Goal: Task Accomplishment & Management: Manage account settings

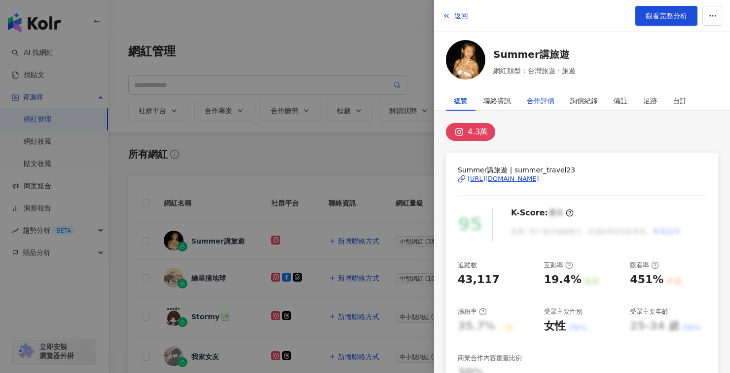
click at [545, 100] on div "合作評價" at bounding box center [541, 101] width 28 height 20
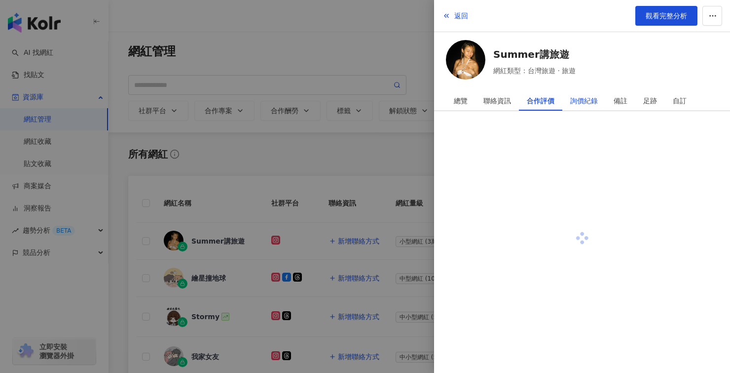
click at [592, 100] on div "詢價紀錄" at bounding box center [585, 101] width 28 height 20
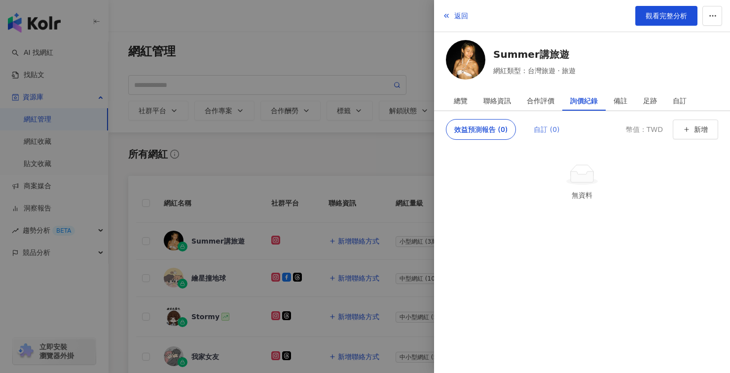
click at [561, 133] on div "自訂 (0)" at bounding box center [546, 129] width 41 height 21
click at [712, 128] on button "新增" at bounding box center [695, 129] width 45 height 20
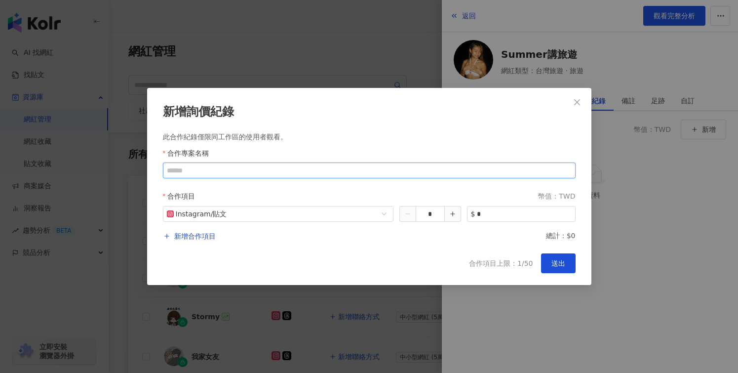
click at [216, 169] on input "合作專案名稱" at bounding box center [369, 170] width 413 height 16
type input "*****"
click at [244, 214] on span "Instagram / 貼文" at bounding box center [278, 213] width 223 height 15
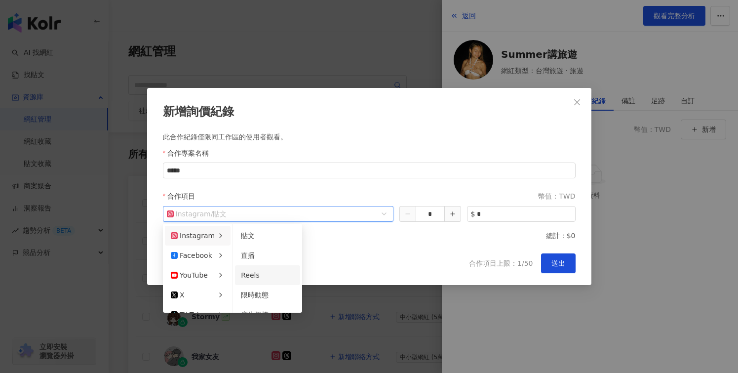
click at [266, 276] on div "Reels" at bounding box center [267, 274] width 53 height 11
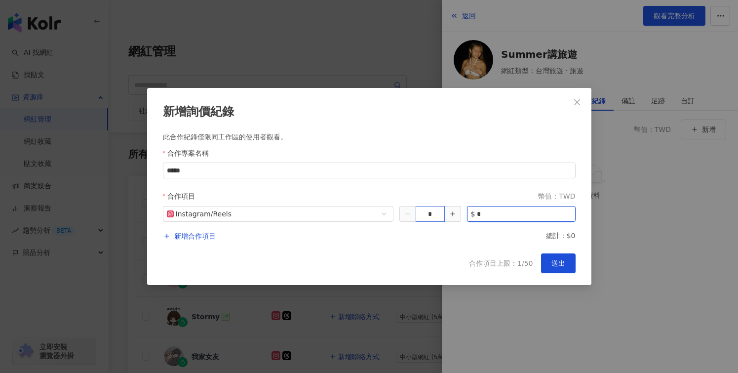
drag, startPoint x: 502, startPoint y: 216, endPoint x: 437, endPoint y: 213, distance: 65.2
click at [437, 213] on div "Instagram / Reels * $ *" at bounding box center [369, 214] width 413 height 16
type input "*"
type input "*****"
click at [552, 264] on span "送出" at bounding box center [558, 263] width 14 height 8
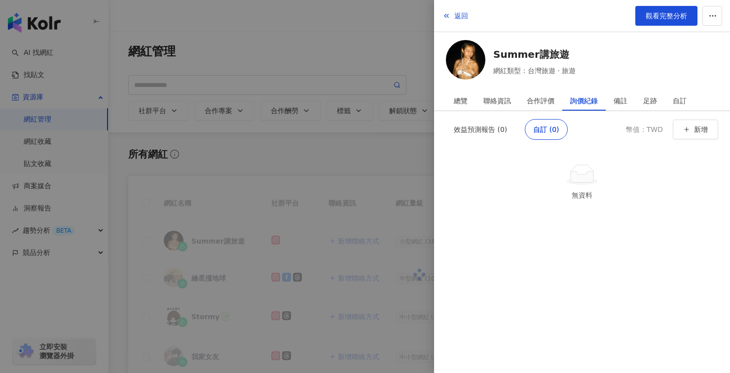
click at [553, 257] on div "無資料" at bounding box center [582, 267] width 272 height 209
click at [300, 119] on div at bounding box center [365, 186] width 730 height 373
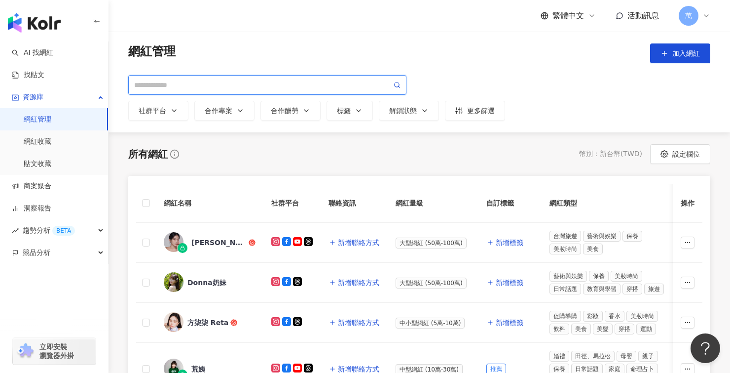
click at [240, 84] on input "search" at bounding box center [263, 84] width 258 height 11
paste input "**********"
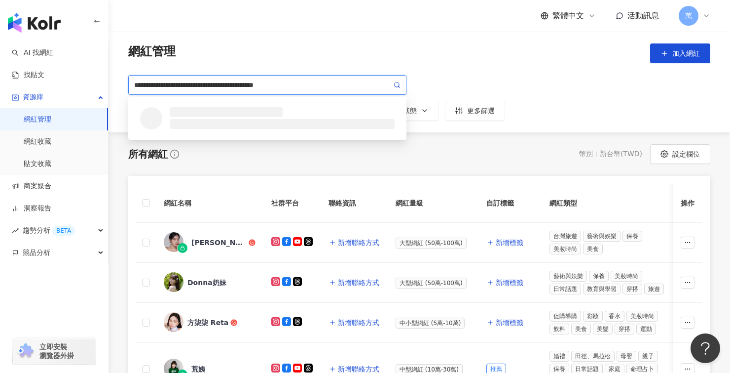
click at [400, 84] on icon at bounding box center [397, 84] width 7 height 7
click at [311, 84] on input "**********" at bounding box center [263, 84] width 258 height 11
drag, startPoint x: 272, startPoint y: 87, endPoint x: 308, endPoint y: 85, distance: 36.6
click at [308, 85] on input "**********" at bounding box center [263, 84] width 258 height 11
type input "**********"
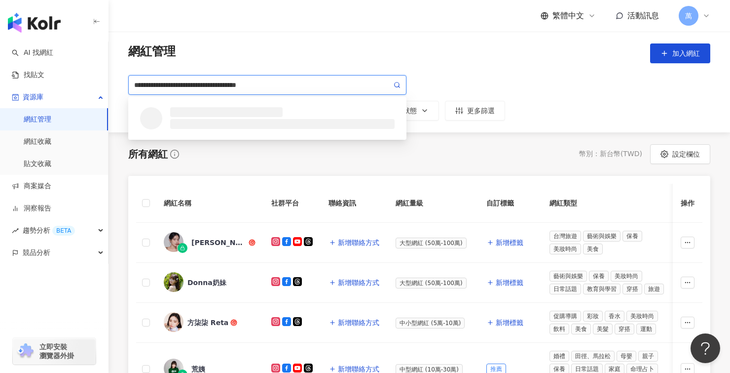
click at [397, 85] on icon at bounding box center [397, 84] width 7 height 7
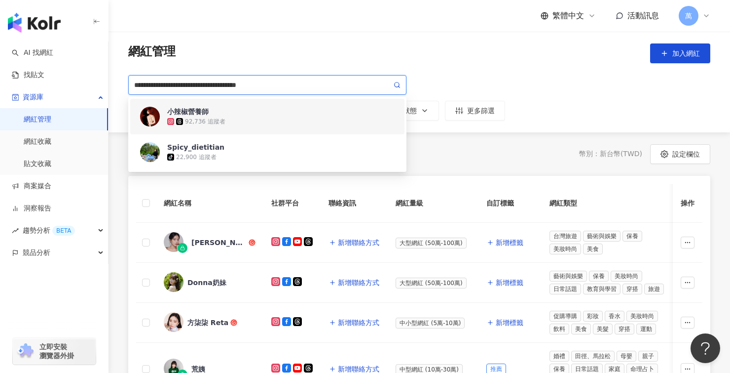
click at [298, 103] on div "小辣椒營養師 92,736 追蹤者" at bounding box center [267, 117] width 274 height 36
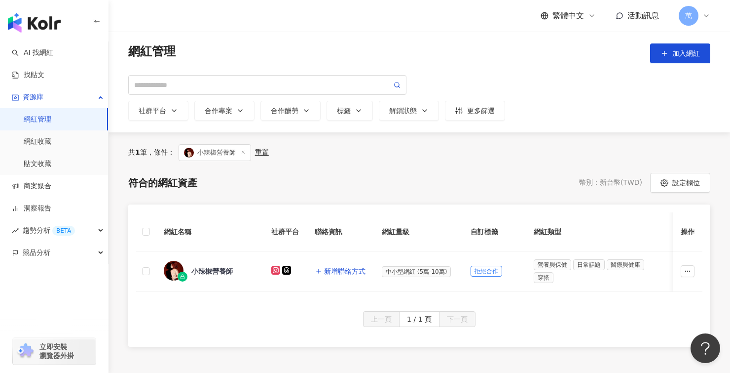
click at [246, 149] on span "小辣椒營養師" at bounding box center [215, 152] width 73 height 17
click at [246, 152] on icon at bounding box center [243, 152] width 5 height 5
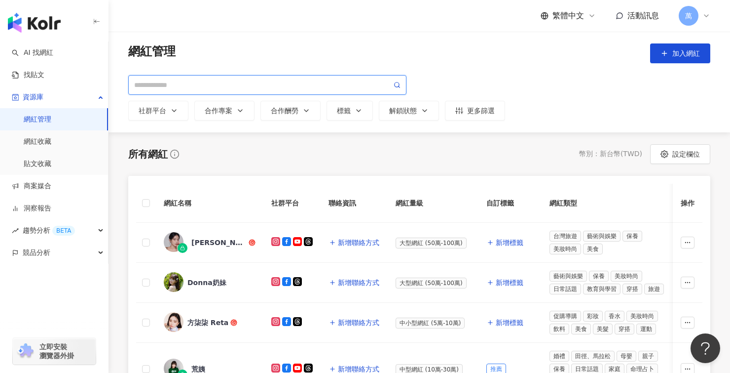
click at [203, 89] on input "search" at bounding box center [263, 84] width 258 height 11
paste input "**********"
type input "**********"
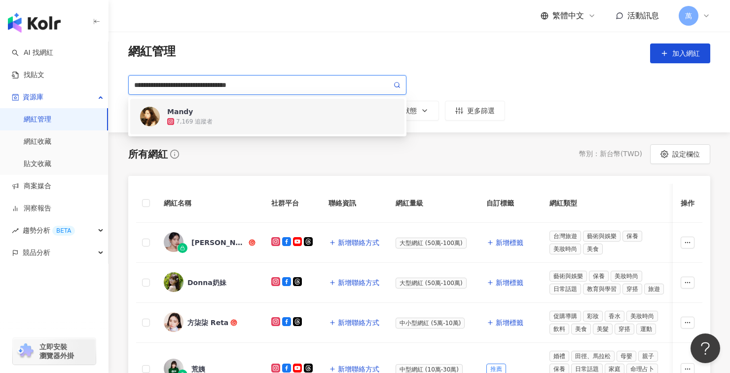
click at [299, 120] on div "7,169 追蹤者" at bounding box center [281, 121] width 228 height 10
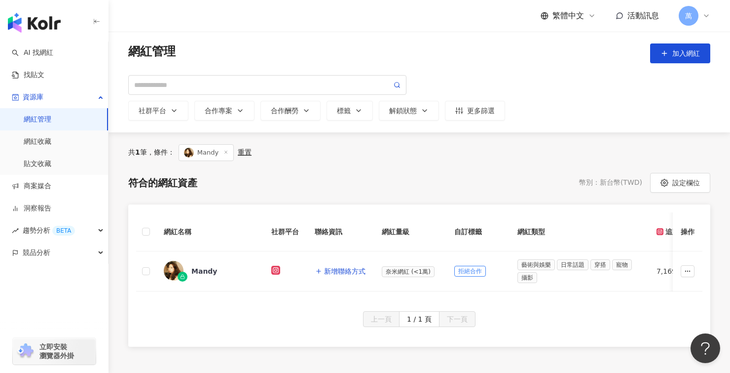
click at [227, 151] on icon at bounding box center [226, 152] width 5 height 5
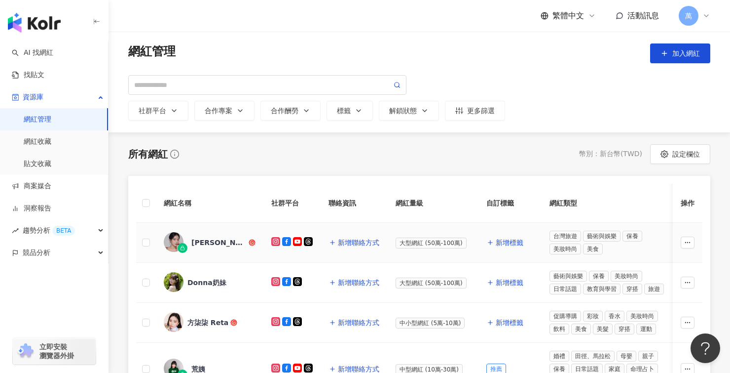
scroll to position [12, 0]
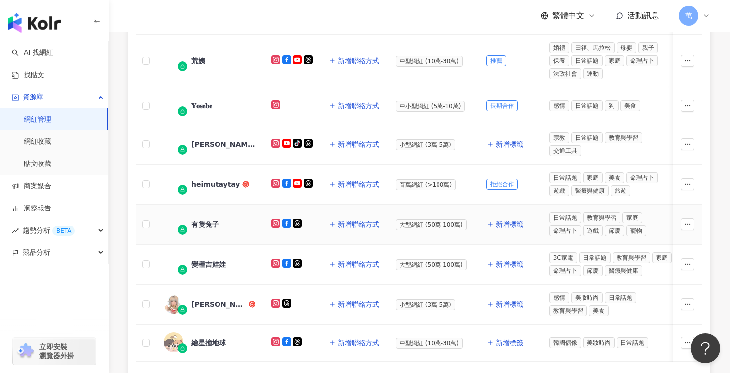
scroll to position [351, 0]
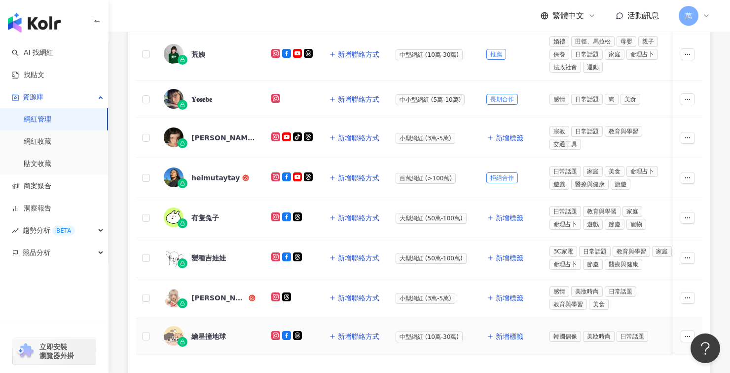
click at [338, 353] on td "新增聯絡方式" at bounding box center [354, 336] width 67 height 37
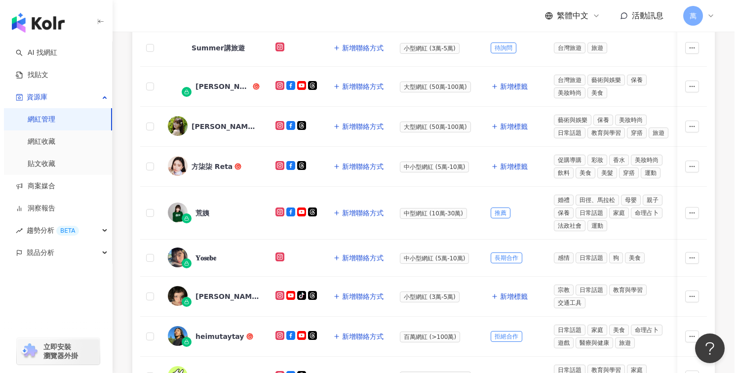
scroll to position [92, 0]
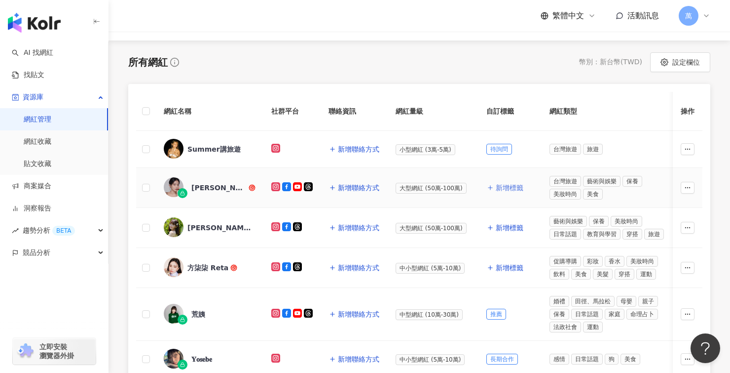
click at [505, 186] on span "新增標籤" at bounding box center [510, 188] width 28 height 8
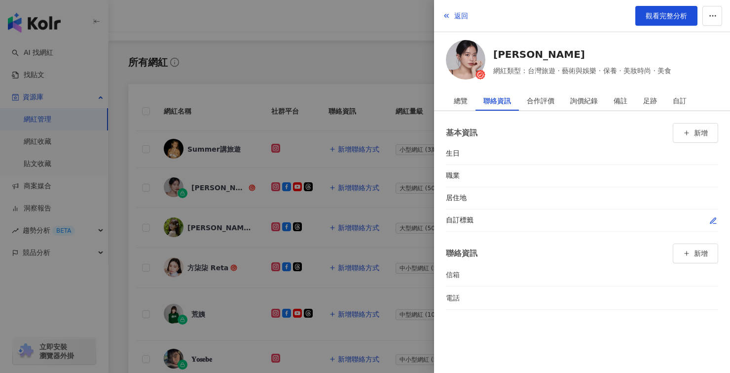
click at [714, 215] on button "button" at bounding box center [714, 220] width 10 height 10
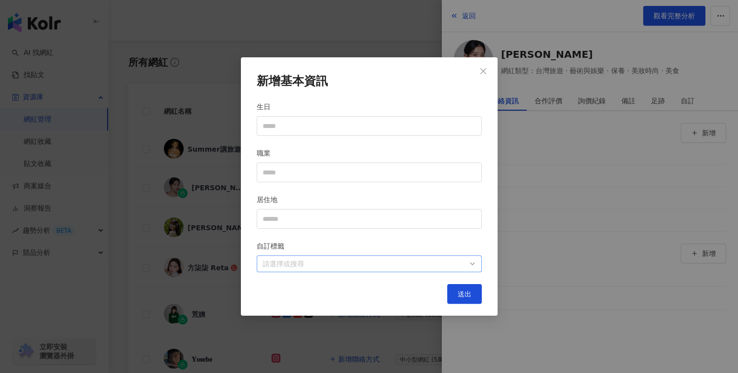
click at [367, 260] on div at bounding box center [364, 263] width 211 height 7
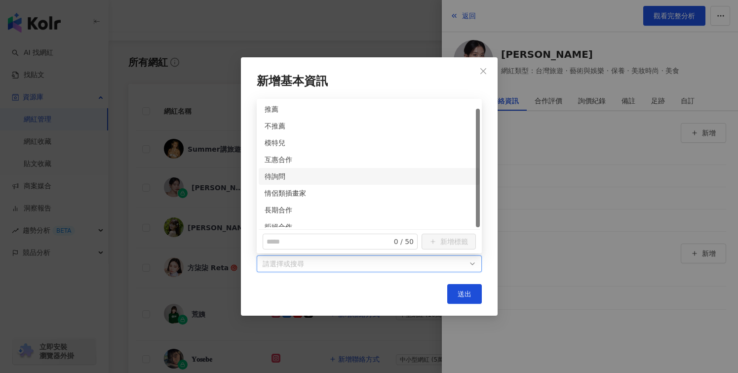
scroll to position [8, 0]
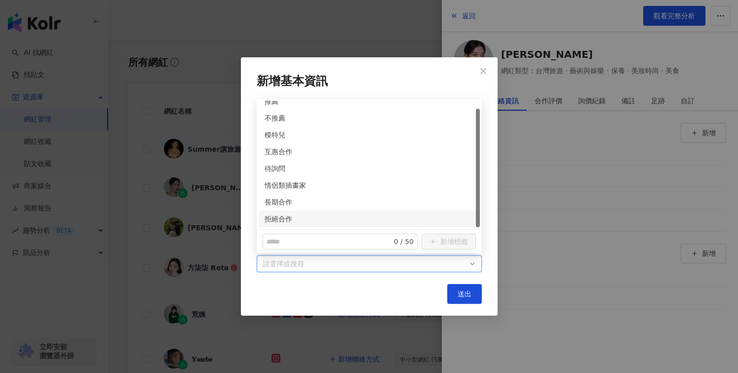
click at [420, 309] on div "新增基本資訊 生日 職業 居住地 自訂標籤 請選擇或搜尋 送出" at bounding box center [369, 186] width 257 height 259
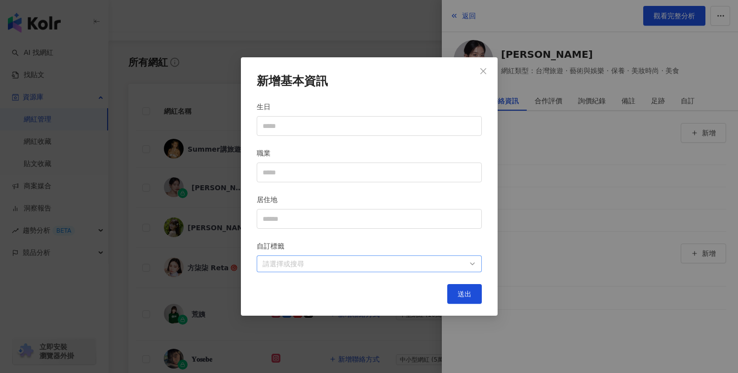
click at [293, 268] on div at bounding box center [364, 263] width 211 height 7
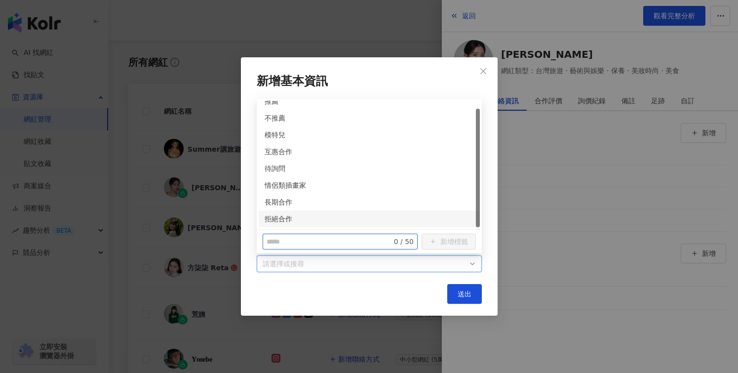
click at [287, 239] on input "text" at bounding box center [324, 241] width 114 height 11
type input "*"
type input "****"
click at [452, 242] on span "新增標籤" at bounding box center [454, 242] width 28 height 16
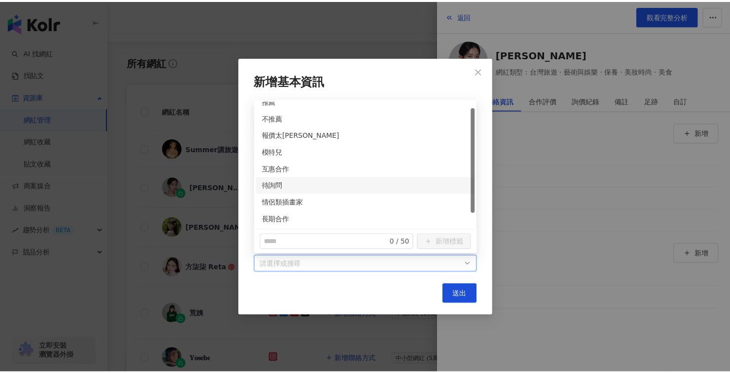
scroll to position [0, 0]
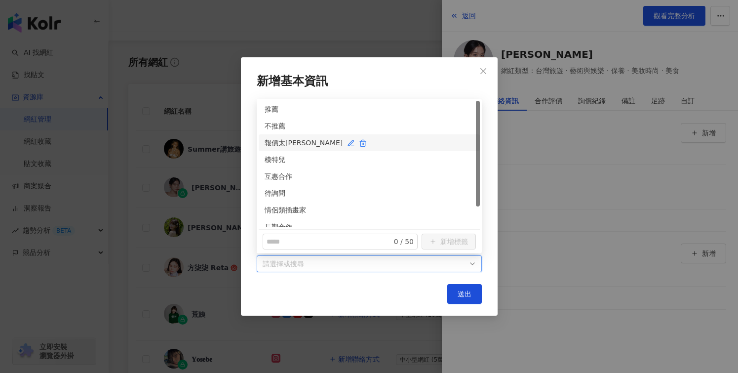
click at [286, 143] on div "報價太[PERSON_NAME]" at bounding box center [369, 142] width 209 height 11
click at [482, 289] on div "新增基本資訊 生日 職業 居住地 自訂標籤 報價太貴 送出" at bounding box center [369, 186] width 257 height 259
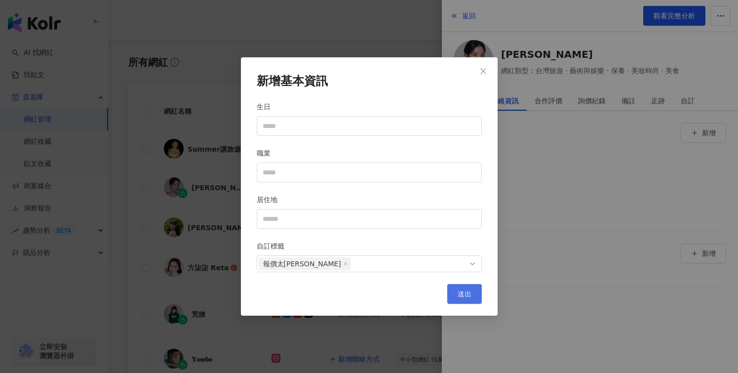
click at [473, 294] on button "送出" at bounding box center [464, 294] width 35 height 20
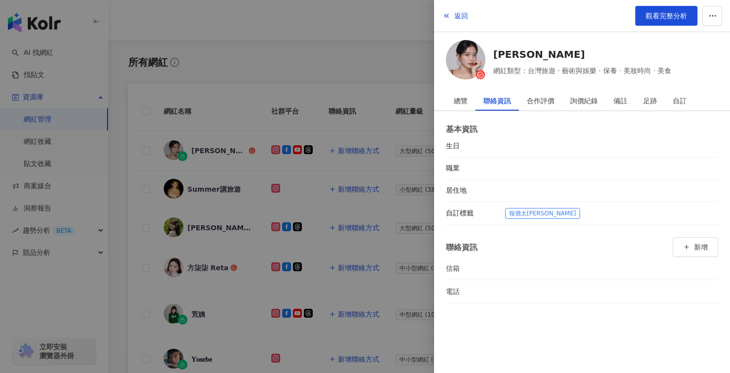
click at [352, 278] on div at bounding box center [365, 186] width 730 height 373
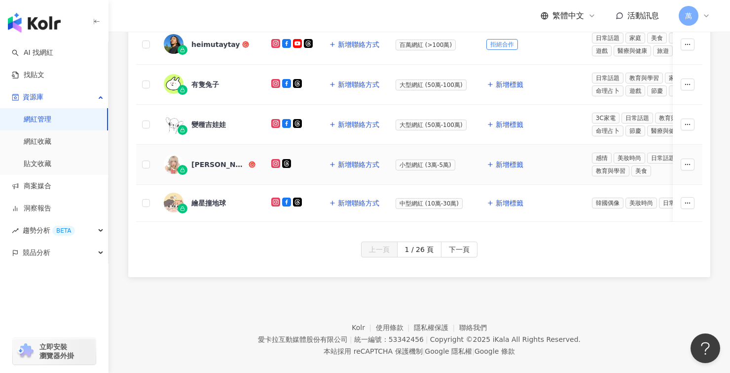
scroll to position [505, 0]
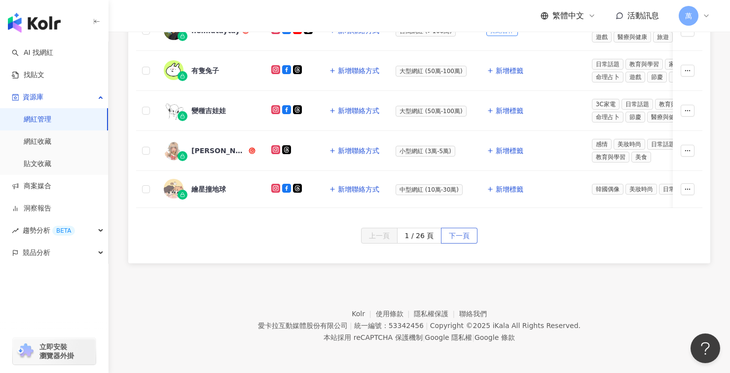
click at [466, 241] on span "下一頁" at bounding box center [459, 236] width 21 height 16
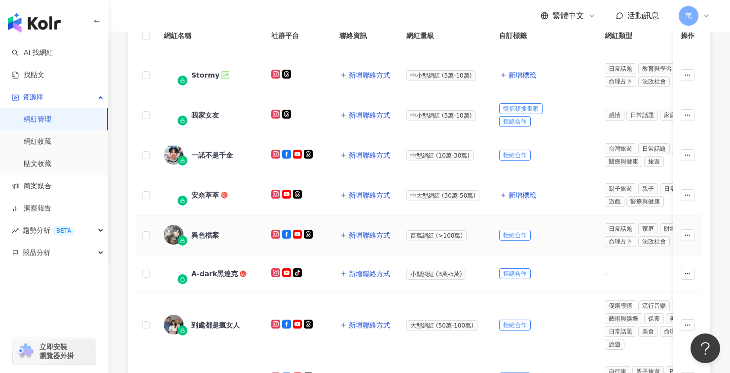
scroll to position [148, 0]
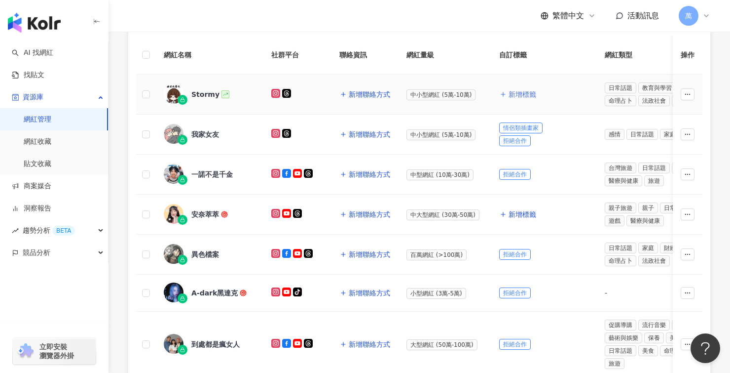
click at [517, 98] on button "新增標籤" at bounding box center [518, 94] width 38 height 20
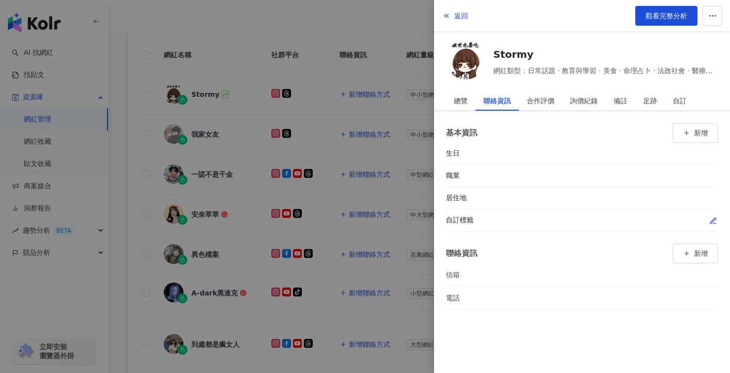
click at [717, 226] on div "自訂標籤" at bounding box center [582, 220] width 272 height 22
click at [715, 221] on icon "button" at bounding box center [714, 221] width 8 height 8
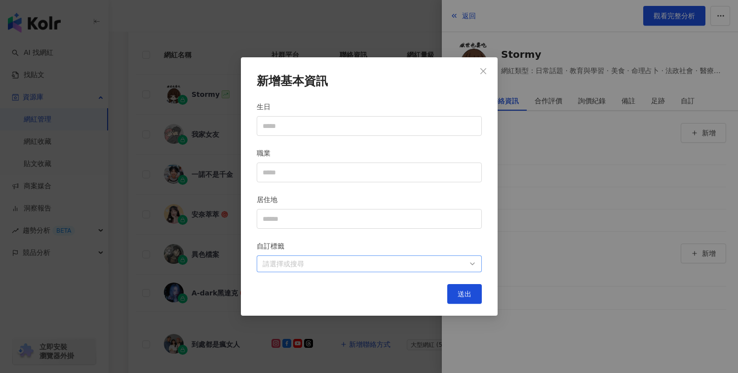
click at [401, 258] on div "請選擇或搜尋" at bounding box center [369, 263] width 225 height 17
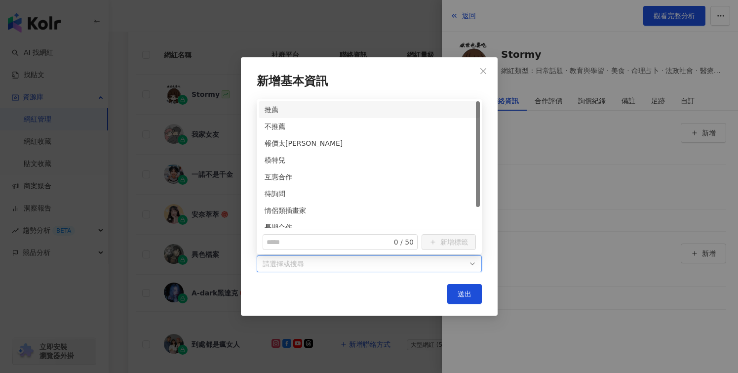
click at [302, 112] on div "推薦" at bounding box center [369, 109] width 209 height 11
click at [464, 286] on button "送出" at bounding box center [464, 294] width 35 height 20
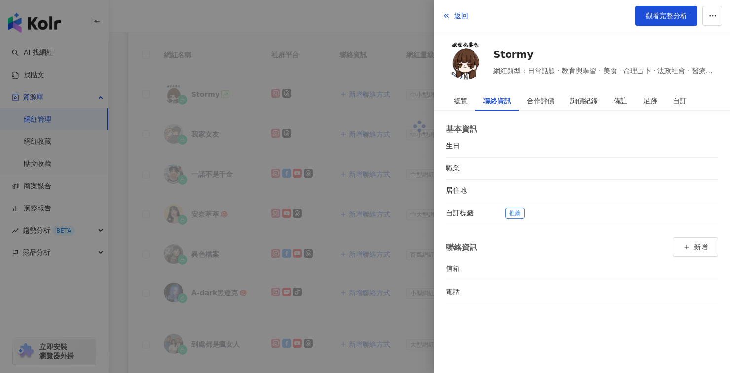
click at [336, 258] on div at bounding box center [365, 186] width 730 height 373
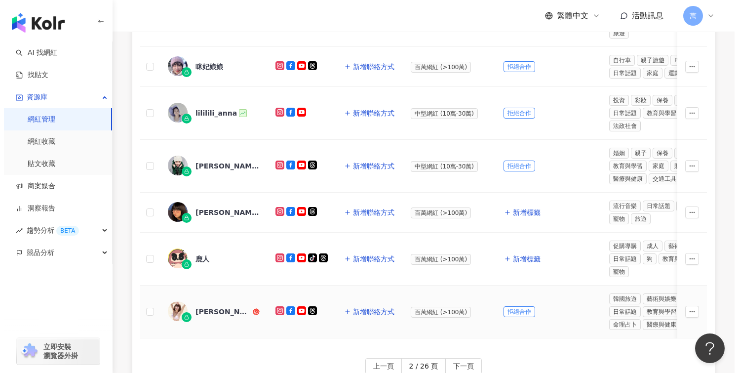
scroll to position [478, 0]
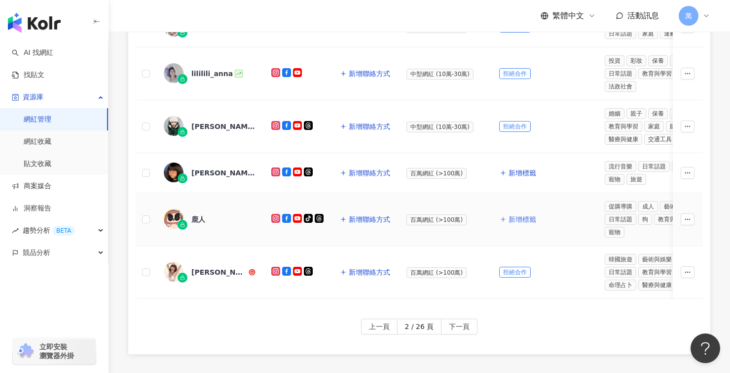
click at [520, 220] on span "新增標籤" at bounding box center [523, 219] width 28 height 8
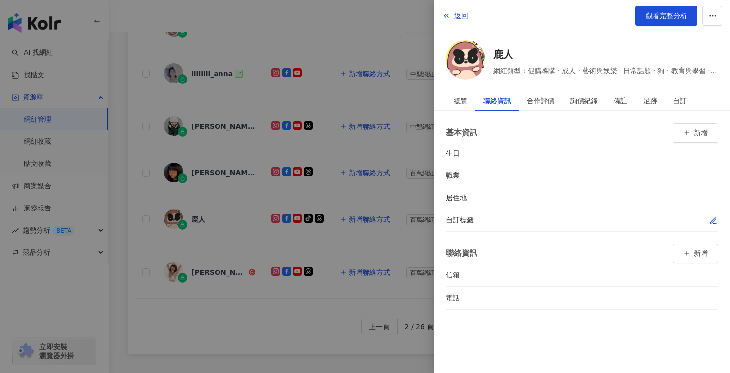
click at [713, 220] on icon "button" at bounding box center [714, 221] width 8 height 8
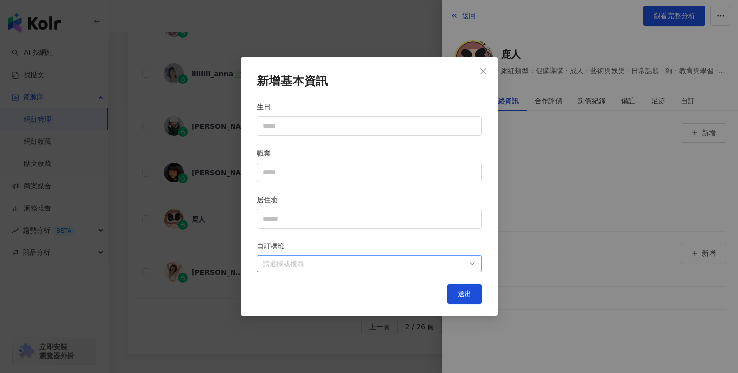
click at [356, 269] on div "請選擇或搜尋" at bounding box center [369, 263] width 225 height 17
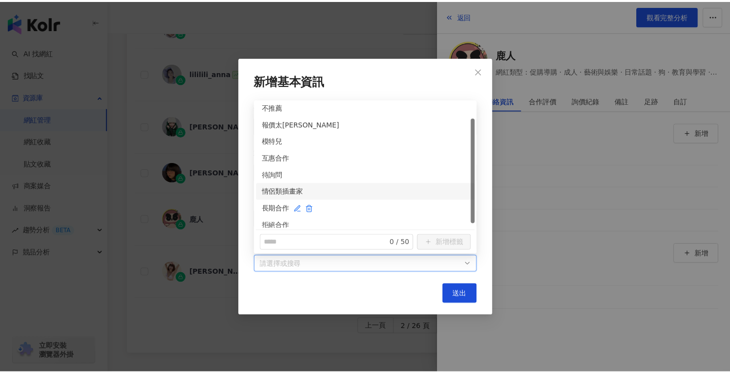
scroll to position [25, 0]
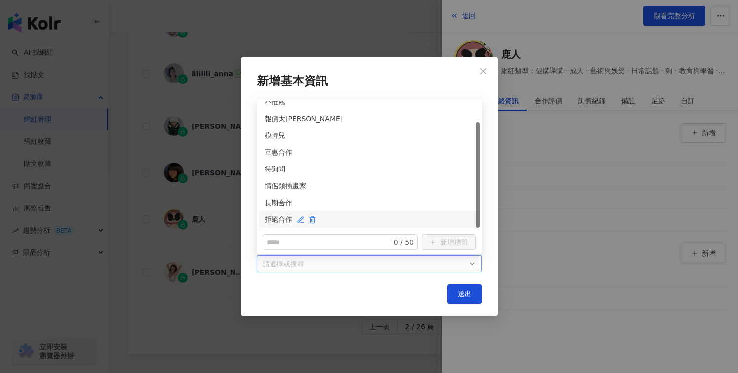
click at [280, 216] on div "拒絕合作" at bounding box center [369, 219] width 209 height 11
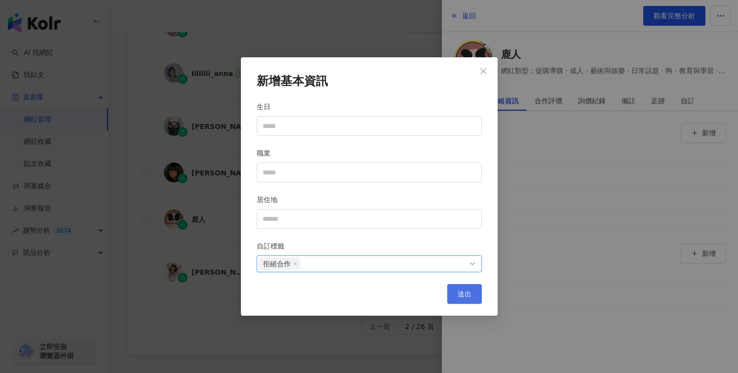
click at [463, 299] on button "送出" at bounding box center [464, 294] width 35 height 20
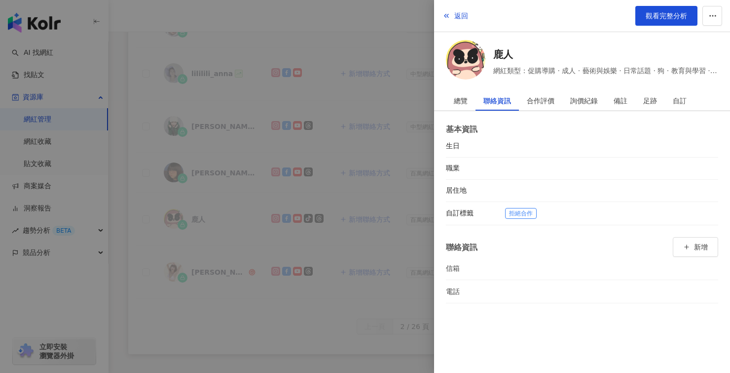
click at [359, 341] on div at bounding box center [365, 186] width 730 height 373
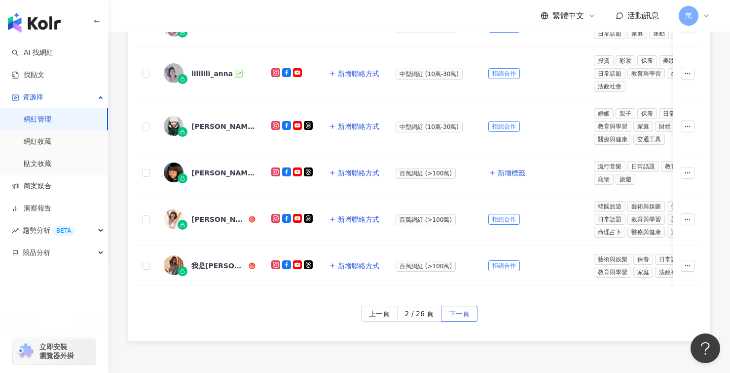
click at [460, 321] on span "下一頁" at bounding box center [459, 314] width 21 height 16
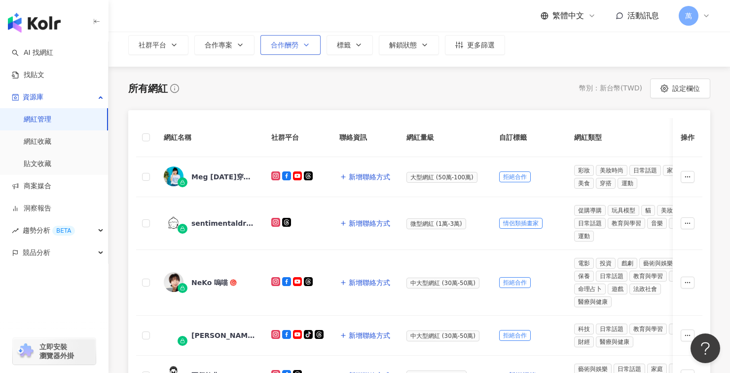
scroll to position [0, 0]
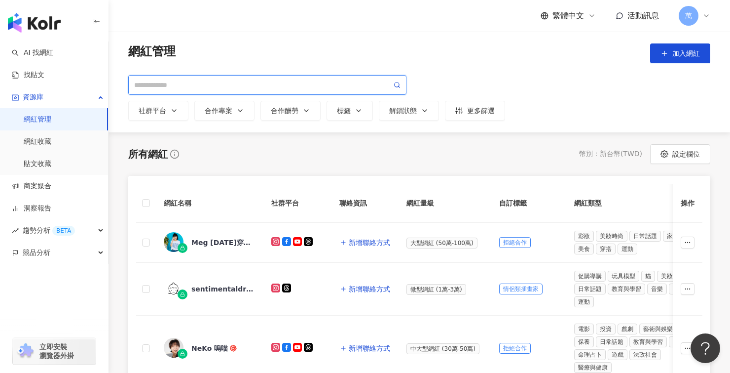
click at [284, 79] on input "search" at bounding box center [263, 84] width 258 height 11
paste input "**********"
type input "**********"
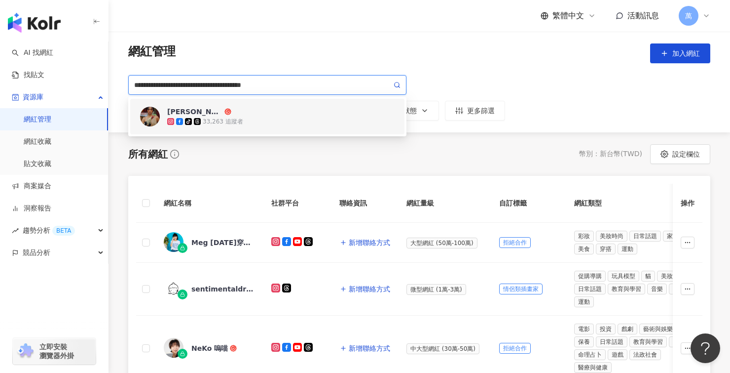
click at [259, 117] on div "tiktok-icon 33,263 追蹤者" at bounding box center [281, 121] width 228 height 10
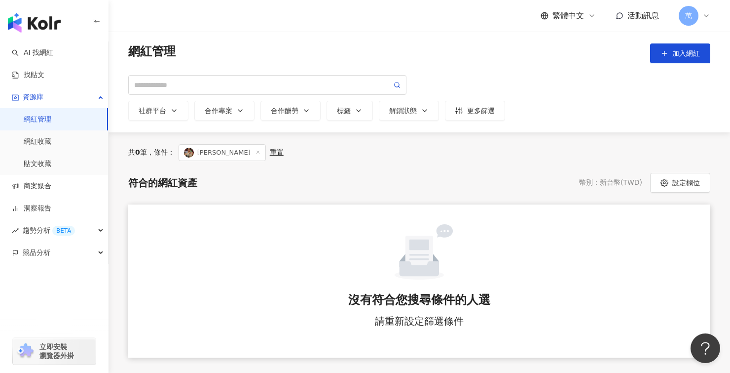
click at [256, 152] on icon at bounding box center [258, 152] width 5 height 5
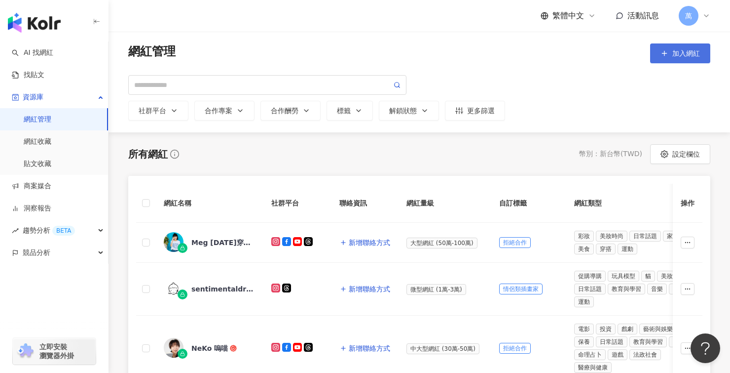
click at [683, 56] on span "加入網紅" at bounding box center [687, 53] width 28 height 8
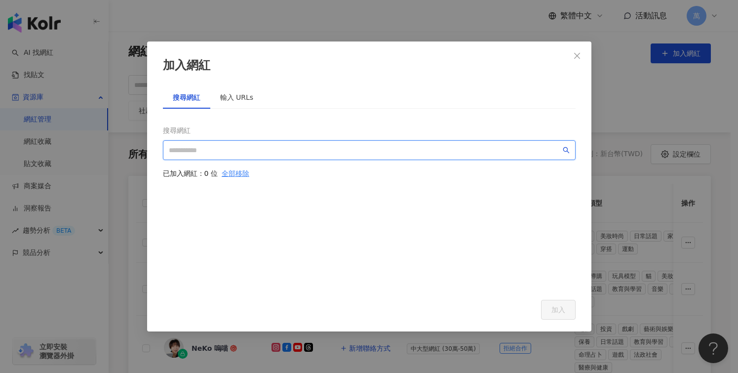
click at [348, 145] on input "search" at bounding box center [365, 150] width 392 height 11
paste input "**********"
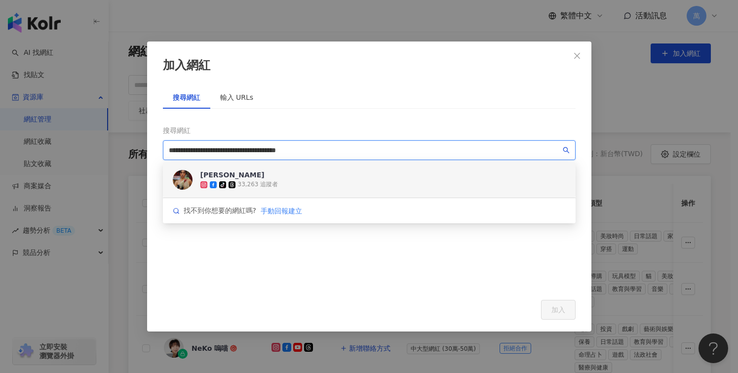
click at [390, 177] on div "Feng 馮 tiktok-icon 33,263 追蹤者" at bounding box center [369, 180] width 413 height 36
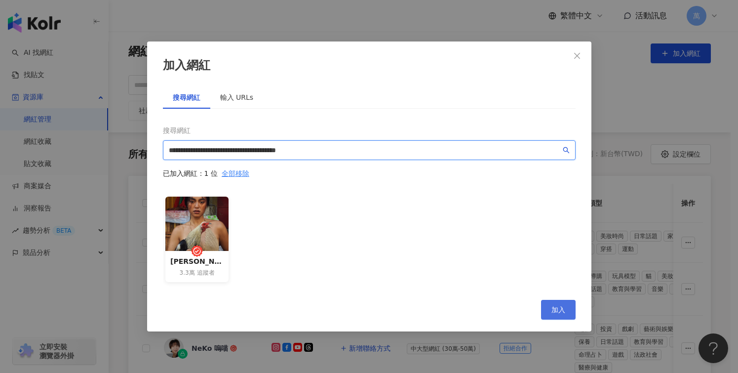
type input "**********"
click at [557, 314] on button "加入" at bounding box center [558, 310] width 35 height 20
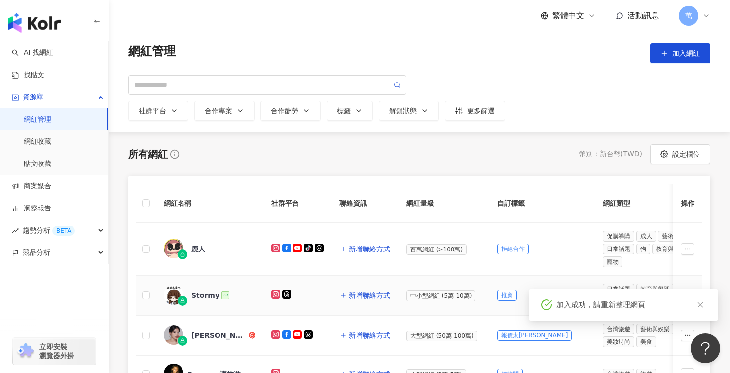
scroll to position [521, 0]
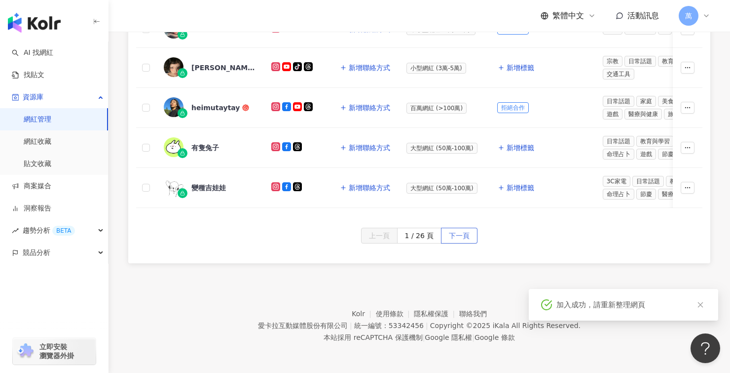
click at [473, 236] on button "下一頁" at bounding box center [459, 236] width 37 height 16
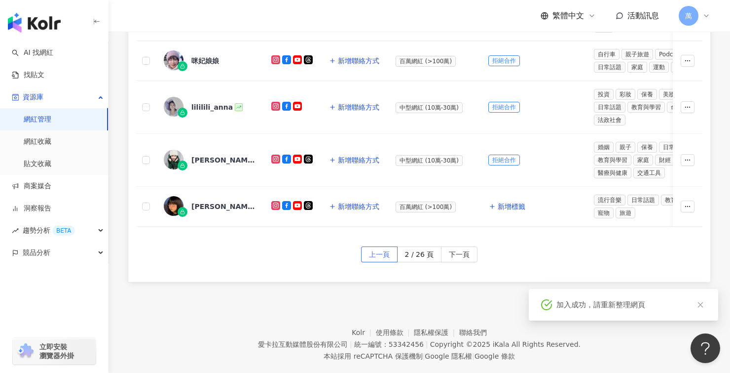
click at [377, 258] on span "上一頁" at bounding box center [379, 255] width 21 height 16
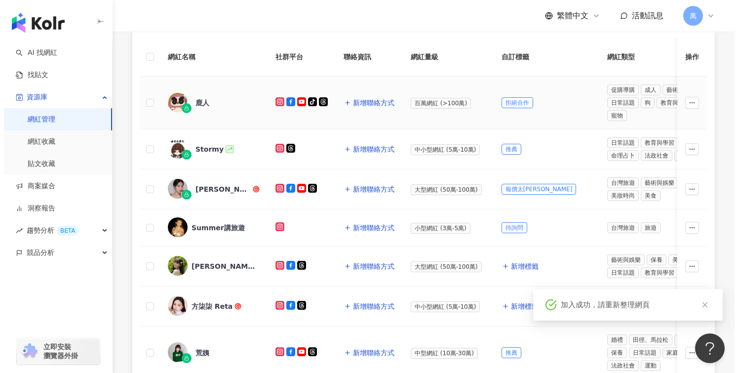
scroll to position [0, 0]
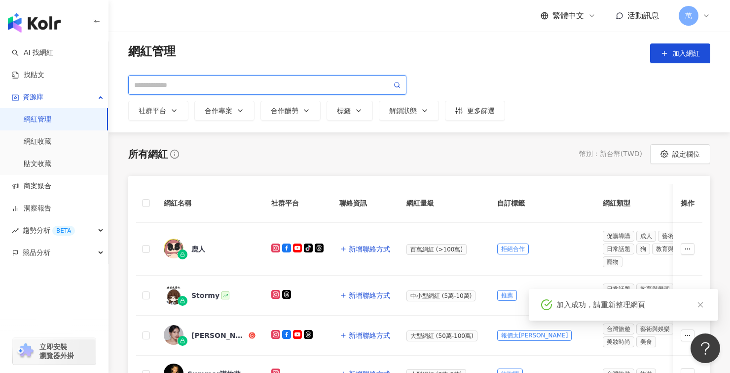
click at [271, 81] on input "search" at bounding box center [263, 84] width 258 height 11
paste input "**********"
type input "**********"
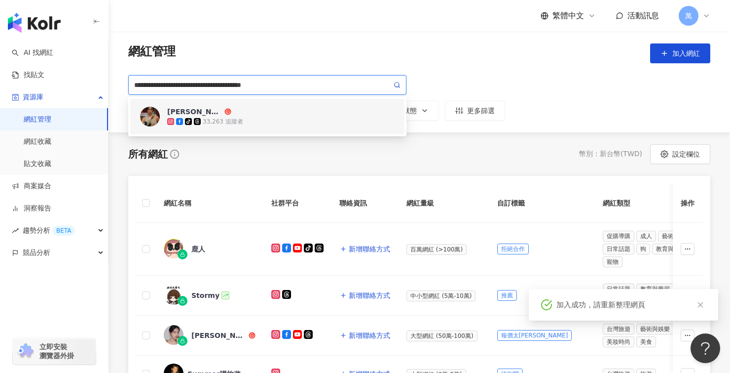
click at [309, 115] on div "Feng 馮 tiktok-icon 33,263 追蹤者" at bounding box center [281, 117] width 228 height 20
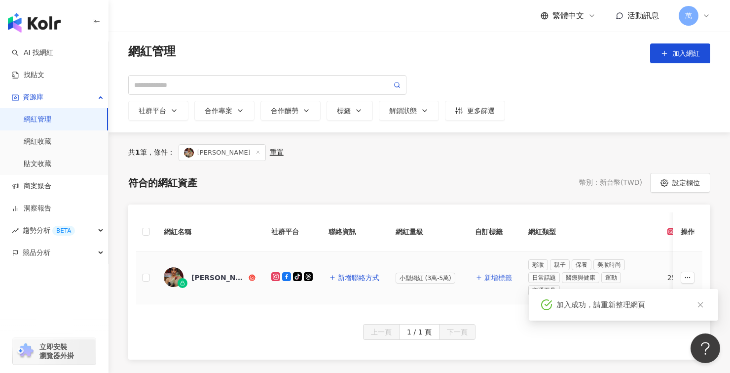
click at [503, 280] on span "新增標籤" at bounding box center [499, 277] width 28 height 8
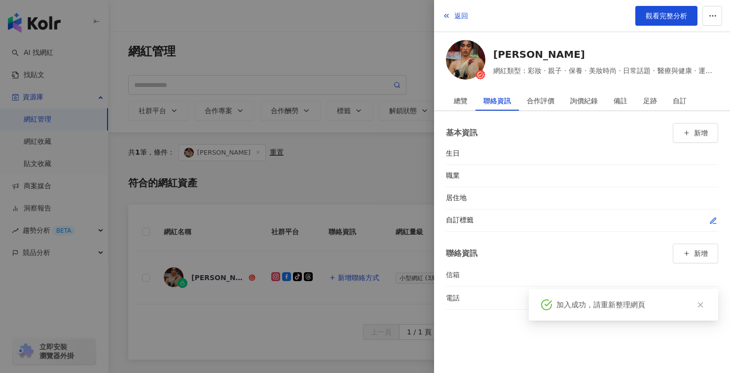
click at [712, 223] on icon "button" at bounding box center [714, 221] width 8 height 8
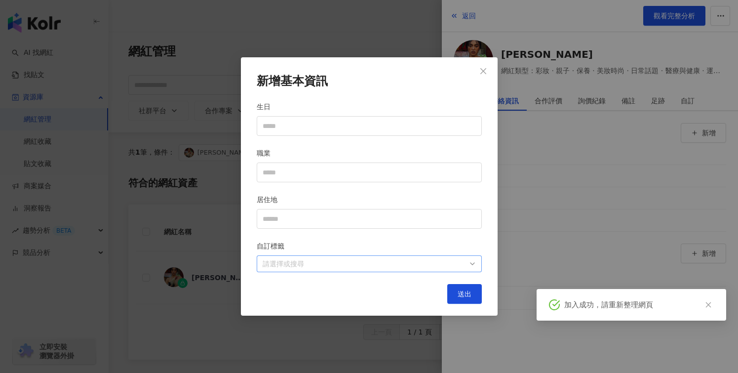
click at [341, 263] on div at bounding box center [364, 263] width 211 height 7
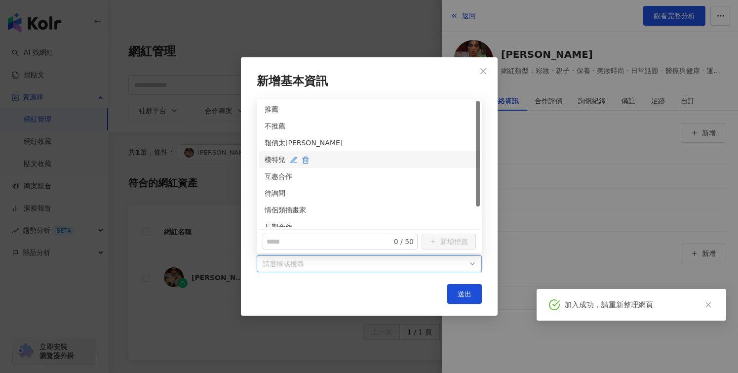
click at [272, 159] on div "模特兒" at bounding box center [369, 159] width 209 height 11
click at [467, 300] on button "送出" at bounding box center [464, 294] width 35 height 20
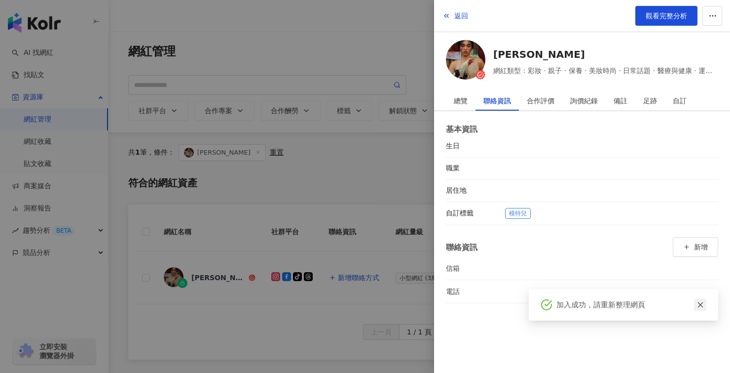
click at [701, 307] on icon "close" at bounding box center [700, 304] width 7 height 7
click at [348, 301] on div at bounding box center [365, 186] width 730 height 373
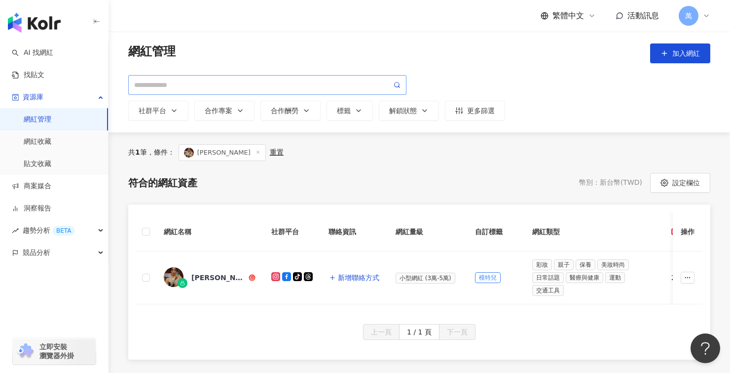
click at [205, 92] on span at bounding box center [267, 85] width 278 height 20
click at [686, 49] on span "加入網紅" at bounding box center [687, 53] width 28 height 8
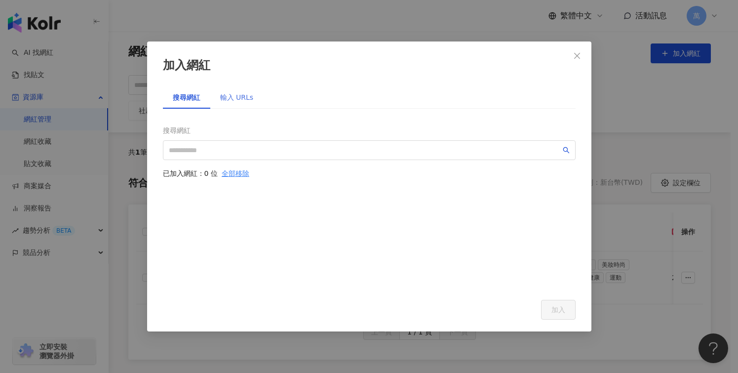
click at [245, 103] on div "輸入 URLs" at bounding box center [236, 97] width 53 height 23
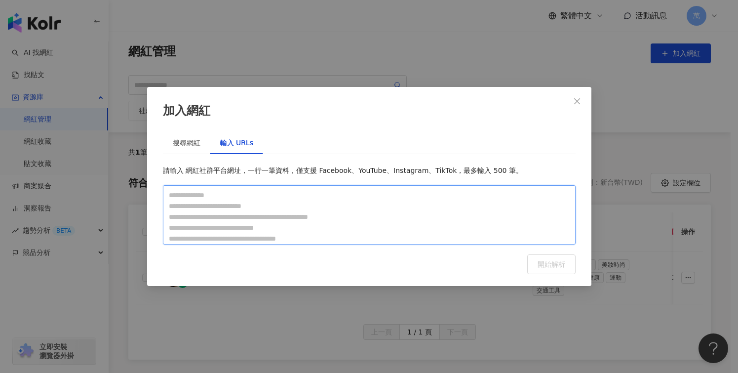
click at [268, 193] on textarea at bounding box center [369, 214] width 413 height 59
paste textarea "**********"
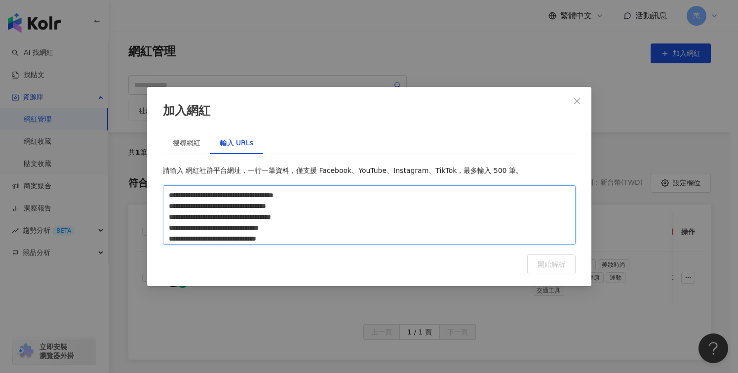
scroll to position [74, 0]
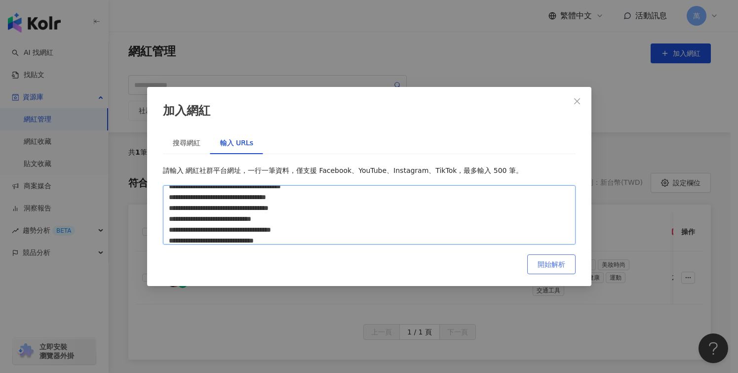
type textarea "**********"
click at [571, 262] on button "開始解析" at bounding box center [551, 264] width 48 height 20
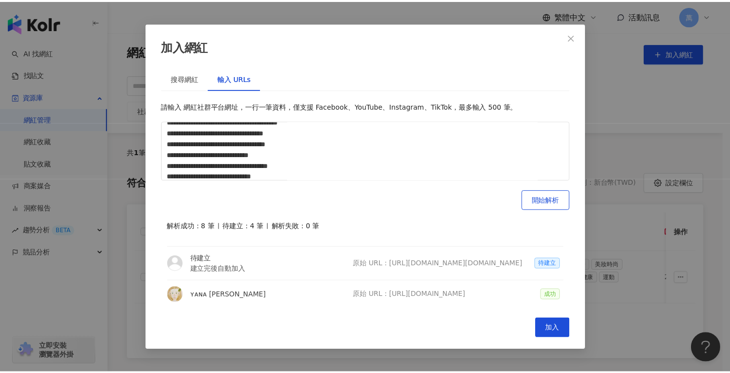
scroll to position [304, 0]
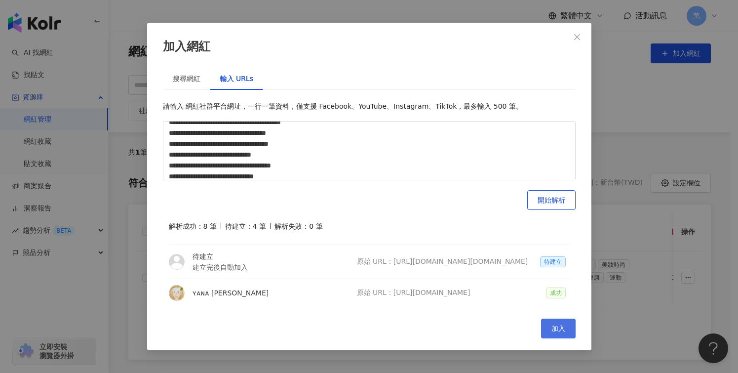
click at [567, 326] on button "加入" at bounding box center [558, 328] width 35 height 20
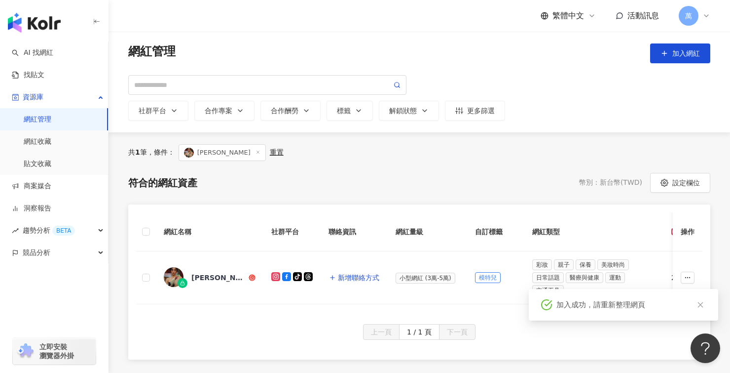
click at [256, 151] on icon at bounding box center [258, 152] width 5 height 5
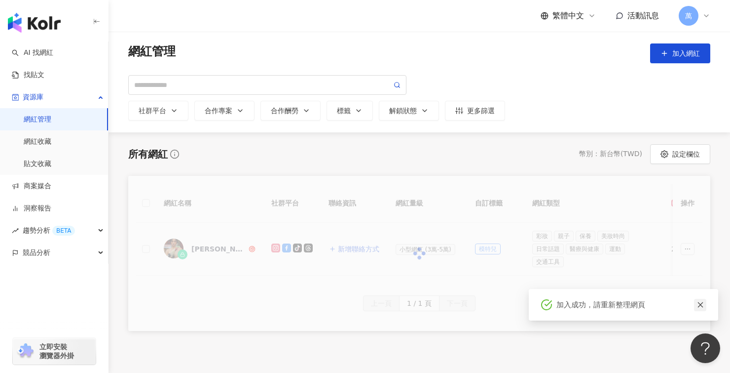
click at [701, 304] on icon "close" at bounding box center [700, 304] width 5 height 5
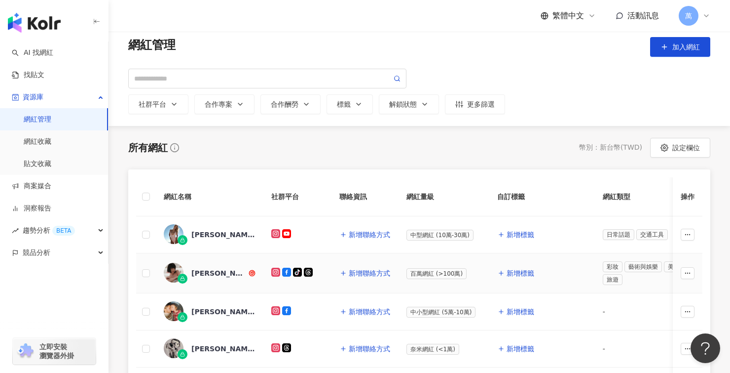
scroll to position [13, 0]
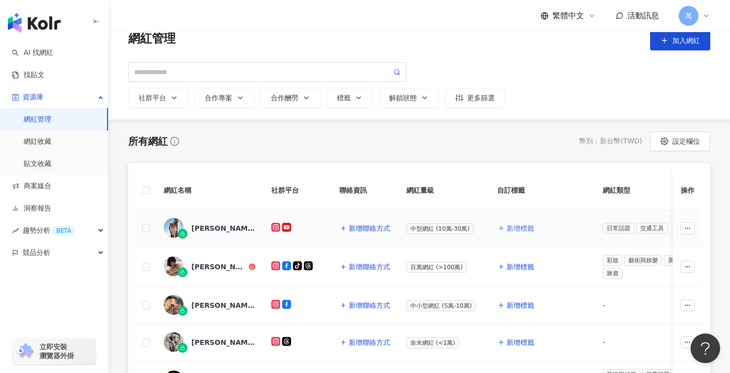
click at [515, 227] on span "新增標籤" at bounding box center [521, 228] width 28 height 8
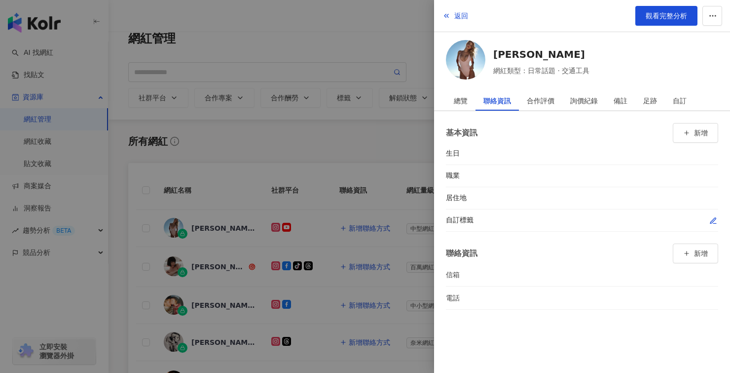
click at [714, 219] on icon "button" at bounding box center [714, 221] width 8 height 8
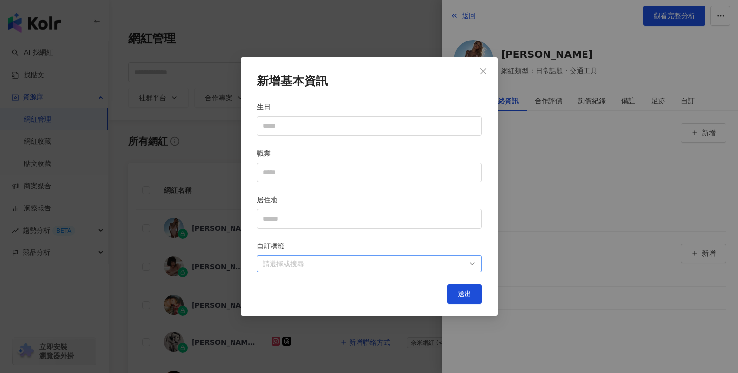
click at [305, 262] on div at bounding box center [364, 263] width 211 height 7
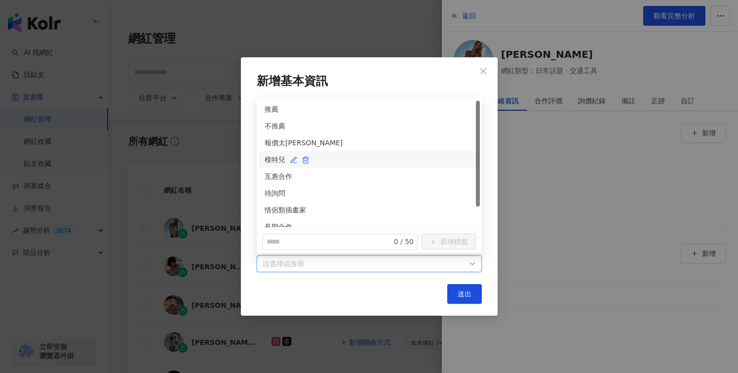
click at [278, 160] on div "模特兒" at bounding box center [369, 159] width 209 height 11
click at [479, 306] on div "新增基本資訊 生日 職業 居住地 自訂標籤 模特兒 送出" at bounding box center [369, 186] width 257 height 259
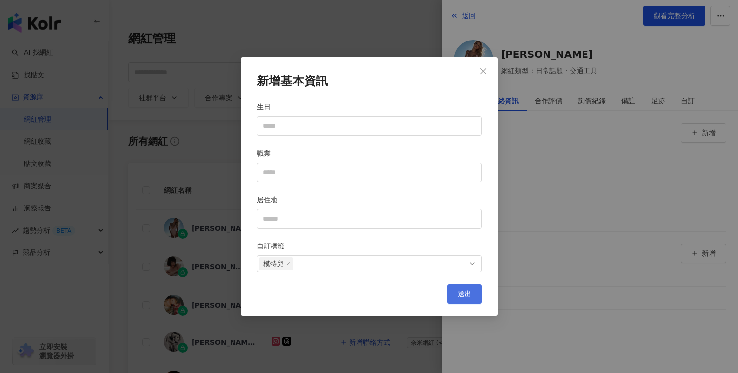
click at [466, 294] on span "送出" at bounding box center [465, 294] width 14 height 8
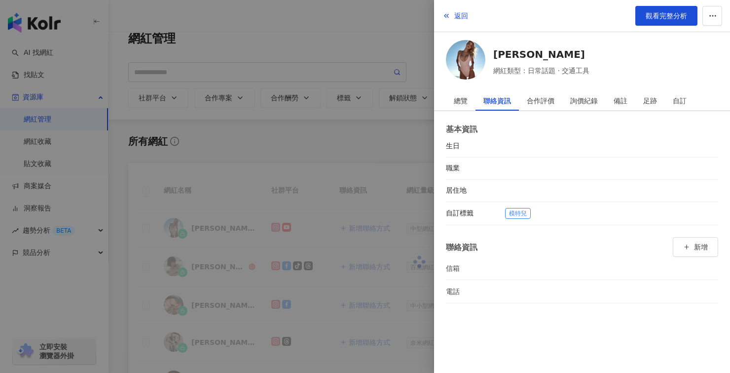
click at [347, 251] on div at bounding box center [365, 186] width 730 height 373
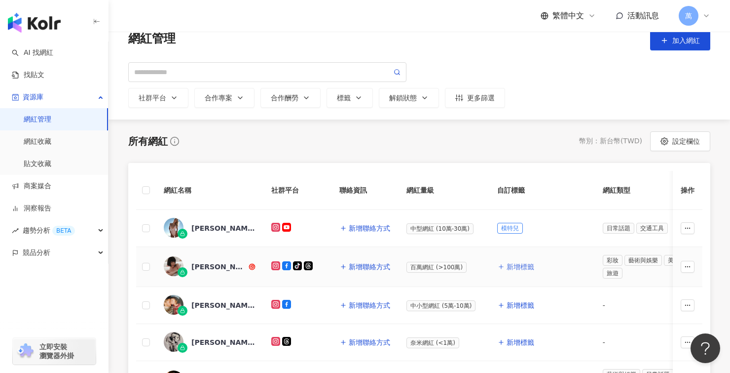
click at [529, 267] on span "新增標籤" at bounding box center [521, 267] width 28 height 8
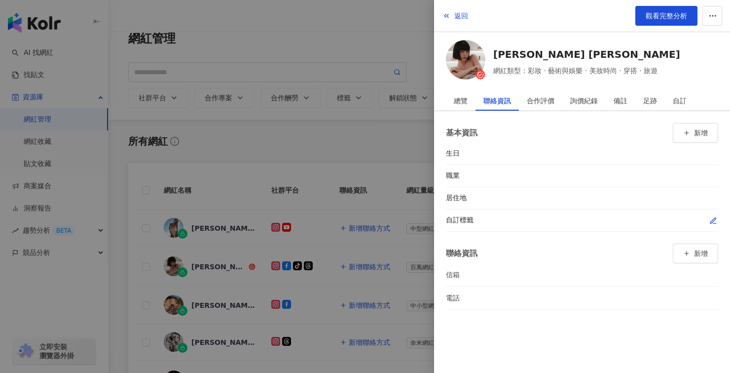
click at [717, 218] on icon "button" at bounding box center [714, 221] width 8 height 8
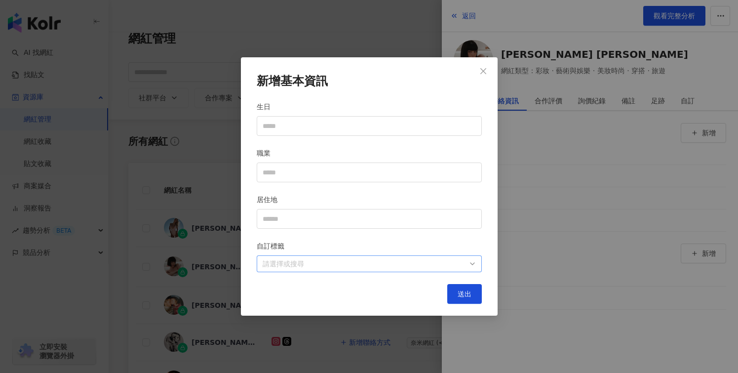
click at [300, 261] on div at bounding box center [364, 263] width 211 height 7
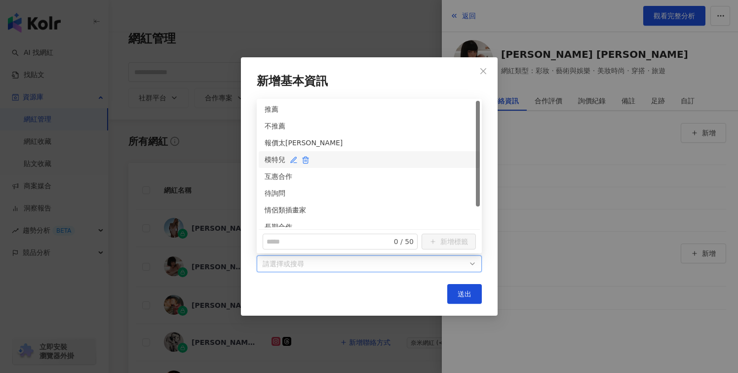
click at [275, 161] on div "模特兒" at bounding box center [369, 159] width 209 height 11
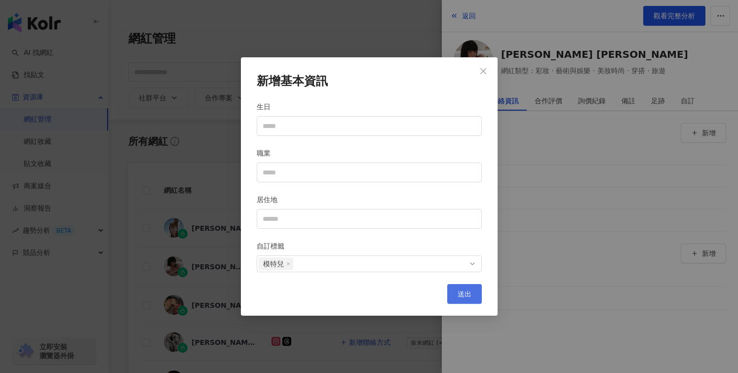
click at [476, 302] on button "送出" at bounding box center [464, 294] width 35 height 20
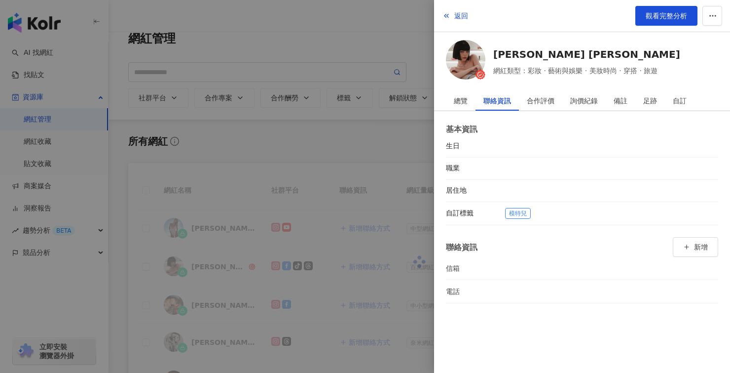
click at [370, 328] on div at bounding box center [365, 186] width 730 height 373
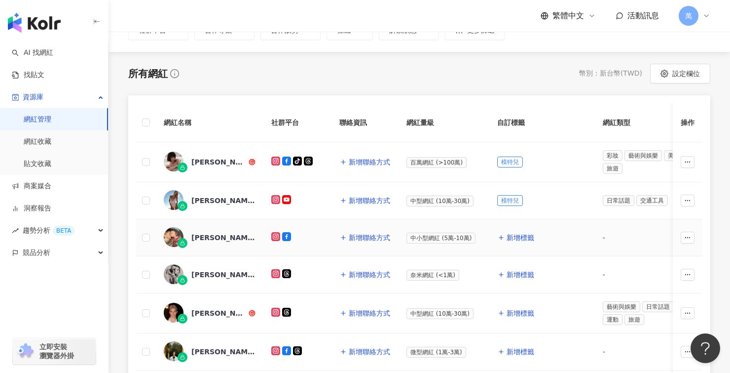
scroll to position [87, 0]
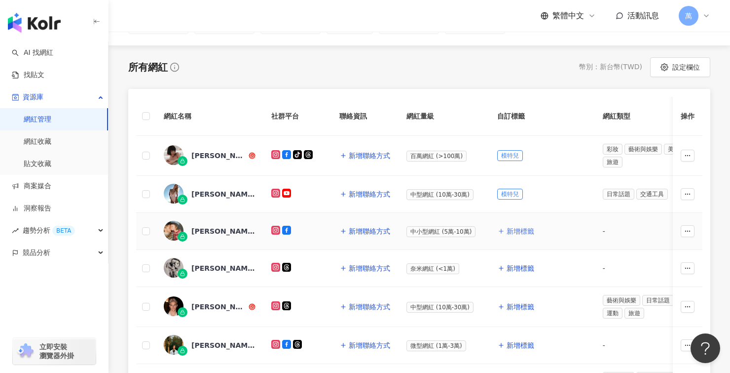
click at [515, 231] on span "新增標籤" at bounding box center [521, 231] width 28 height 8
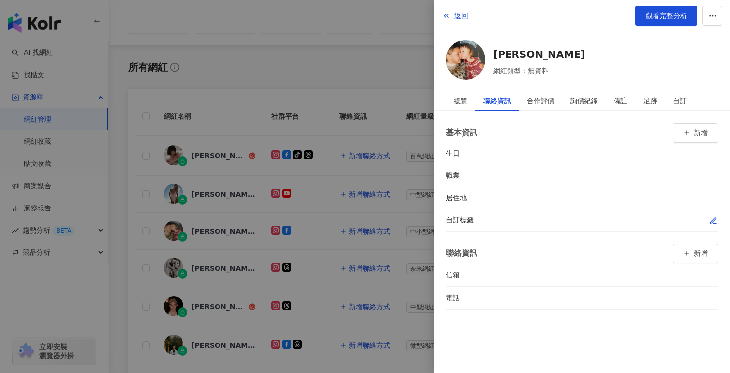
click at [713, 220] on icon "button" at bounding box center [714, 221] width 8 height 8
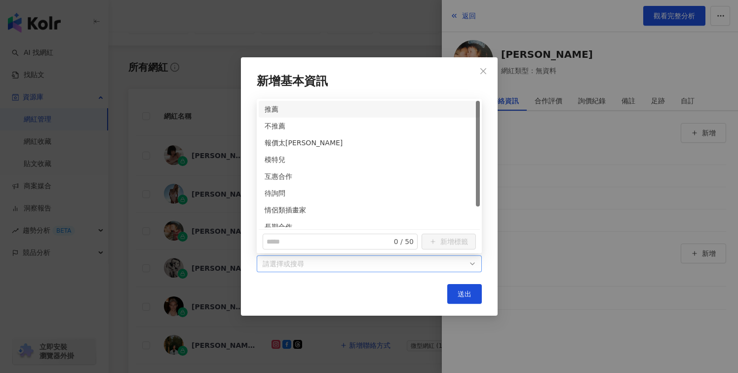
click at [376, 263] on div at bounding box center [364, 263] width 211 height 7
click at [271, 156] on div "模特兒" at bounding box center [369, 159] width 209 height 11
click at [470, 297] on span "送出" at bounding box center [465, 294] width 14 height 8
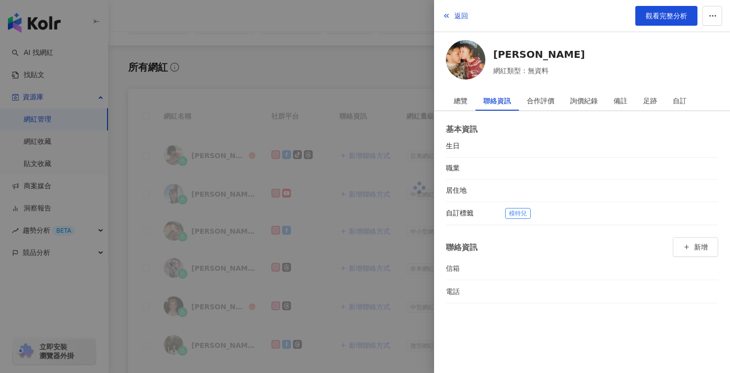
click at [383, 335] on div at bounding box center [365, 186] width 730 height 373
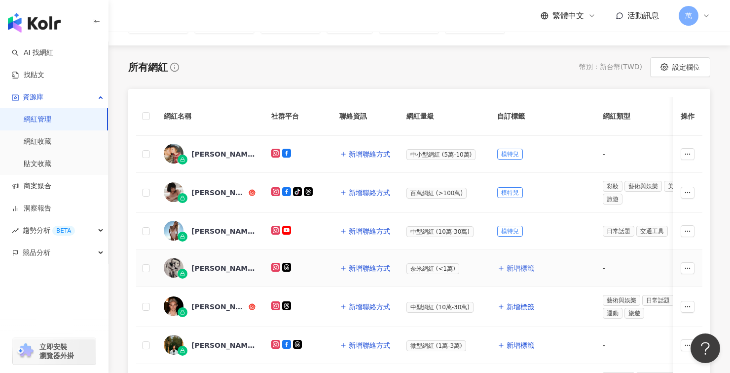
click at [520, 267] on span "新增標籤" at bounding box center [521, 268] width 28 height 8
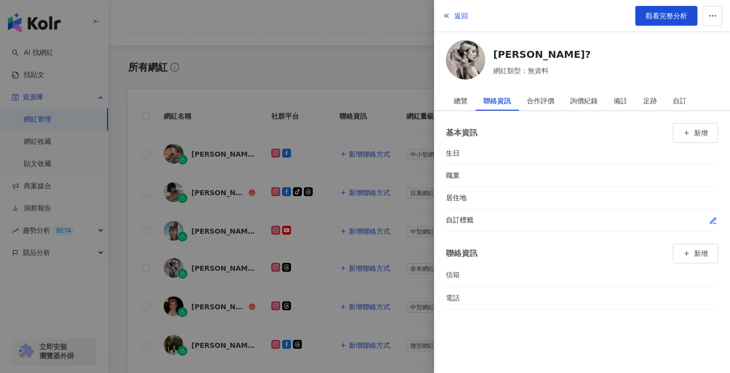
click at [712, 220] on icon "button" at bounding box center [713, 220] width 5 height 5
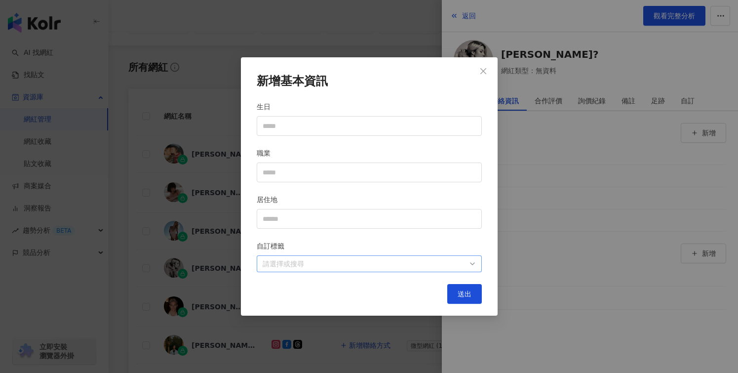
click at [261, 270] on div "請選擇或搜尋" at bounding box center [369, 263] width 225 height 17
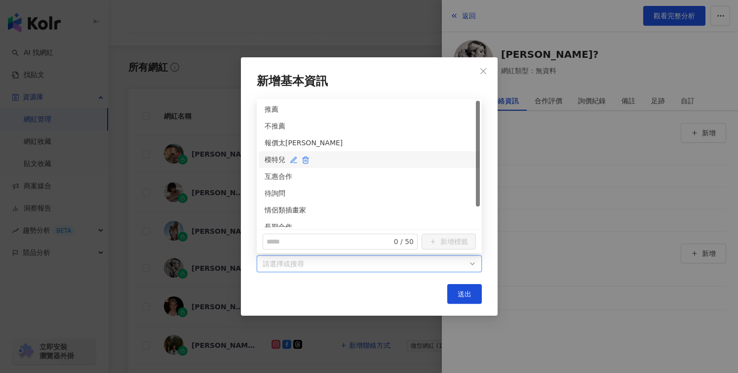
click at [279, 160] on div "模特兒" at bounding box center [369, 159] width 209 height 11
click at [469, 287] on button "送出" at bounding box center [464, 294] width 35 height 20
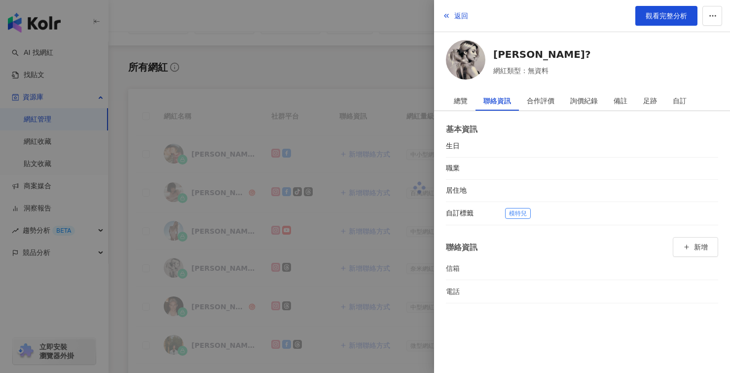
click at [387, 338] on div at bounding box center [365, 186] width 730 height 373
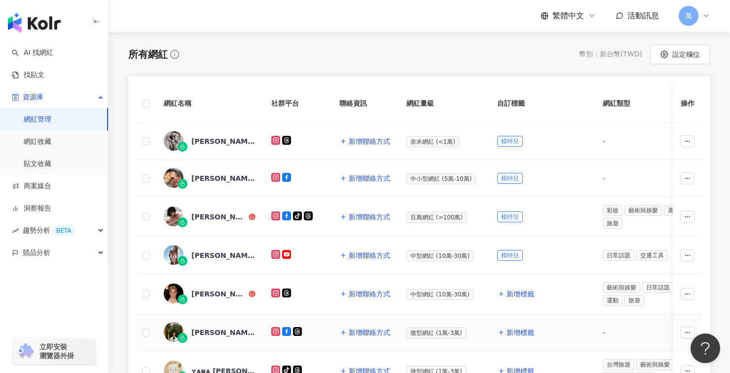
scroll to position [126, 0]
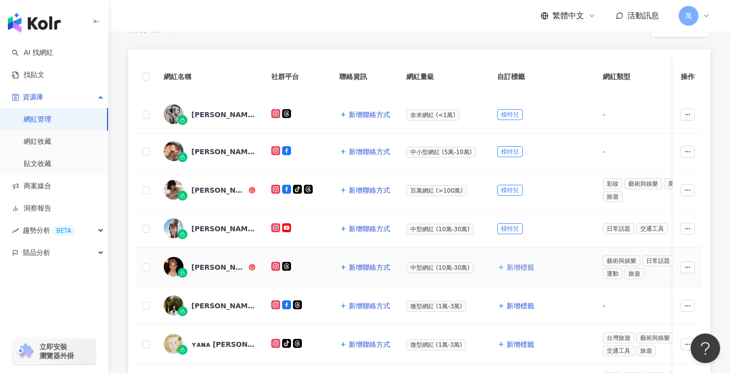
click at [518, 267] on span "新增標籤" at bounding box center [521, 267] width 28 height 8
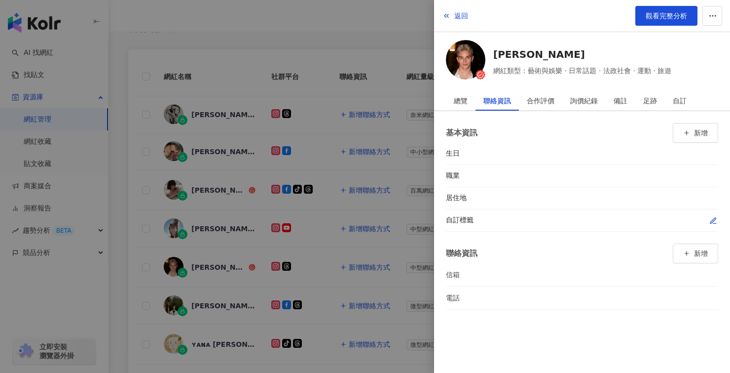
click at [712, 219] on icon "button" at bounding box center [714, 221] width 8 height 8
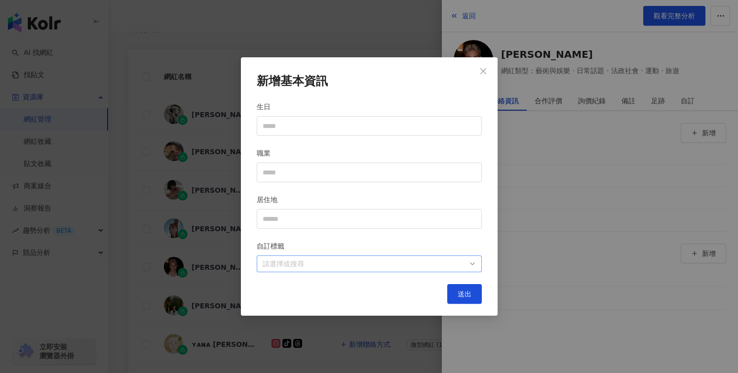
click at [286, 260] on div at bounding box center [364, 263] width 211 height 7
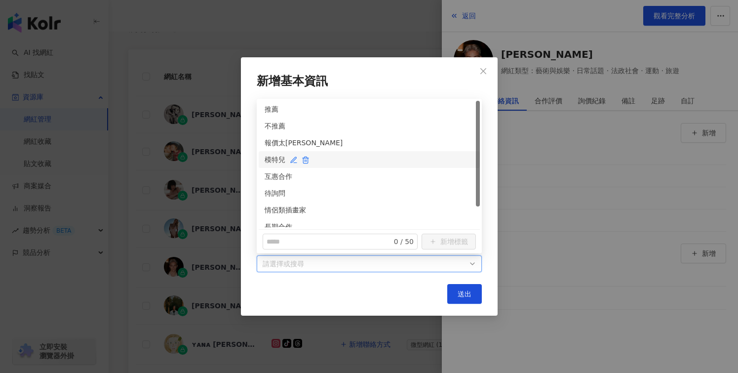
click at [278, 158] on div "模特兒" at bounding box center [369, 159] width 209 height 11
click at [464, 294] on span "送出" at bounding box center [465, 294] width 14 height 8
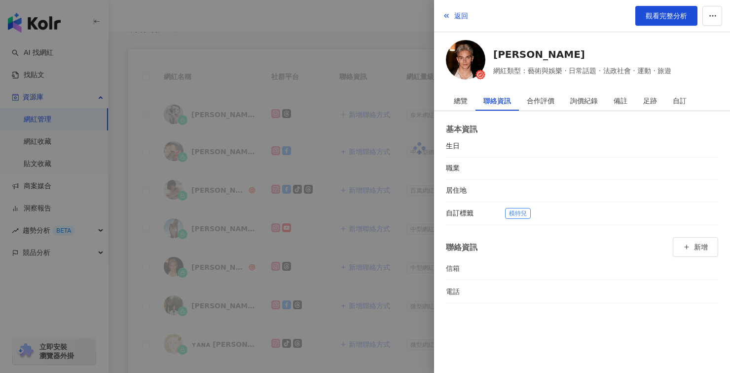
click at [420, 340] on div at bounding box center [365, 186] width 730 height 373
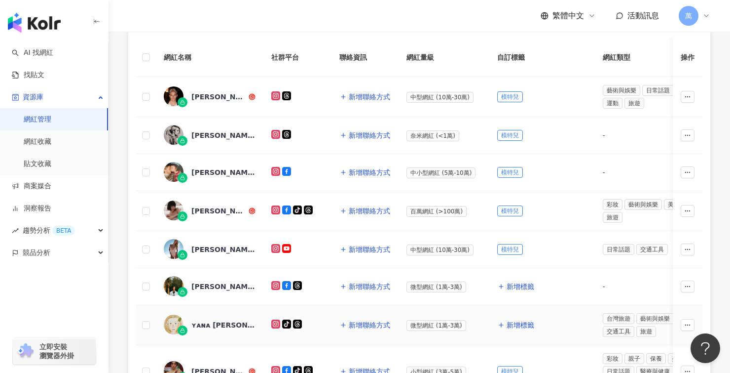
scroll to position [159, 0]
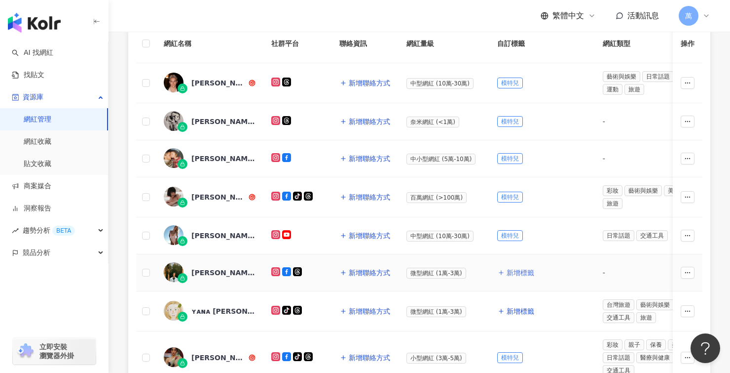
click at [510, 272] on span "新增標籤" at bounding box center [521, 273] width 28 height 8
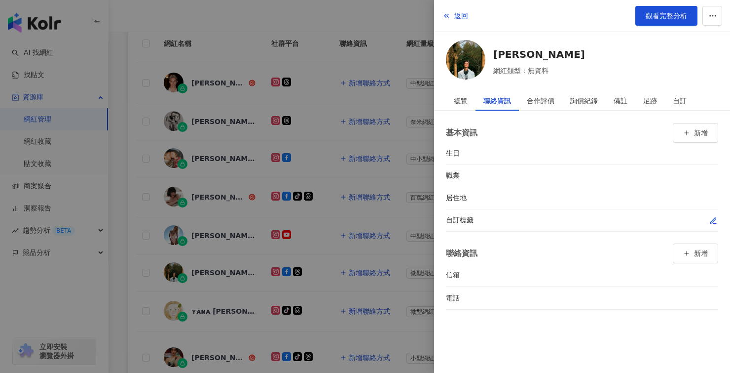
click at [717, 223] on icon "button" at bounding box center [714, 221] width 8 height 8
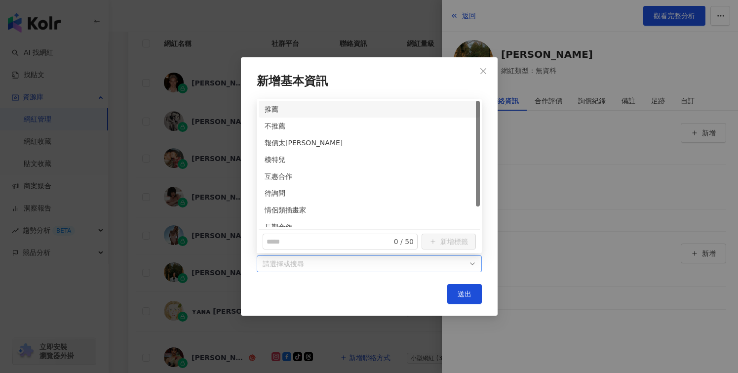
click at [346, 260] on div at bounding box center [364, 263] width 211 height 7
click at [276, 163] on div "模特兒" at bounding box center [369, 159] width 209 height 11
click at [461, 288] on button "送出" at bounding box center [464, 294] width 35 height 20
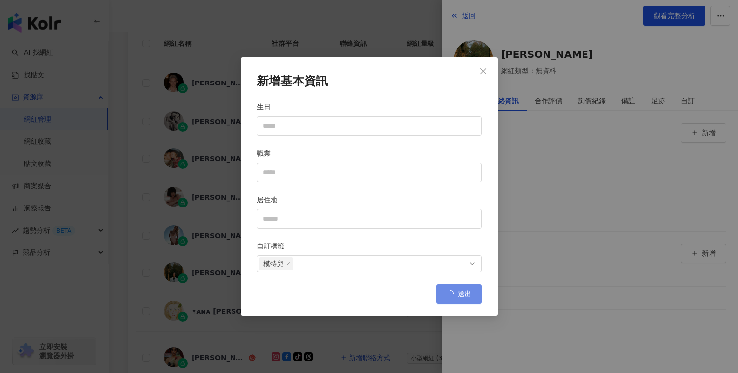
click at [408, 332] on div "新增基本資訊 生日 職業 居住地 自訂標籤 模特兒 送出" at bounding box center [369, 186] width 738 height 373
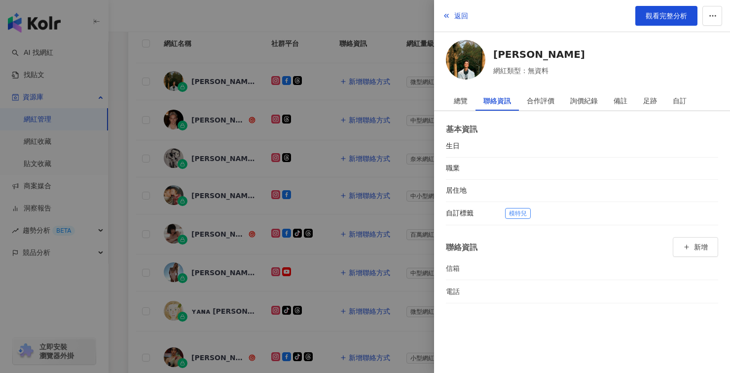
click at [385, 303] on div at bounding box center [365, 186] width 730 height 373
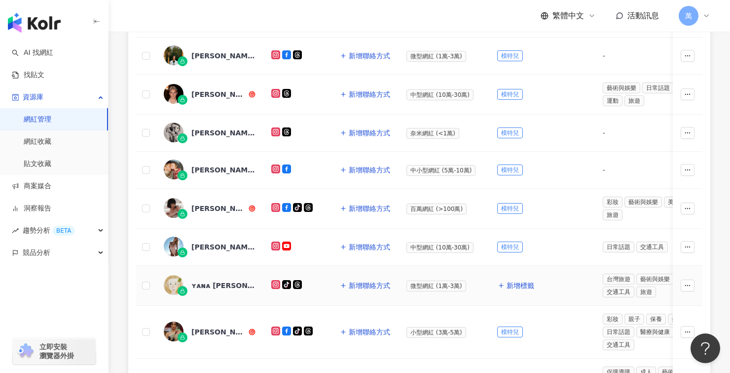
scroll to position [198, 0]
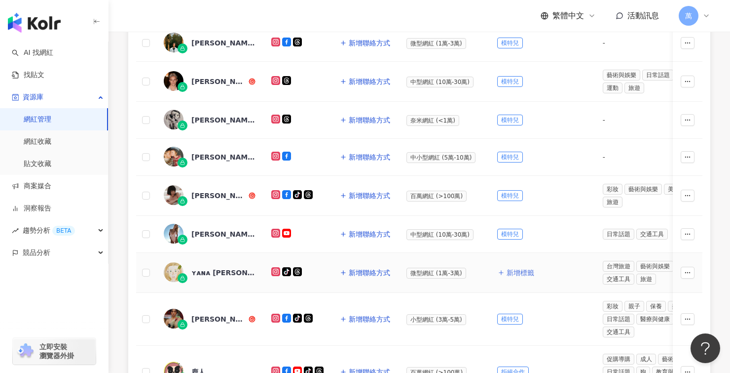
click at [522, 273] on span "新增標籤" at bounding box center [521, 273] width 28 height 8
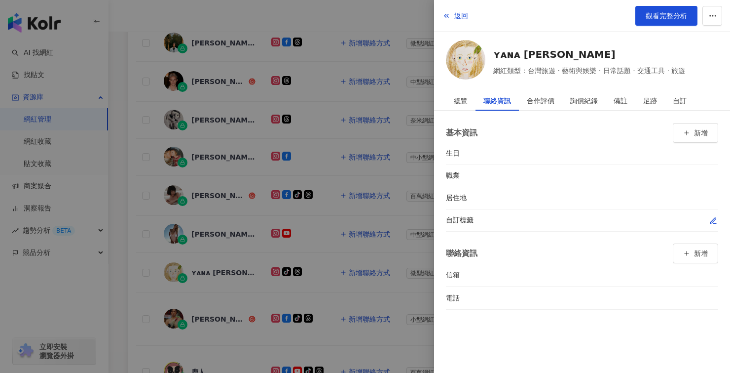
click at [718, 219] on button "button" at bounding box center [714, 220] width 10 height 10
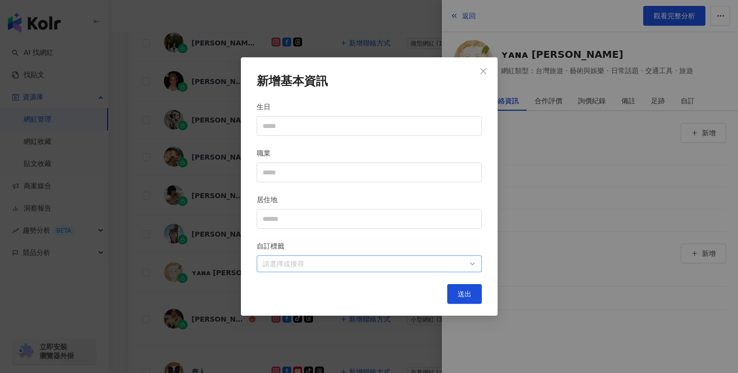
click at [317, 265] on div at bounding box center [364, 263] width 211 height 7
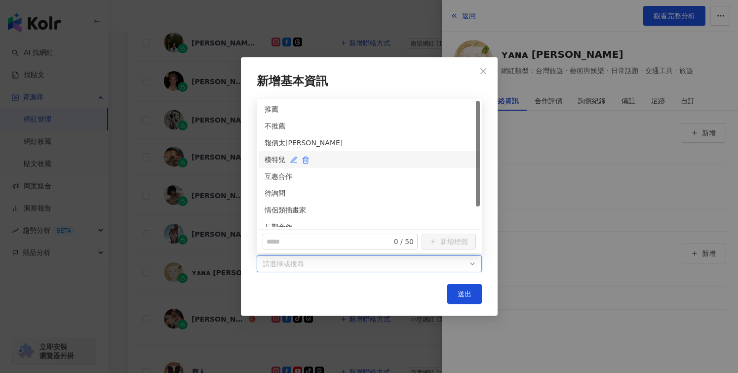
click at [277, 158] on div "模特兒" at bounding box center [369, 159] width 209 height 11
click at [468, 298] on button "送出" at bounding box center [464, 294] width 35 height 20
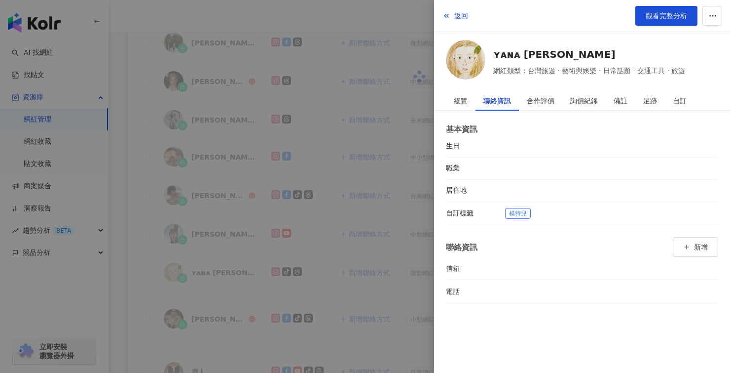
click at [395, 272] on div at bounding box center [365, 186] width 730 height 373
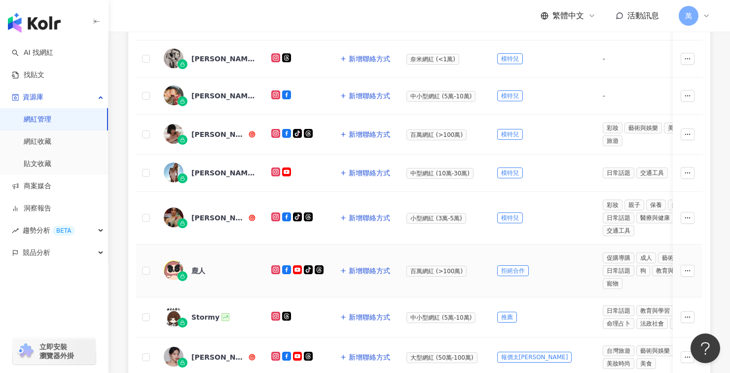
scroll to position [0, 0]
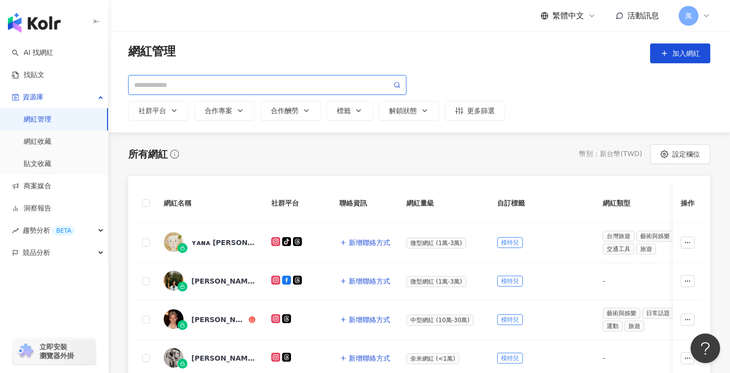
click at [300, 88] on input "search" at bounding box center [263, 84] width 258 height 11
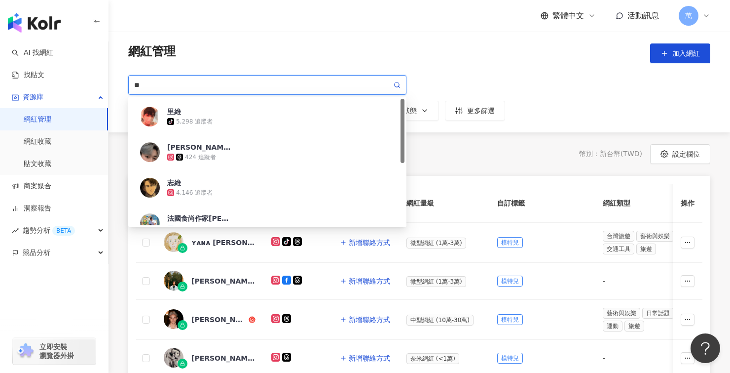
type input "**"
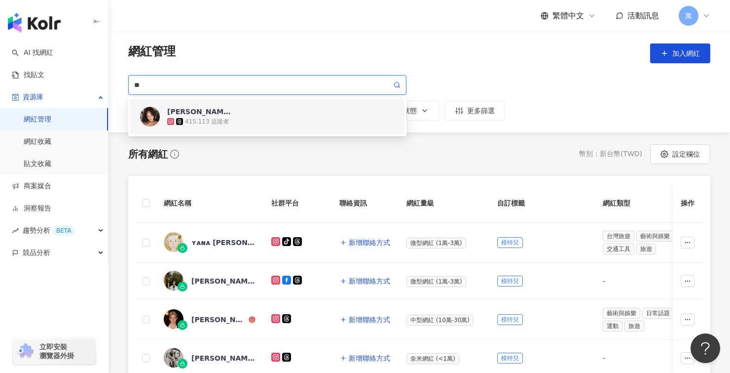
click at [341, 114] on div "里唯 415,113 追蹤者" at bounding box center [281, 117] width 228 height 20
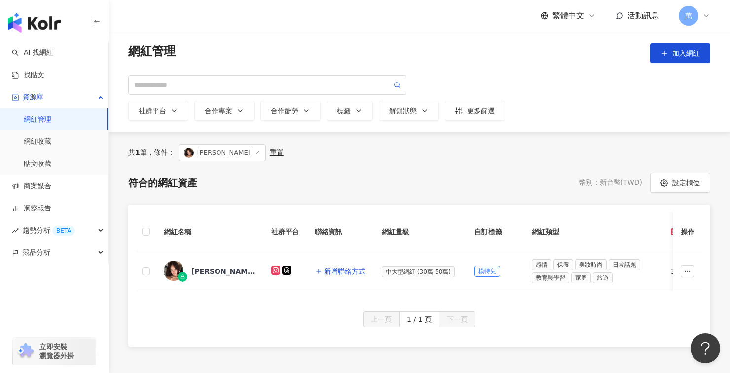
click at [256, 152] on icon at bounding box center [258, 152] width 5 height 5
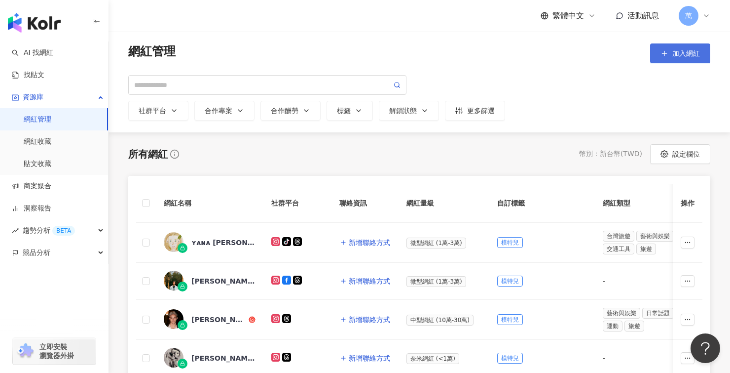
click at [671, 59] on button "加入網紅" at bounding box center [681, 53] width 60 height 20
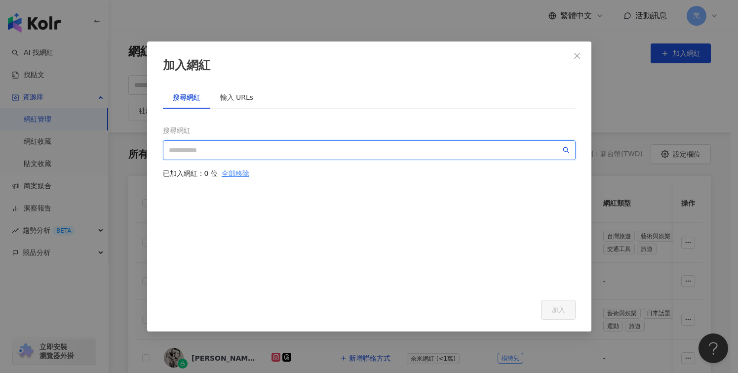
click at [287, 146] on input "search" at bounding box center [365, 150] width 392 height 11
paste input "**********"
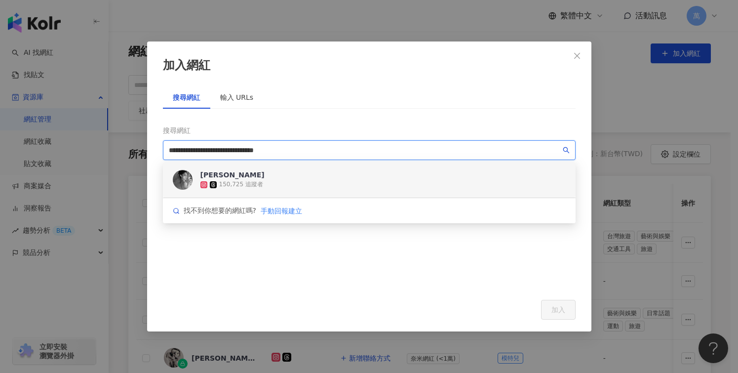
click at [384, 184] on div "韓令渝 150,725 追蹤者" at bounding box center [369, 180] width 413 height 36
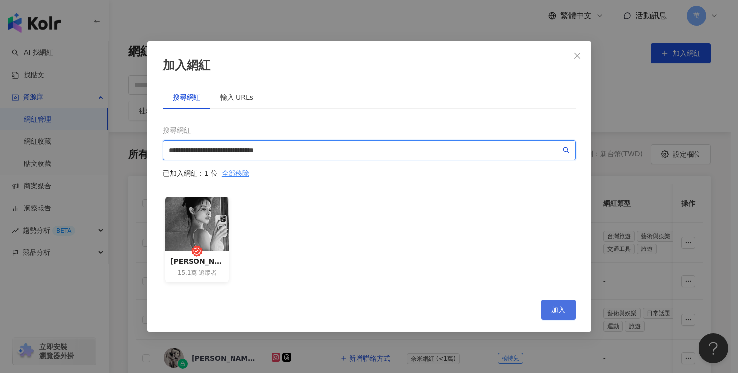
type input "**********"
click at [553, 313] on button "加入" at bounding box center [558, 310] width 35 height 20
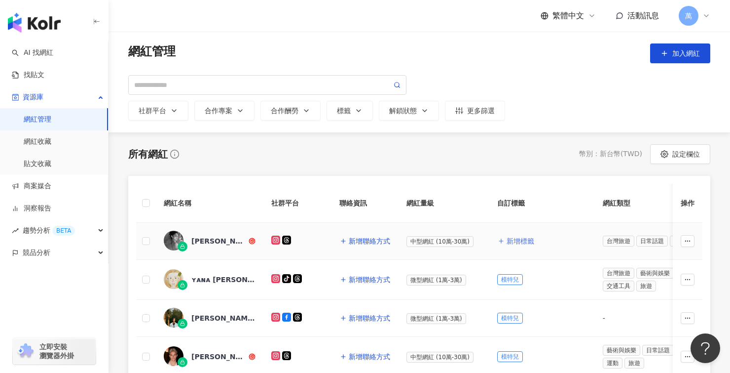
click at [528, 237] on span "新增標籤" at bounding box center [521, 241] width 28 height 8
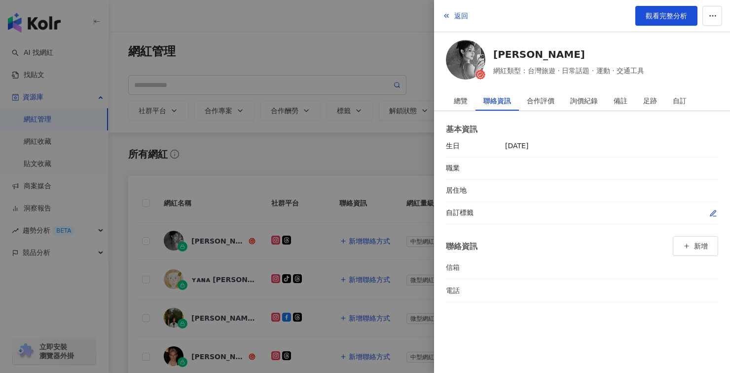
click at [717, 209] on icon "button" at bounding box center [714, 213] width 8 height 8
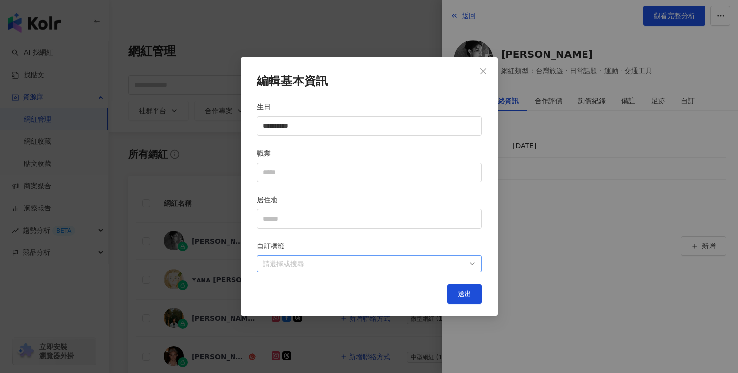
click at [374, 262] on div at bounding box center [364, 263] width 211 height 7
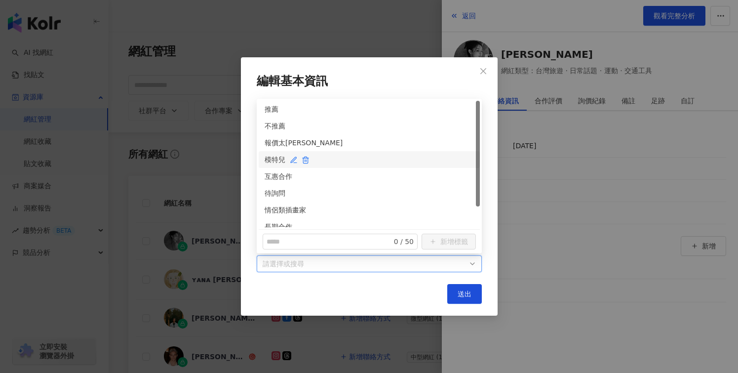
click at [269, 156] on div "模特兒" at bounding box center [369, 159] width 209 height 11
click at [466, 292] on span "送出" at bounding box center [465, 294] width 14 height 8
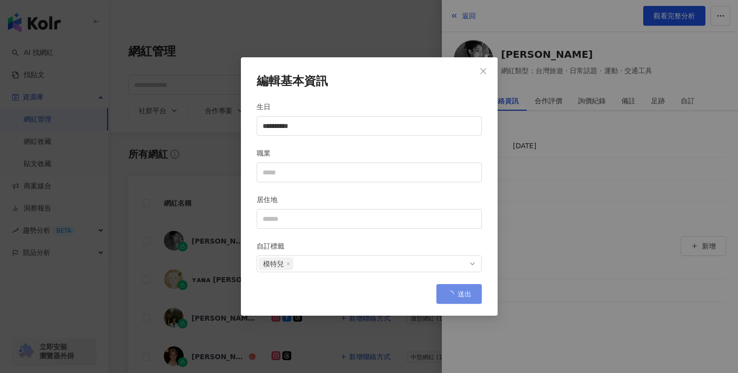
click at [321, 314] on div "**********" at bounding box center [369, 186] width 257 height 259
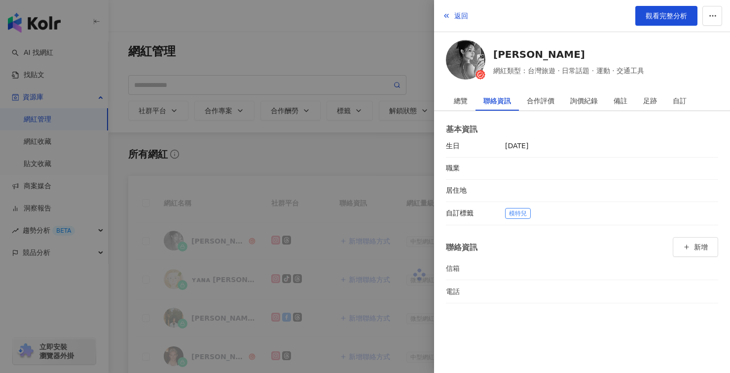
click at [321, 314] on div at bounding box center [365, 186] width 730 height 373
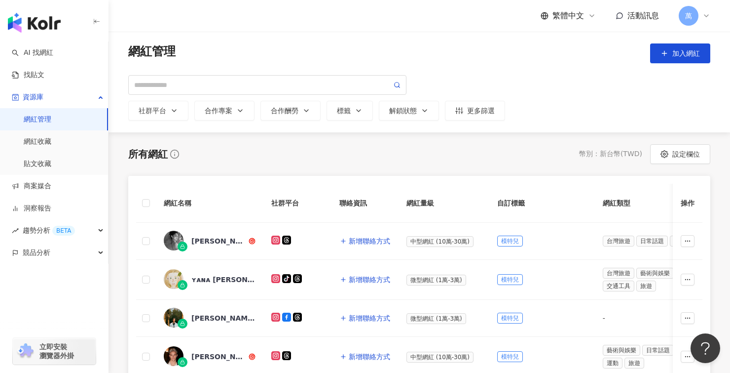
click at [691, 38] on div "網紅管理 加入網紅 社群平台 合作專案 合作酬勞 標籤 解鎖狀態 更多篩選" at bounding box center [420, 82] width 622 height 101
drag, startPoint x: 687, startPoint y: 55, endPoint x: 643, endPoint y: 70, distance: 46.5
click at [687, 55] on span "加入網紅" at bounding box center [687, 53] width 28 height 8
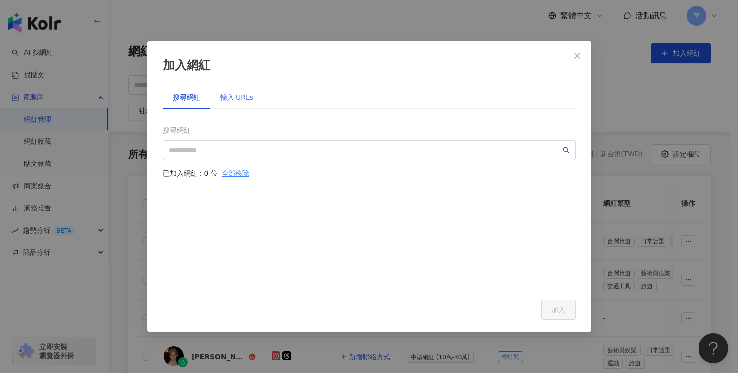
click at [240, 90] on div "輸入 URLs" at bounding box center [236, 97] width 53 height 23
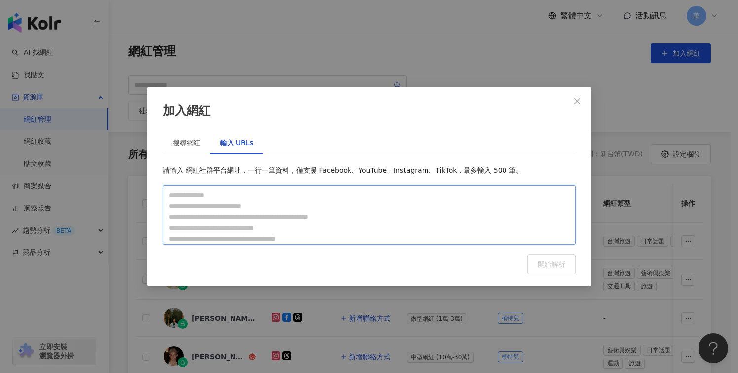
click at [243, 193] on textarea at bounding box center [369, 214] width 413 height 59
paste textarea "**********"
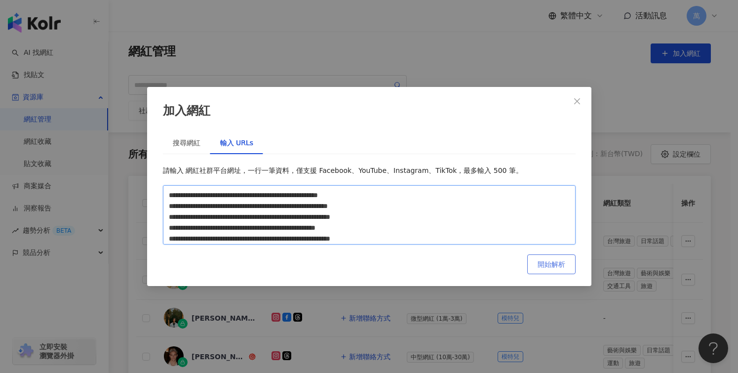
type textarea "**********"
click at [563, 266] on span "開始解析" at bounding box center [551, 264] width 28 height 8
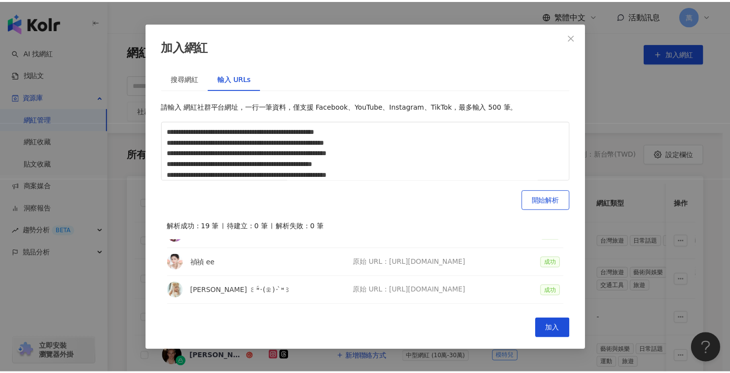
scroll to position [470, 0]
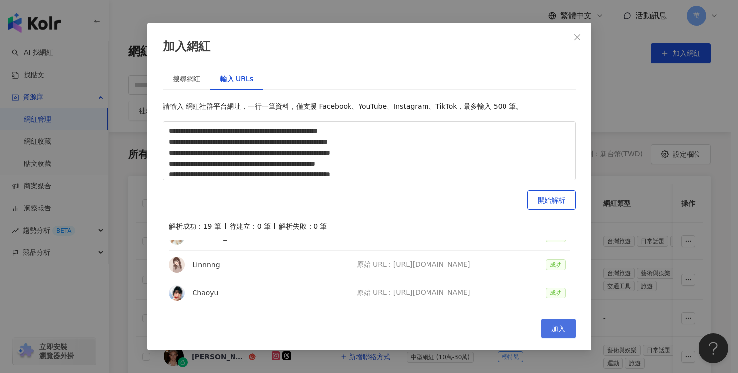
click at [572, 325] on button "加入" at bounding box center [558, 328] width 35 height 20
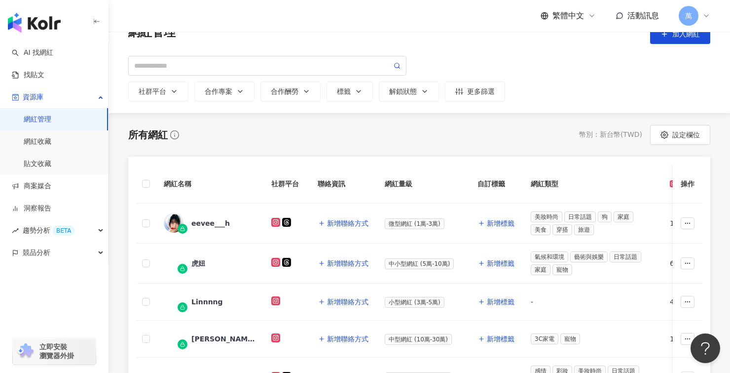
scroll to position [34, 0]
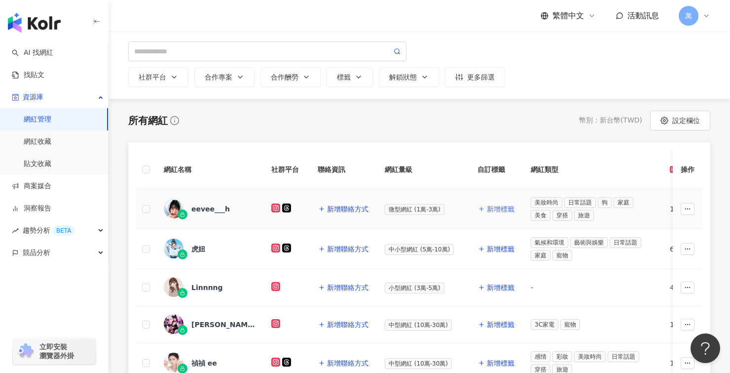
click at [504, 214] on button "新增標籤" at bounding box center [497, 209] width 38 height 20
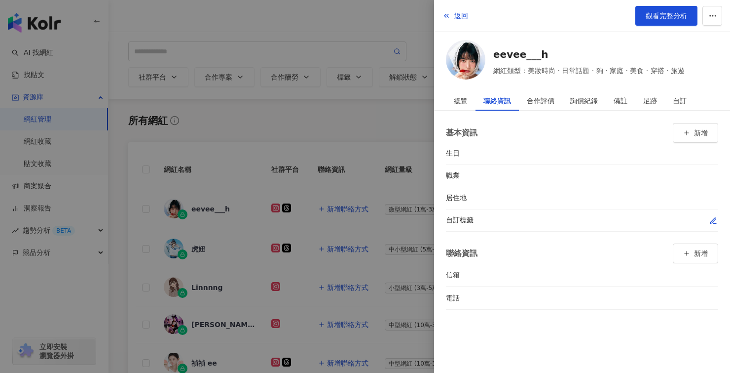
click at [715, 223] on icon "button" at bounding box center [714, 221] width 8 height 8
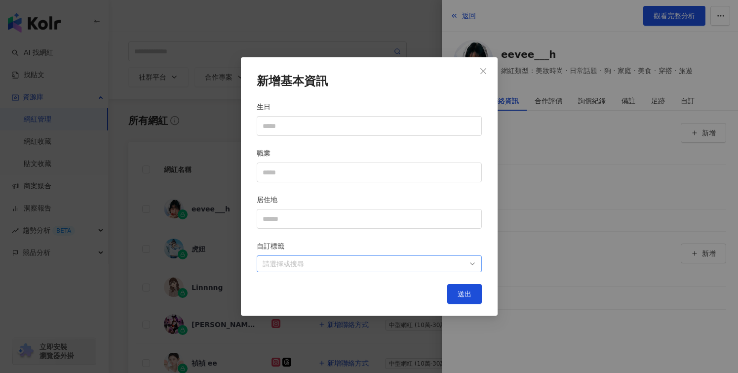
click at [369, 263] on div at bounding box center [364, 263] width 211 height 7
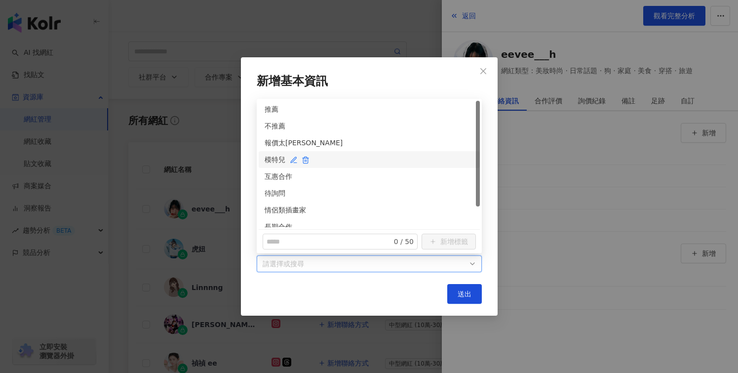
click at [281, 163] on div "模特兒" at bounding box center [369, 159] width 209 height 11
click at [469, 291] on span "送出" at bounding box center [465, 294] width 14 height 8
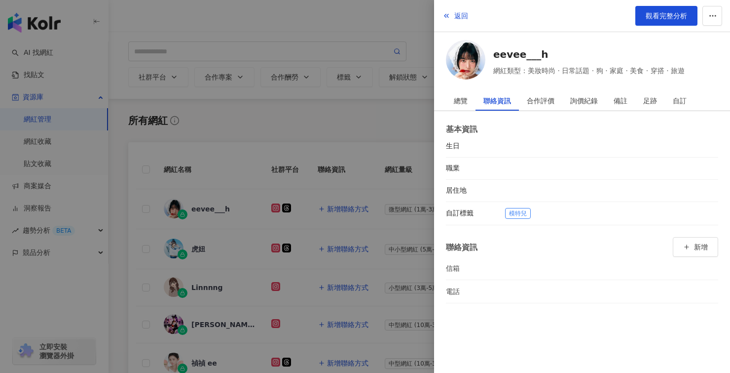
click at [372, 300] on div at bounding box center [365, 186] width 730 height 373
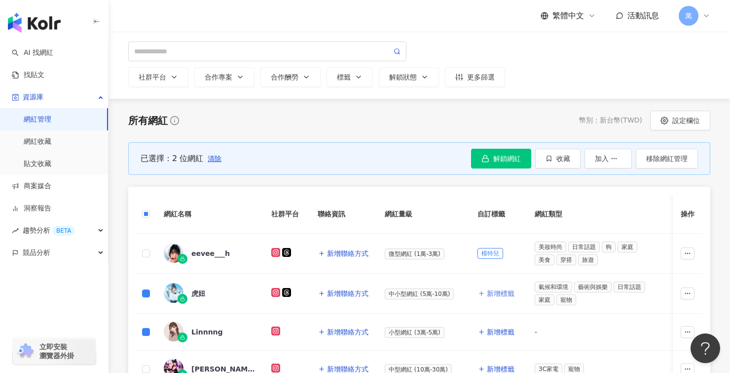
click at [500, 294] on span "新增標籤" at bounding box center [501, 293] width 28 height 8
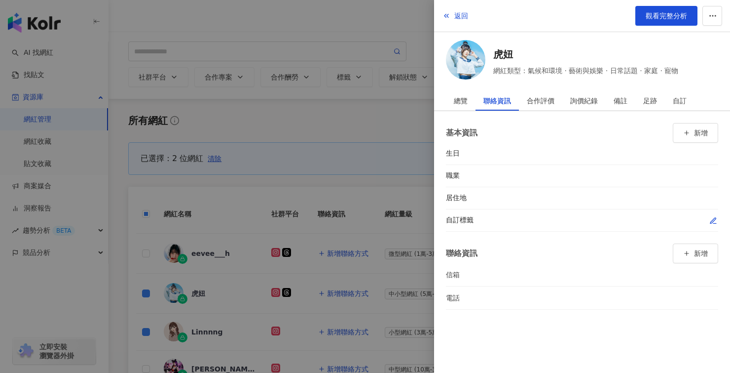
click at [713, 218] on icon "button" at bounding box center [714, 221] width 8 height 8
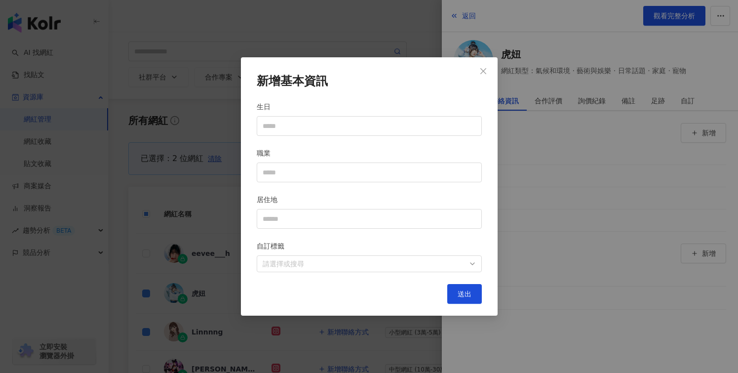
click at [386, 252] on div "自訂標籤" at bounding box center [369, 247] width 225 height 15
click at [372, 272] on div "新增基本資訊 生日 職業 居住地 自訂標籤 請選擇或搜尋 送出" at bounding box center [369, 186] width 257 height 259
click at [288, 267] on div at bounding box center [364, 263] width 211 height 7
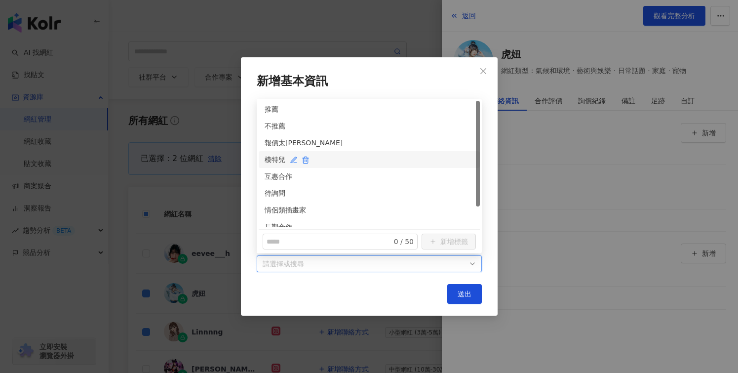
click at [277, 157] on div "模特兒" at bounding box center [369, 159] width 209 height 11
click at [481, 294] on div "新增基本資訊 生日 職業 居住地 自訂標籤 模特兒 送出" at bounding box center [369, 186] width 257 height 259
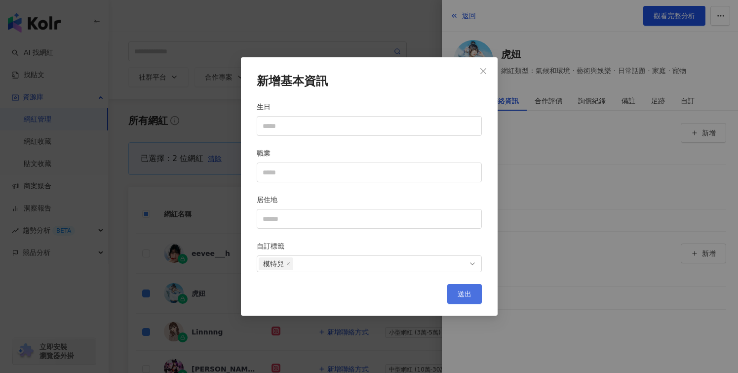
click at [456, 296] on button "送出" at bounding box center [464, 294] width 35 height 20
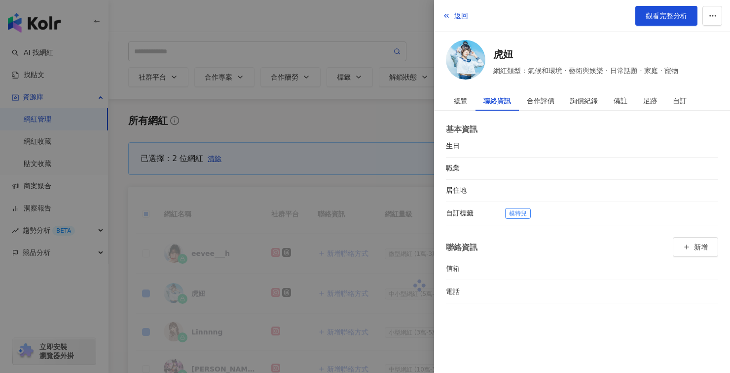
click at [358, 337] on div at bounding box center [365, 186] width 730 height 373
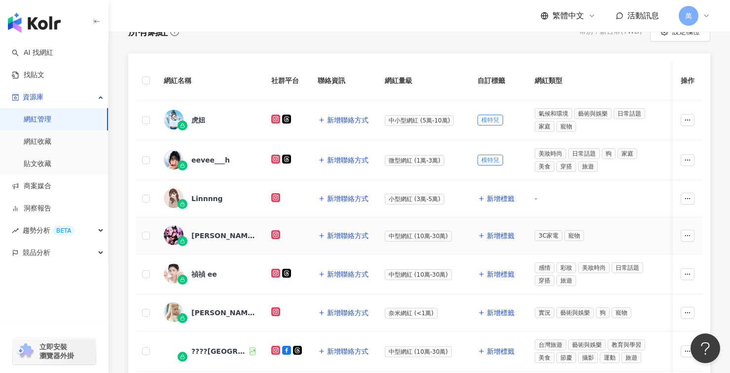
scroll to position [129, 0]
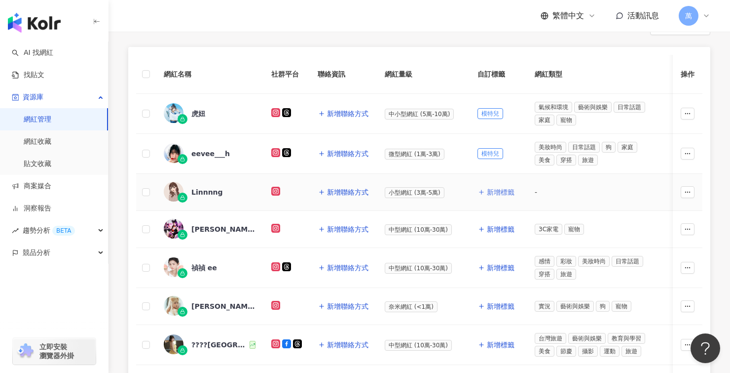
click at [505, 193] on span "新增標籤" at bounding box center [501, 192] width 28 height 8
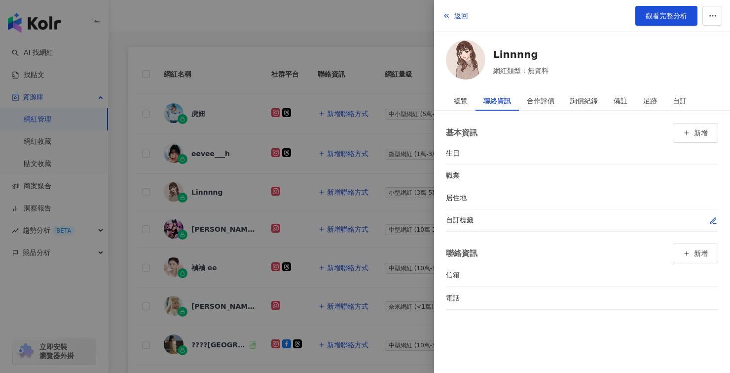
click at [710, 218] on icon "button" at bounding box center [714, 221] width 8 height 8
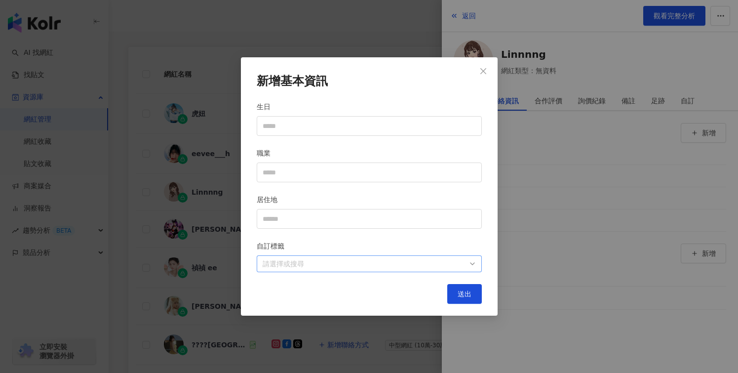
click at [310, 260] on div at bounding box center [364, 263] width 211 height 7
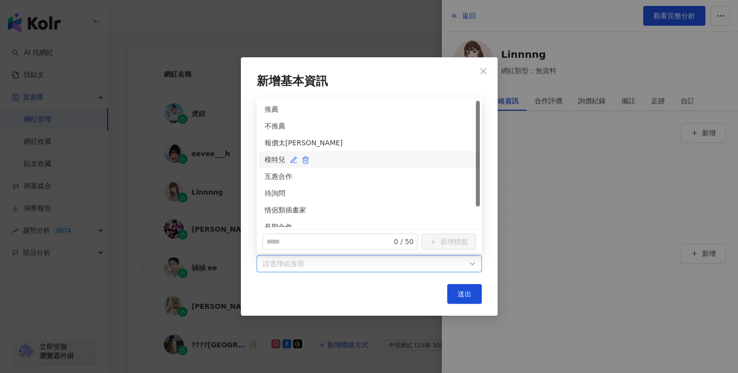
click at [275, 159] on div "模特兒" at bounding box center [369, 159] width 209 height 11
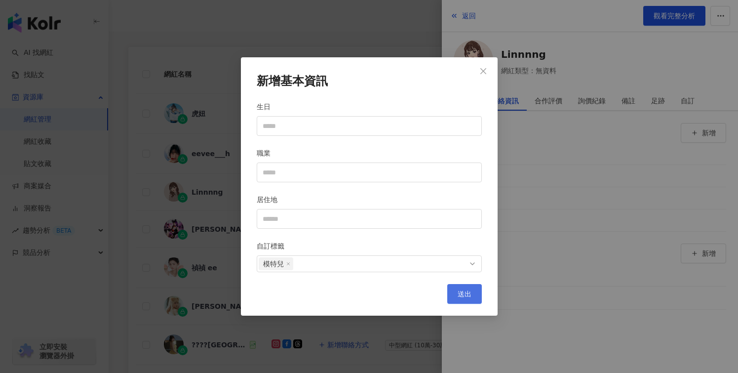
click at [460, 291] on span "送出" at bounding box center [465, 294] width 14 height 8
click at [352, 334] on div "新增基本資訊 生日 職業 居住地 自訂標籤 模特兒 送出" at bounding box center [369, 186] width 738 height 373
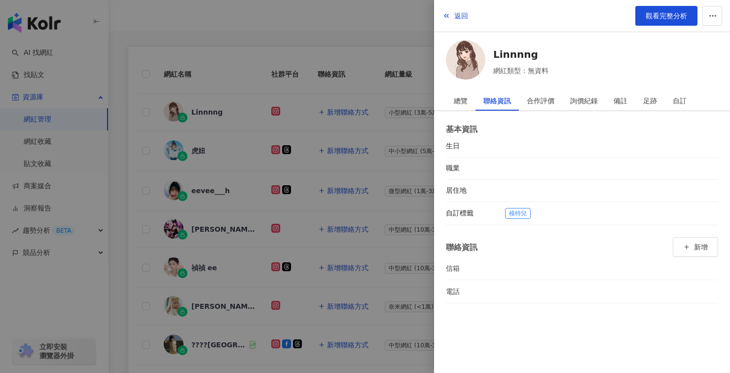
click at [352, 334] on div at bounding box center [365, 186] width 730 height 373
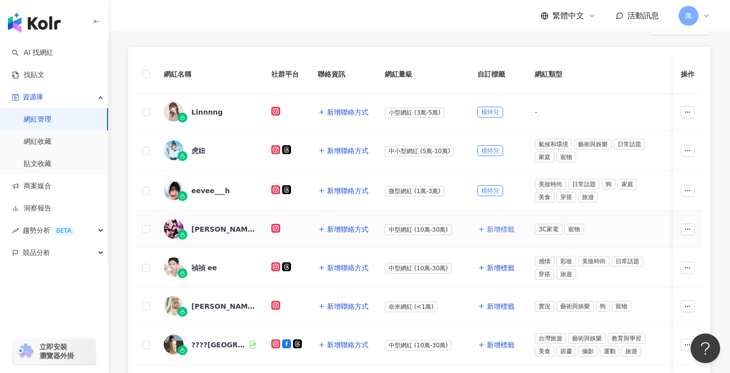
click at [502, 229] on span "新增標籤" at bounding box center [501, 229] width 28 height 8
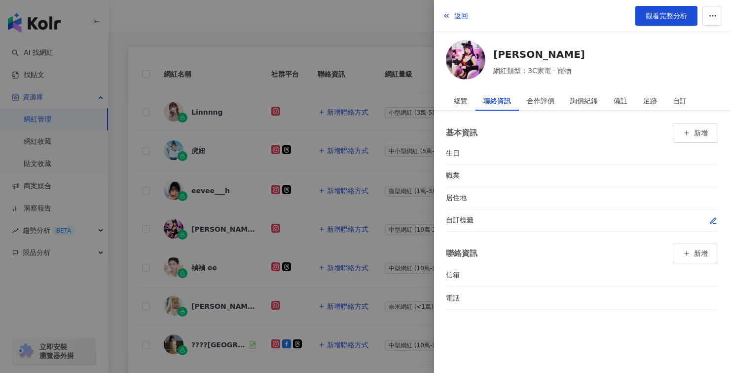
click at [715, 221] on icon "button" at bounding box center [714, 221] width 8 height 8
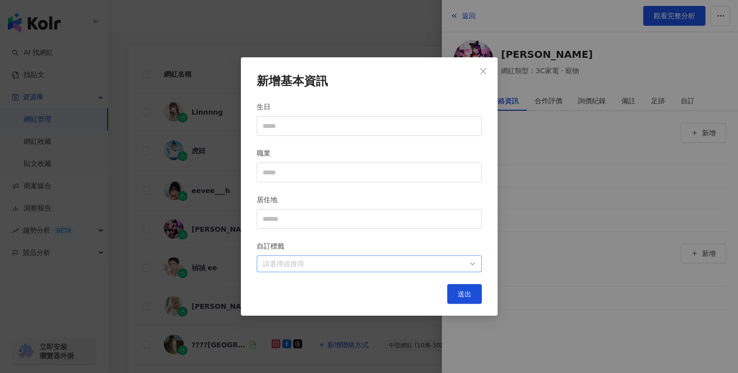
click at [338, 265] on div at bounding box center [364, 263] width 211 height 7
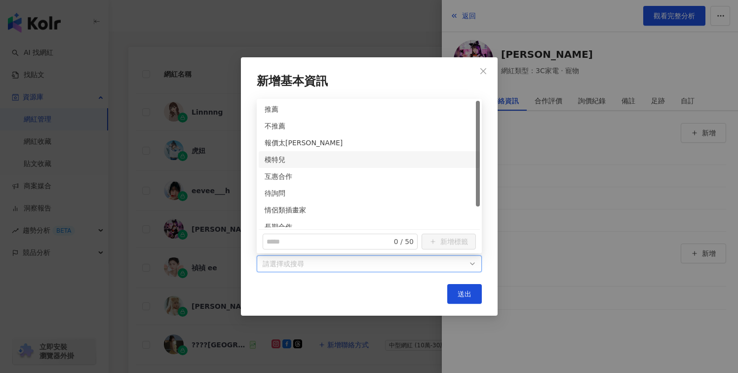
click at [264, 159] on div "模特兒" at bounding box center [369, 159] width 221 height 17
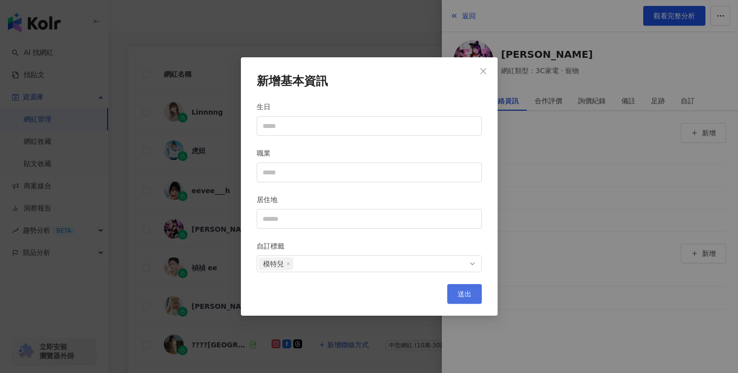
click at [461, 290] on span "送出" at bounding box center [465, 294] width 14 height 8
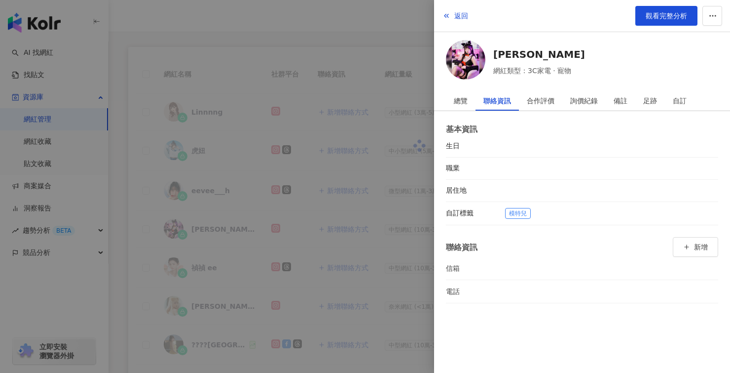
click at [390, 282] on div at bounding box center [365, 186] width 730 height 373
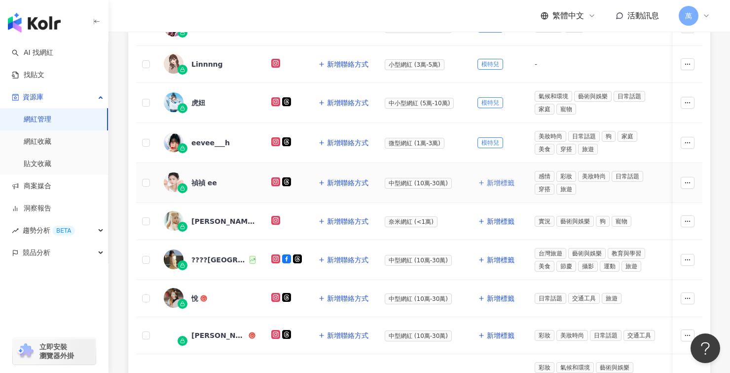
scroll to position [220, 0]
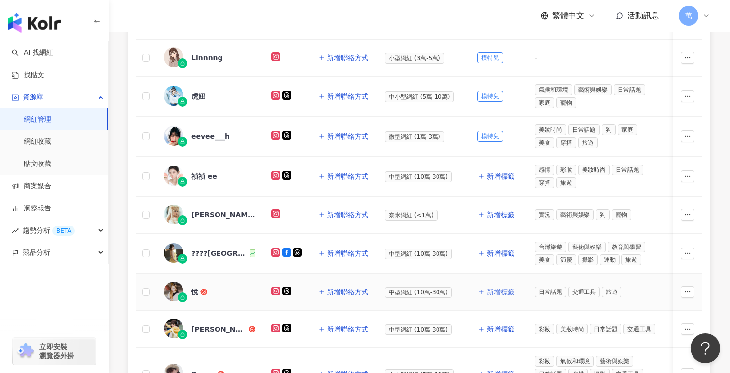
click at [504, 290] on span "新增標籤" at bounding box center [501, 292] width 28 height 8
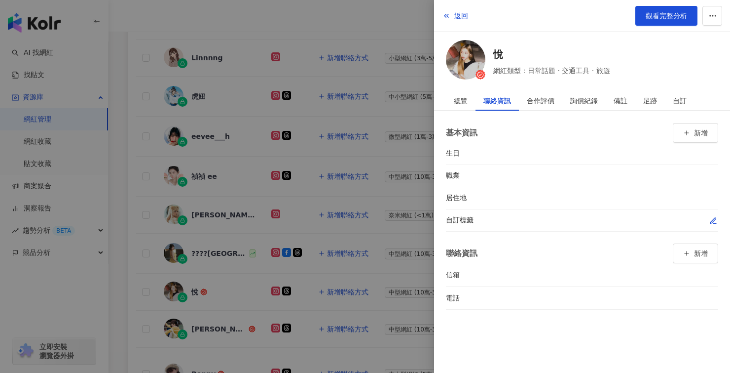
click at [710, 219] on icon "button" at bounding box center [714, 221] width 8 height 8
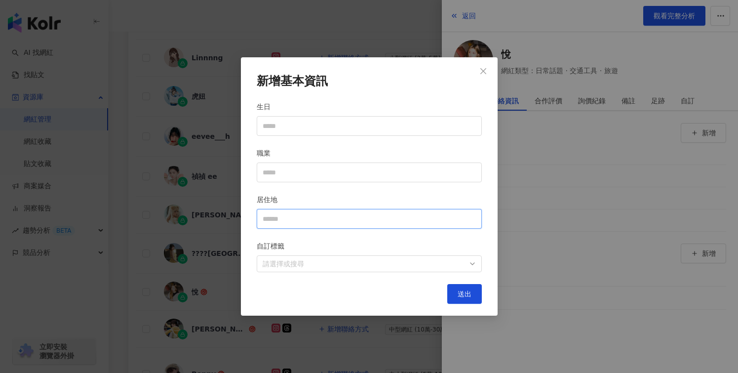
click at [303, 216] on input "居住地" at bounding box center [369, 219] width 225 height 20
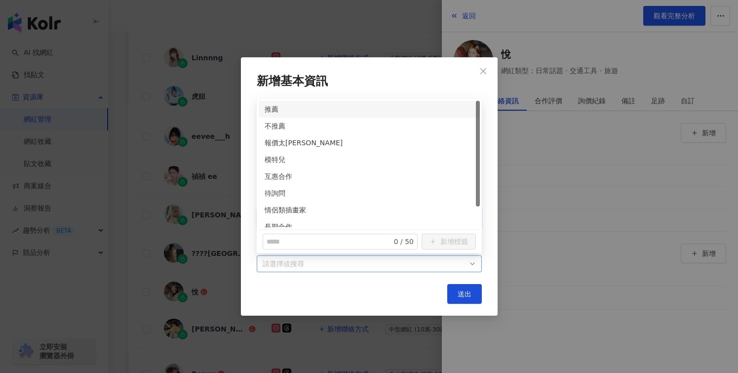
click at [277, 260] on div at bounding box center [364, 263] width 211 height 7
click at [281, 157] on div "模特兒" at bounding box center [369, 159] width 209 height 11
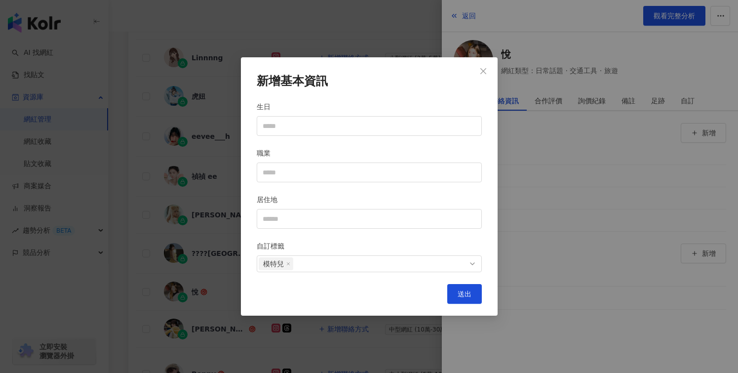
click at [470, 304] on div "新增基本資訊 生日 職業 居住地 自訂標籤 模特兒 送出" at bounding box center [369, 186] width 257 height 259
click at [469, 294] on span "送出" at bounding box center [465, 294] width 14 height 8
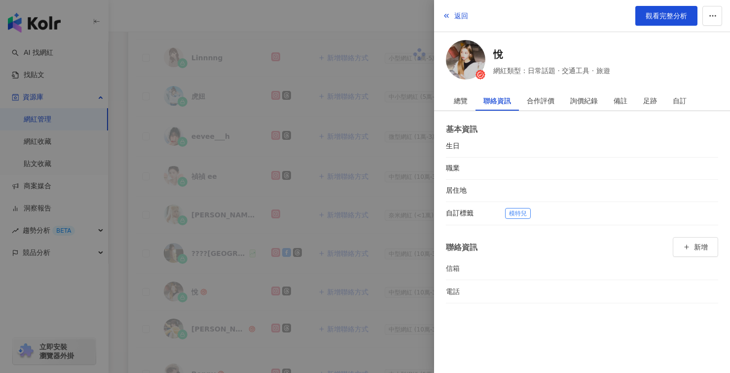
click at [400, 312] on div at bounding box center [365, 186] width 730 height 373
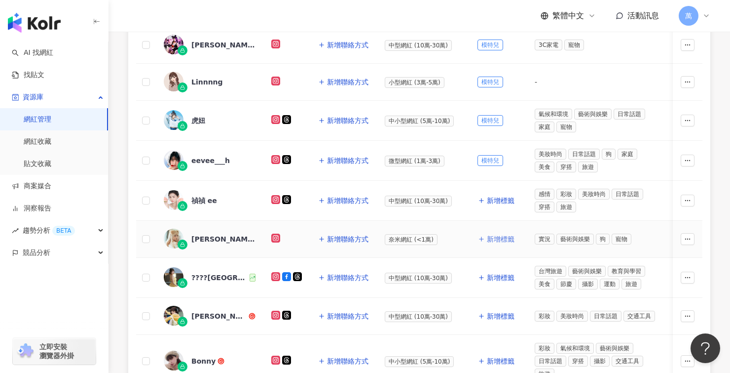
scroll to position [239, 0]
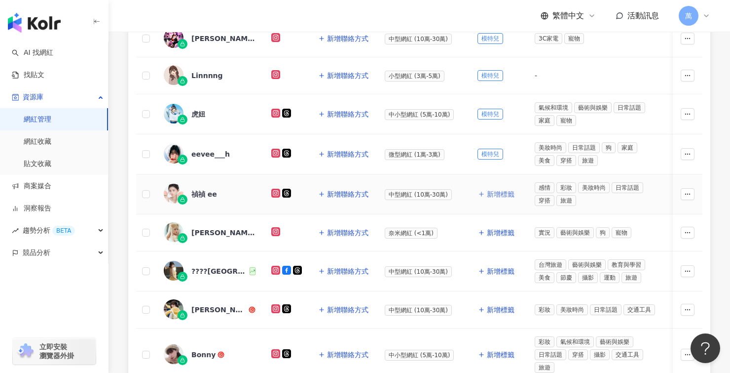
click at [502, 192] on span "新增標籤" at bounding box center [501, 194] width 28 height 8
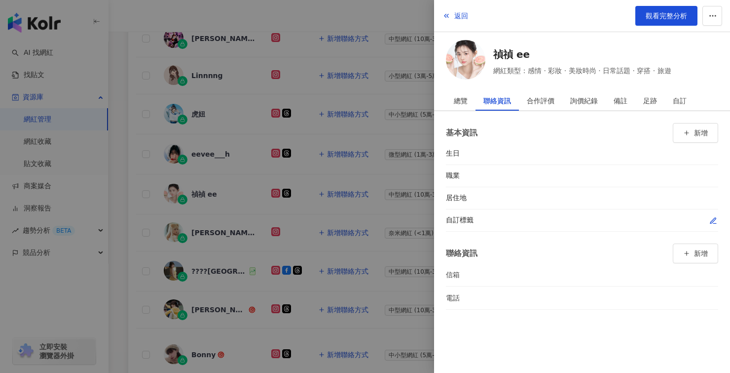
click at [714, 222] on icon "button" at bounding box center [714, 221] width 8 height 8
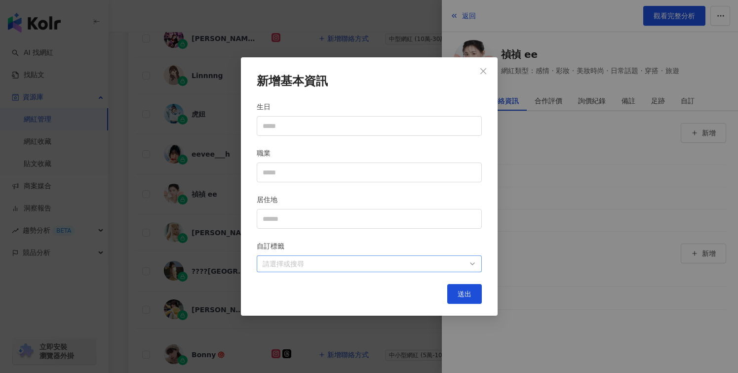
click at [377, 255] on div "自訂標籤 請選擇或搜尋" at bounding box center [369, 256] width 225 height 32
click at [322, 262] on div at bounding box center [364, 263] width 211 height 7
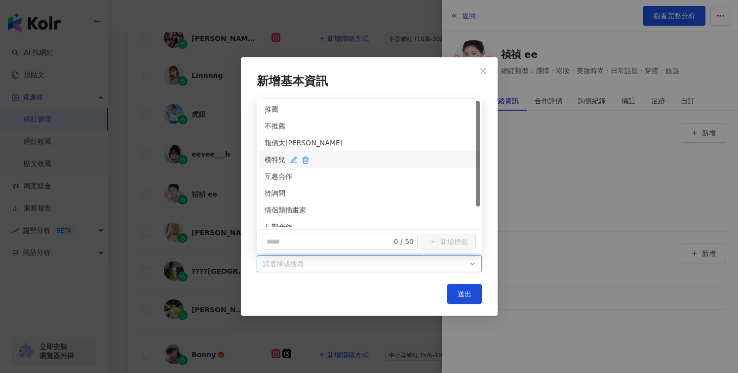
click at [267, 154] on div "模特兒" at bounding box center [369, 159] width 209 height 11
click at [478, 306] on div "新增基本資訊 生日 職業 居住地 自訂標籤 模特兒 送出" at bounding box center [369, 186] width 257 height 259
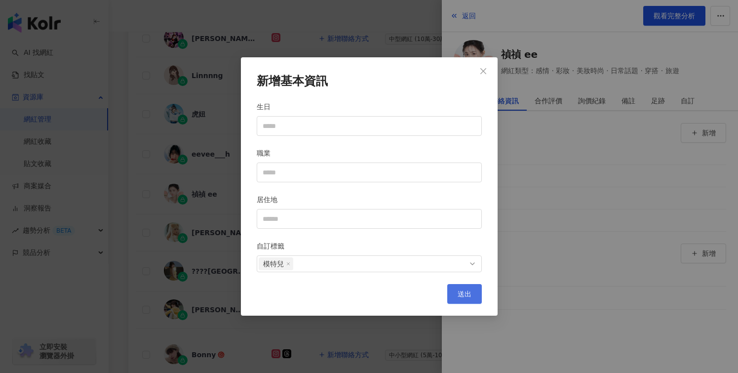
click at [468, 293] on span "送出" at bounding box center [465, 294] width 14 height 8
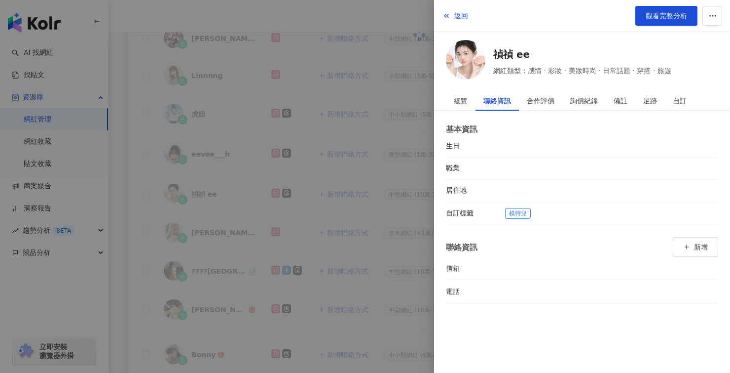
click at [359, 299] on div at bounding box center [365, 186] width 730 height 373
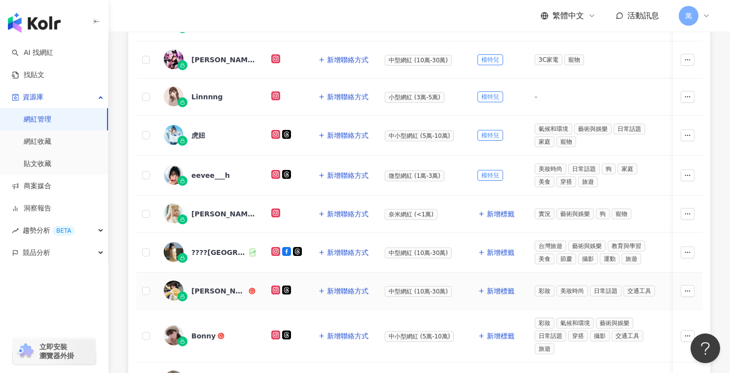
scroll to position [279, 0]
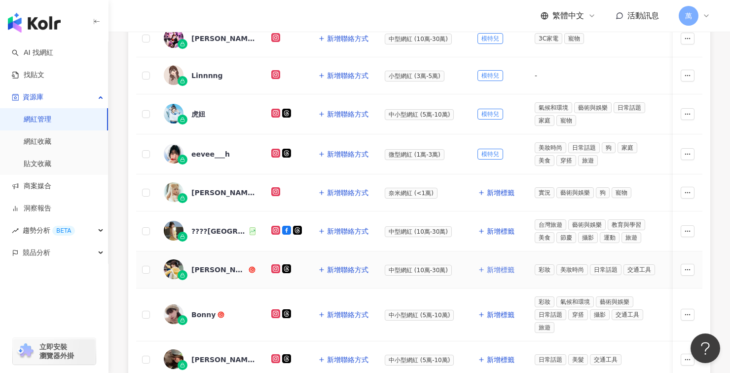
click at [503, 269] on span "新增標籤" at bounding box center [501, 270] width 28 height 8
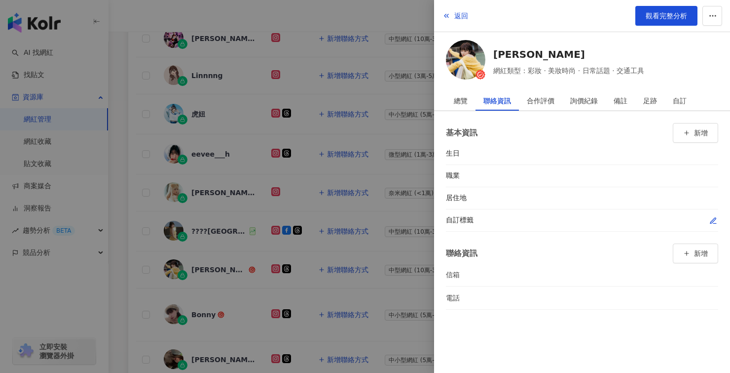
click at [716, 217] on icon "button" at bounding box center [714, 221] width 8 height 8
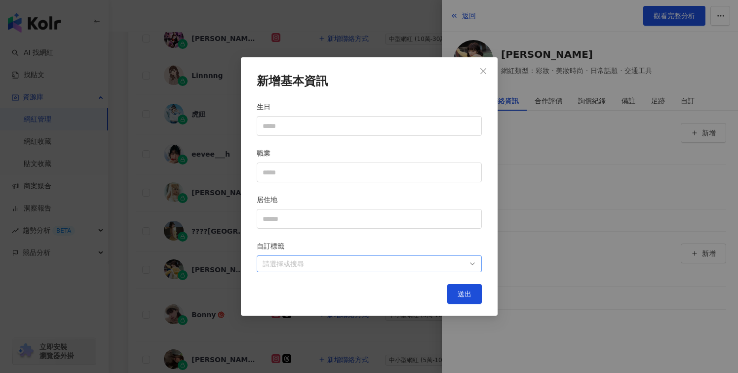
click at [328, 260] on div at bounding box center [364, 263] width 211 height 7
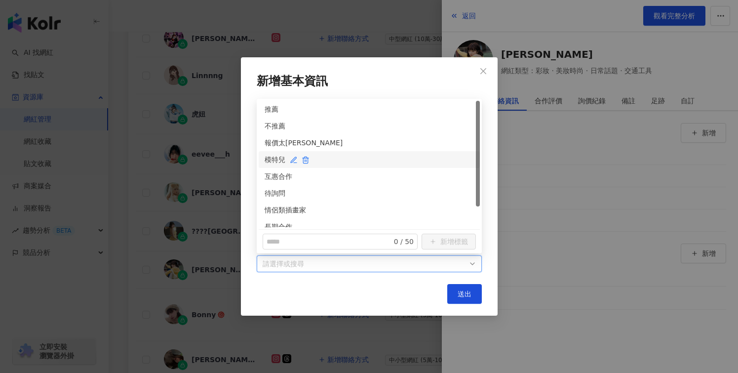
click at [271, 155] on div "模特兒" at bounding box center [369, 159] width 209 height 11
click at [462, 293] on span "送出" at bounding box center [465, 294] width 14 height 8
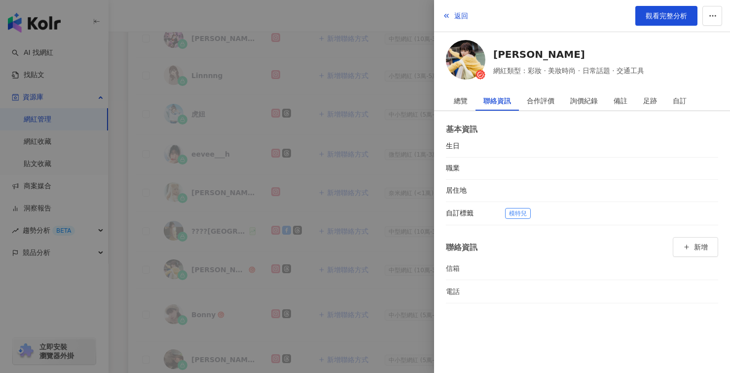
click at [356, 329] on div at bounding box center [365, 186] width 730 height 373
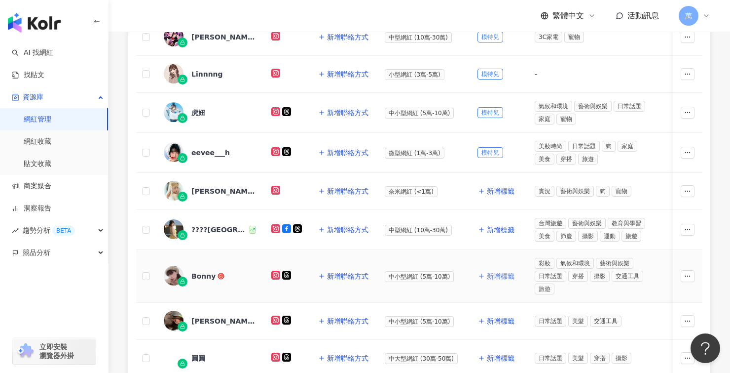
scroll to position [333, 0]
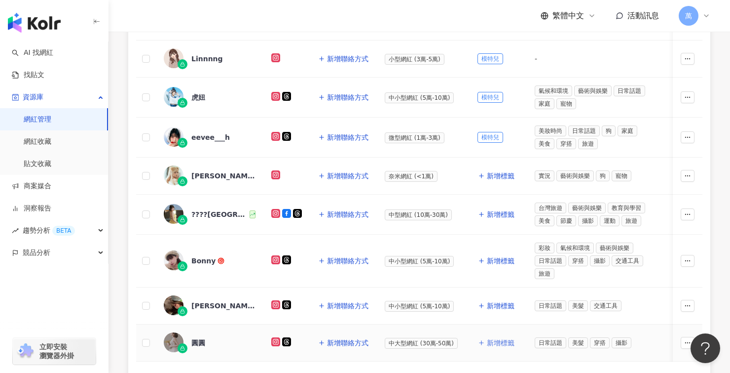
click at [504, 343] on span "新增標籤" at bounding box center [501, 343] width 28 height 8
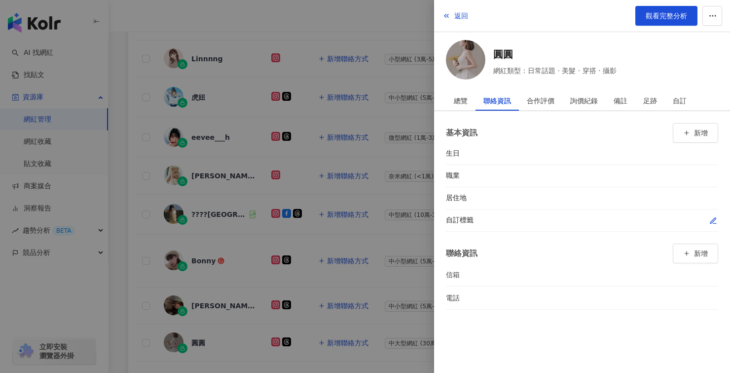
click at [710, 220] on icon "button" at bounding box center [714, 221] width 8 height 8
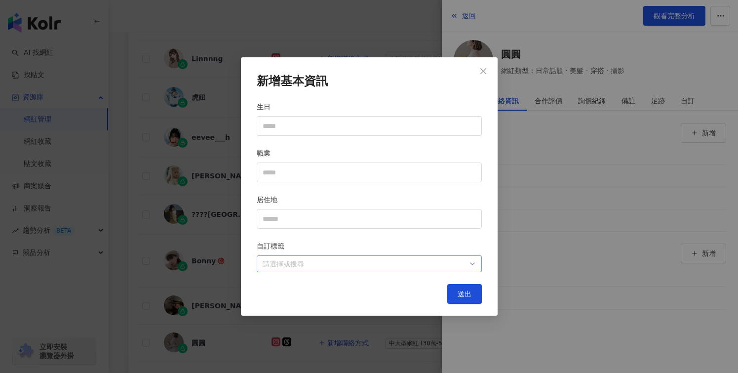
click at [310, 260] on div at bounding box center [364, 263] width 211 height 7
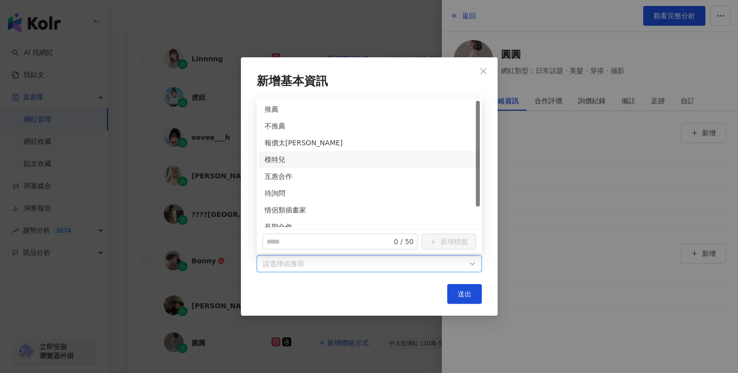
click at [278, 166] on div "模特兒" at bounding box center [369, 159] width 221 height 17
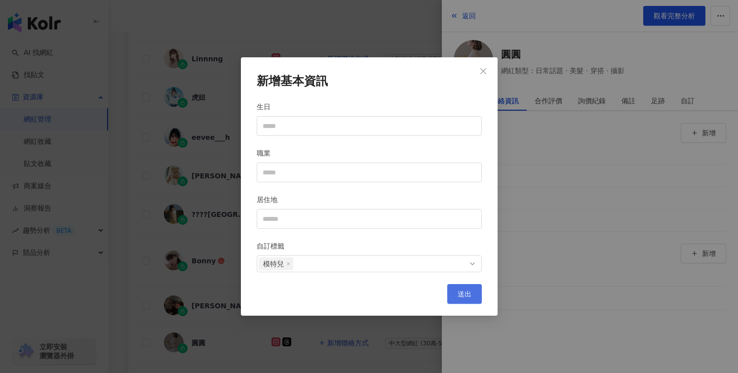
click at [465, 290] on span "送出" at bounding box center [465, 294] width 14 height 8
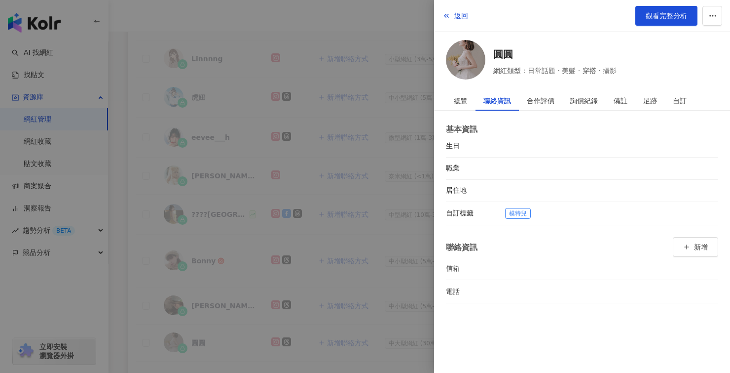
click at [345, 346] on div at bounding box center [365, 186] width 730 height 373
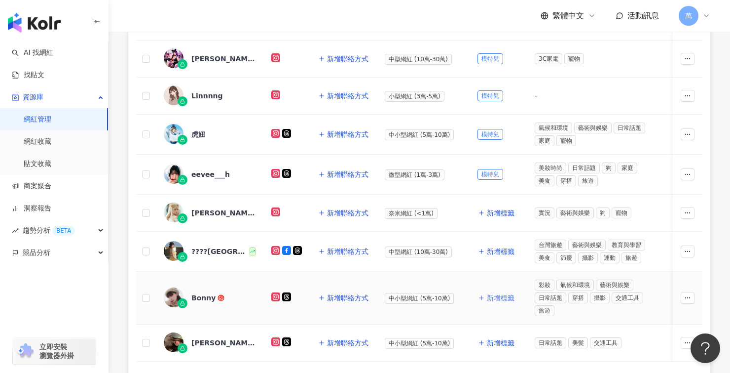
click at [501, 299] on span "新增標籤" at bounding box center [501, 298] width 28 height 8
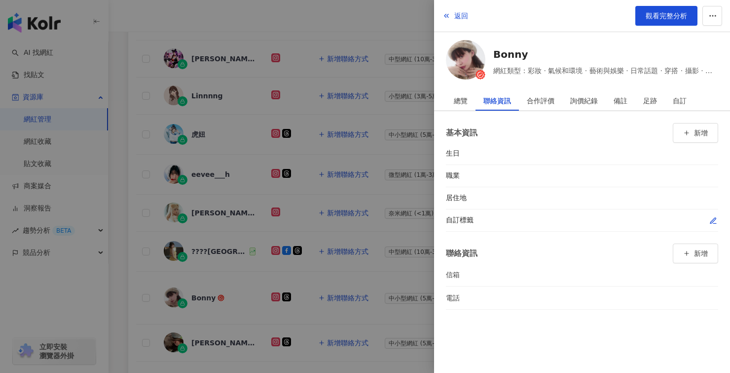
click at [713, 221] on icon "button" at bounding box center [713, 220] width 5 height 5
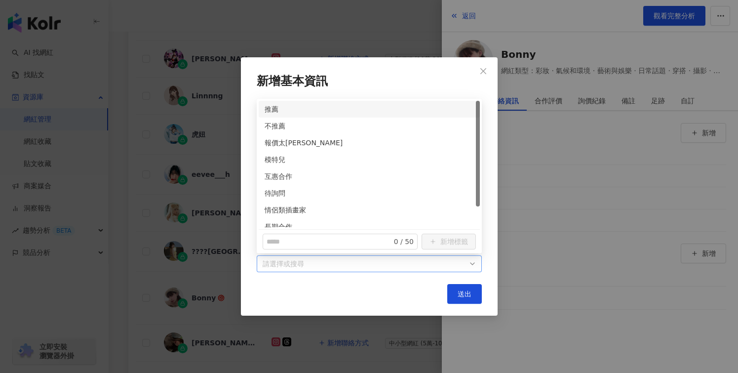
click at [303, 262] on div at bounding box center [364, 263] width 211 height 7
click at [280, 160] on div "模特兒" at bounding box center [369, 159] width 209 height 11
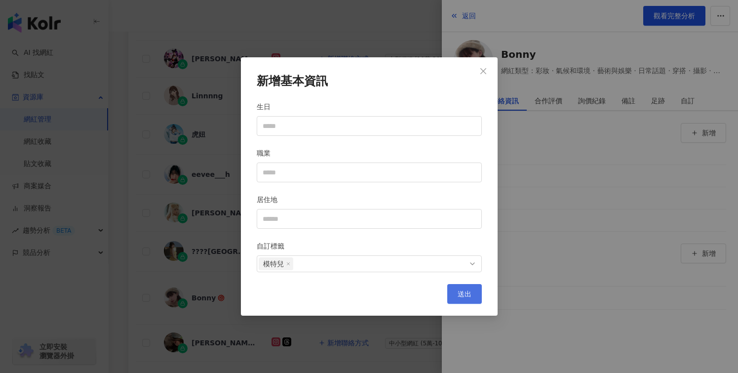
click at [463, 300] on button "送出" at bounding box center [464, 294] width 35 height 20
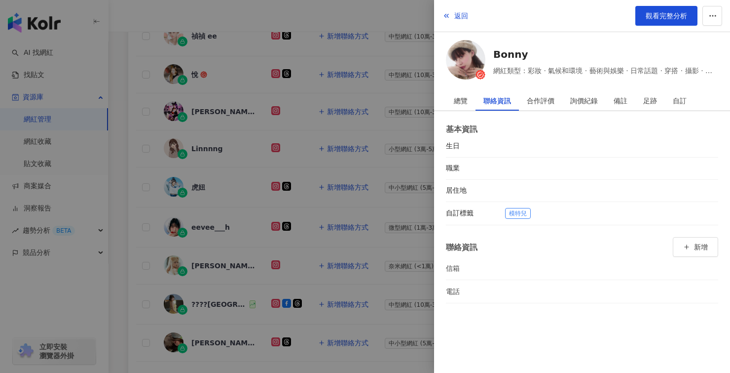
click at [367, 308] on div at bounding box center [365, 186] width 730 height 373
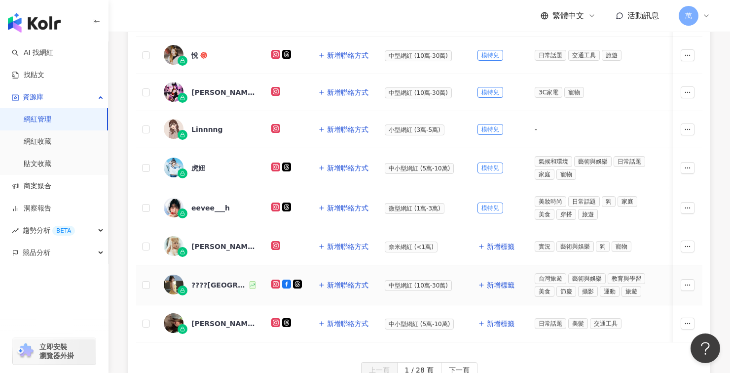
scroll to position [359, 0]
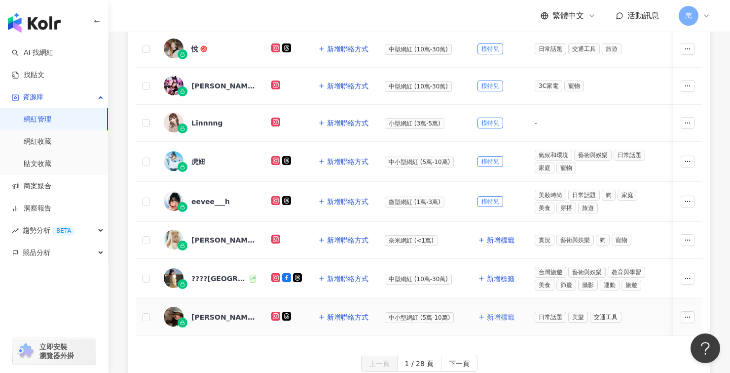
click at [502, 315] on span "新增標籤" at bounding box center [501, 317] width 28 height 8
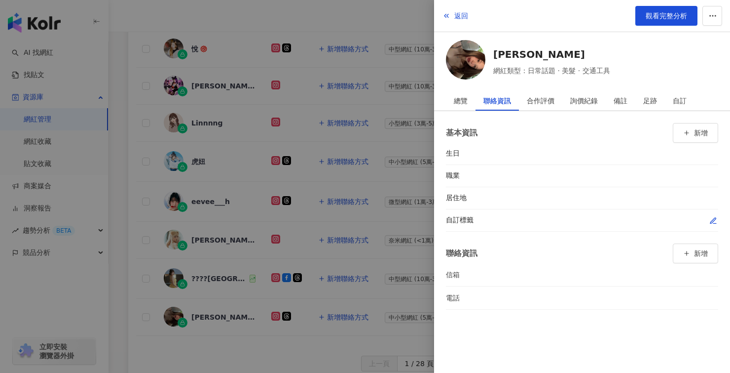
click at [711, 223] on icon "button" at bounding box center [714, 221] width 8 height 8
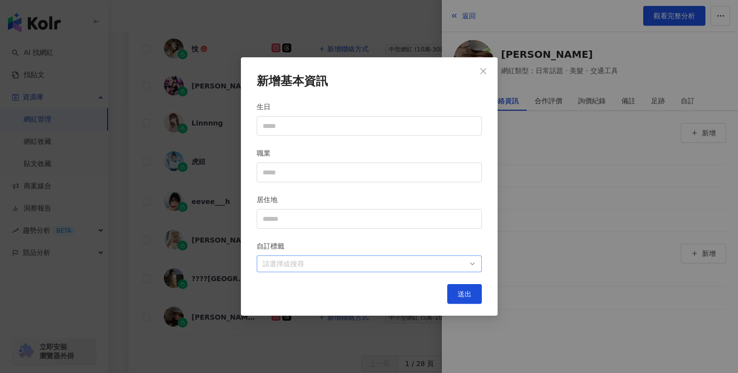
click at [378, 260] on div at bounding box center [364, 263] width 211 height 7
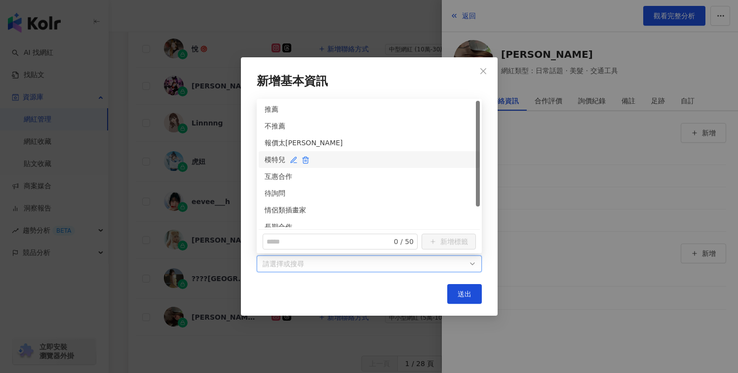
click at [282, 161] on div "模特兒" at bounding box center [369, 159] width 209 height 11
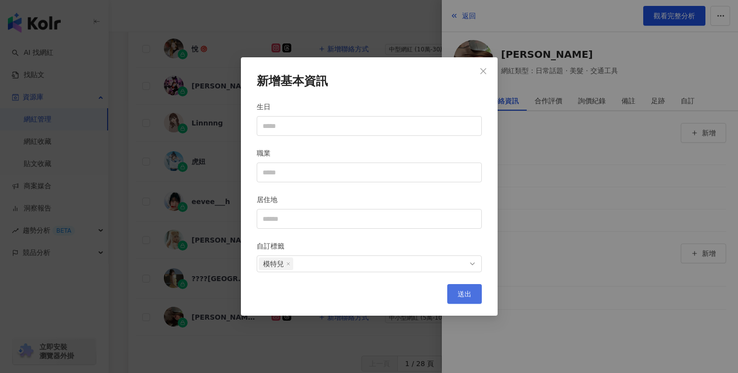
click at [455, 291] on button "送出" at bounding box center [464, 294] width 35 height 20
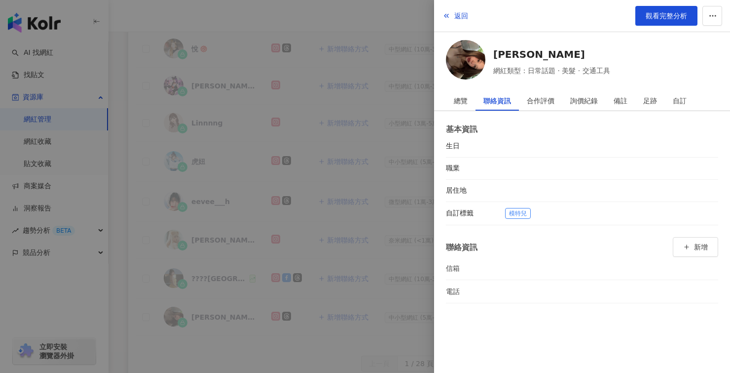
click at [340, 329] on div at bounding box center [365, 186] width 730 height 373
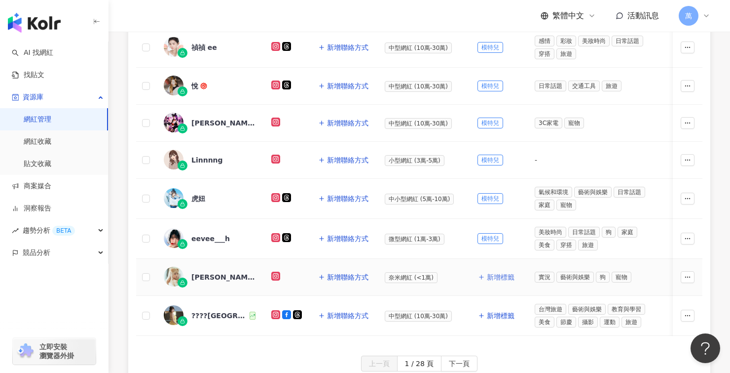
click at [502, 275] on span "新增標籤" at bounding box center [501, 277] width 28 height 8
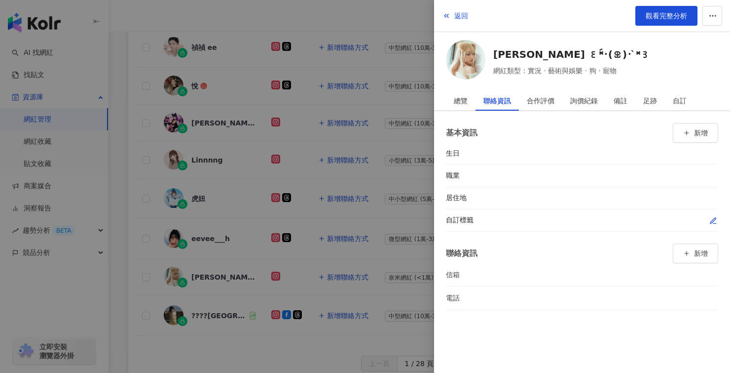
click at [714, 223] on icon "button" at bounding box center [714, 221] width 8 height 8
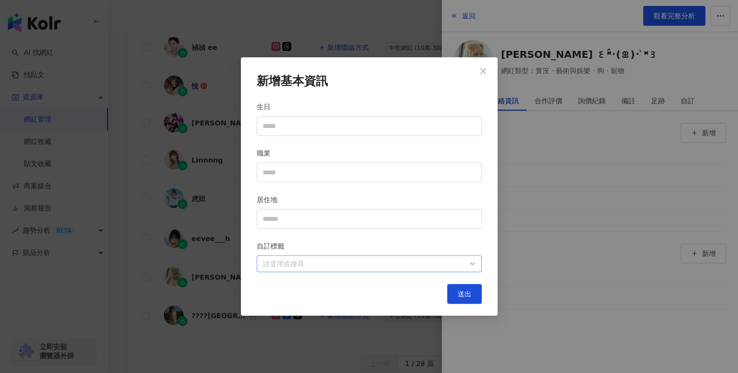
click at [334, 265] on div at bounding box center [364, 263] width 211 height 7
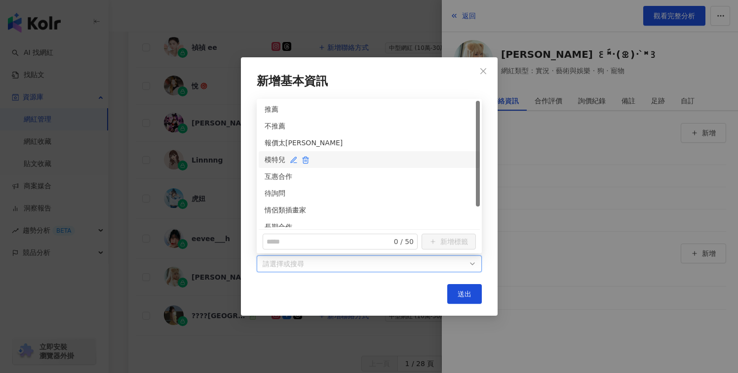
click at [276, 163] on div "模特兒" at bounding box center [369, 159] width 209 height 11
click at [456, 295] on button "送出" at bounding box center [464, 294] width 35 height 20
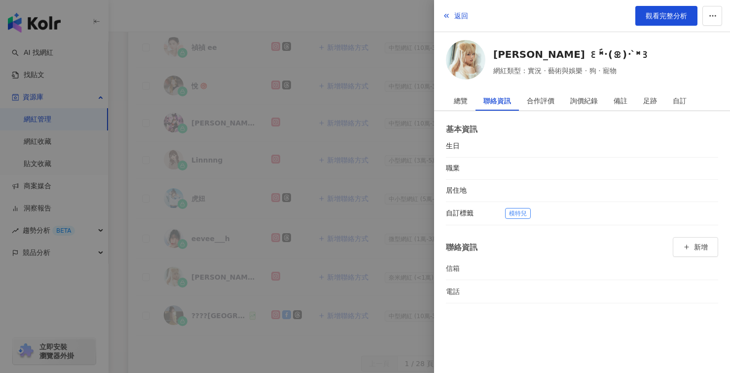
click at [348, 276] on div at bounding box center [365, 186] width 730 height 373
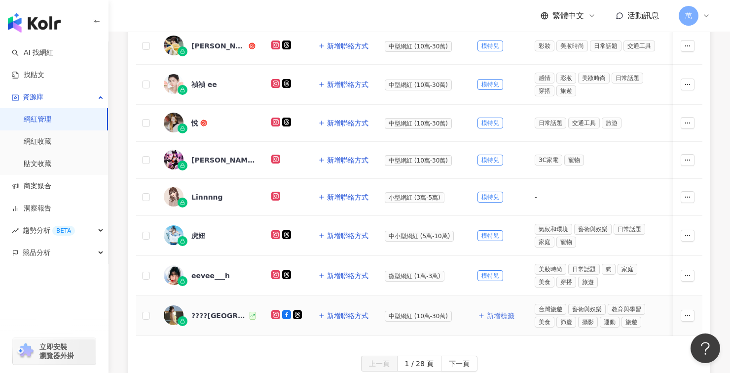
click at [498, 313] on span "新增標籤" at bounding box center [501, 315] width 28 height 8
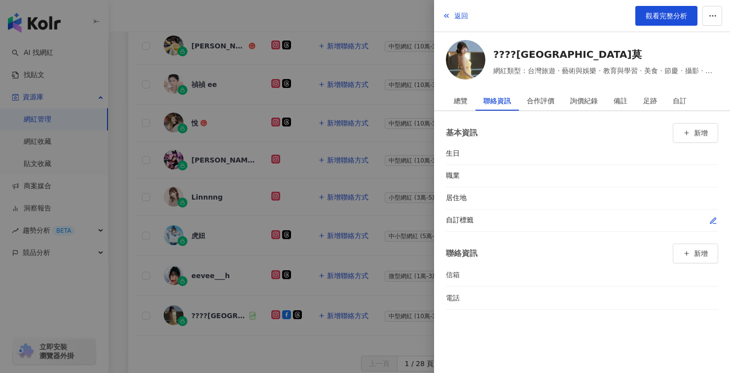
click at [709, 218] on button "button" at bounding box center [714, 220] width 10 height 10
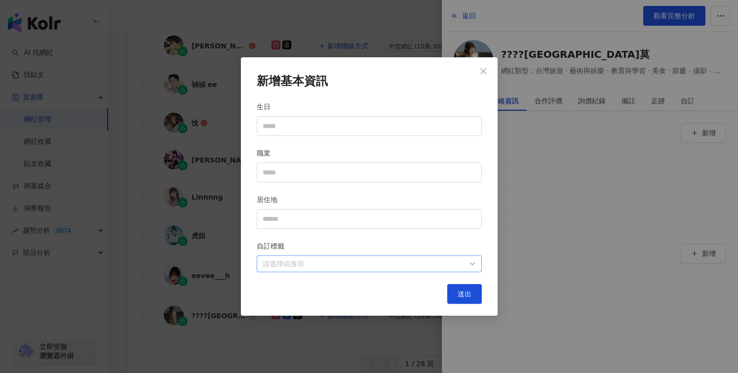
click at [311, 265] on div at bounding box center [364, 263] width 211 height 7
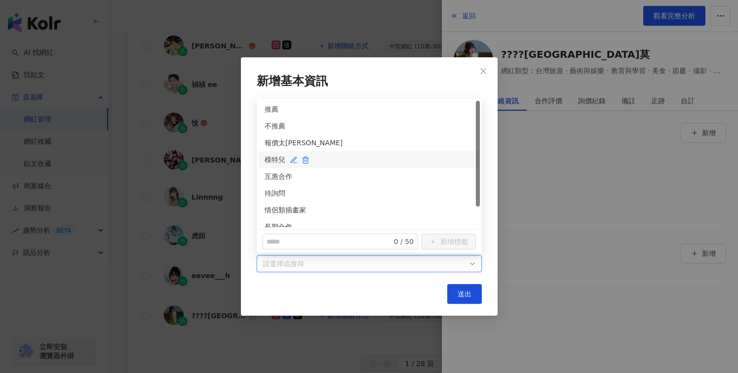
click at [281, 156] on div "模特兒" at bounding box center [369, 159] width 209 height 11
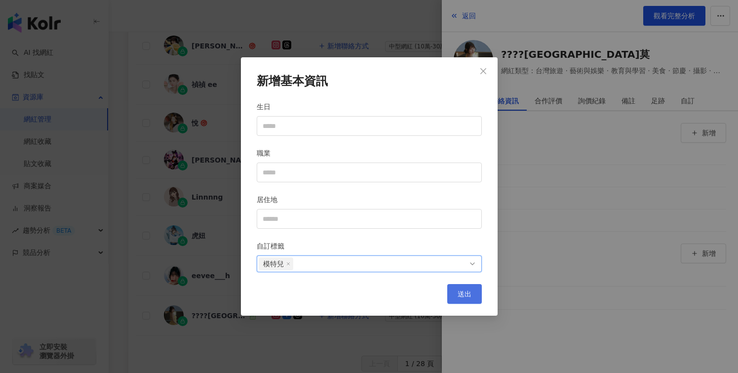
click at [479, 297] on button "送出" at bounding box center [464, 294] width 35 height 20
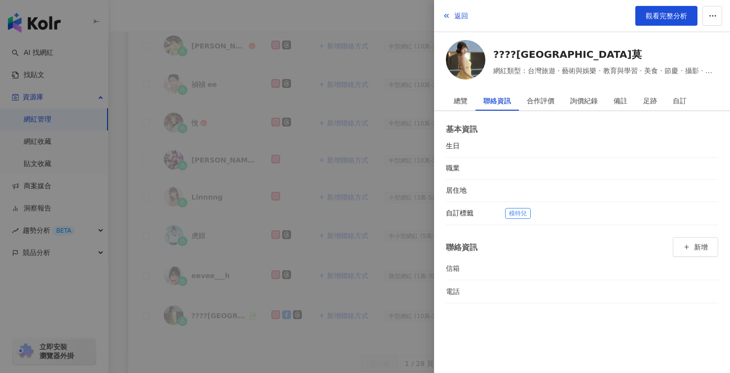
click at [287, 262] on div at bounding box center [365, 186] width 730 height 373
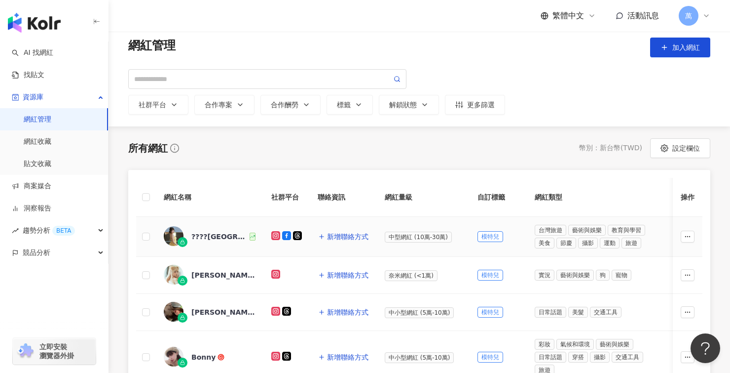
scroll to position [492, 0]
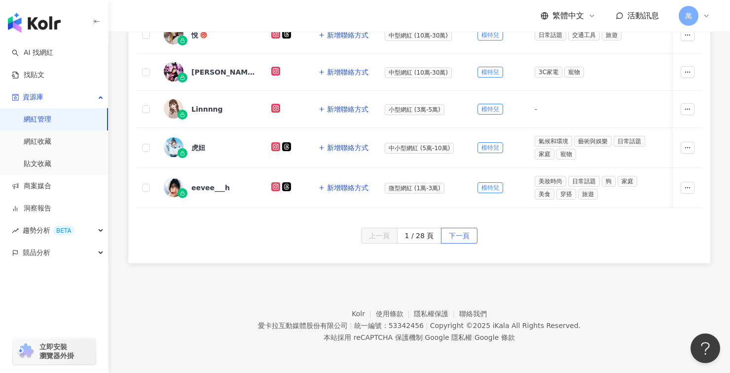
click at [472, 240] on button "下一頁" at bounding box center [459, 236] width 37 height 16
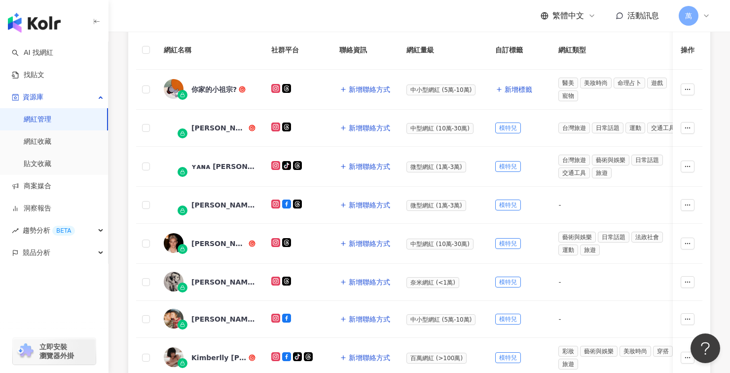
scroll to position [147, 0]
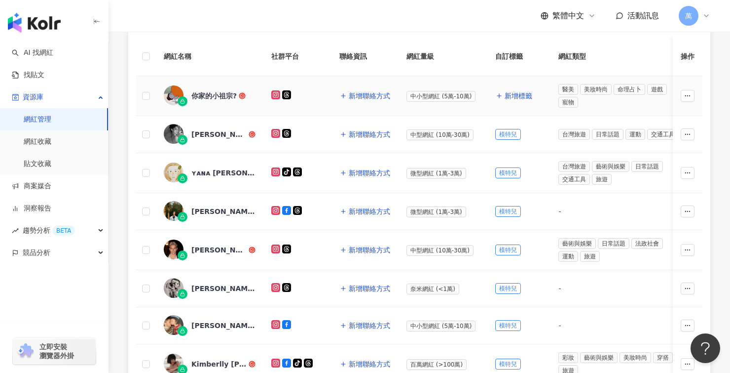
click at [219, 96] on div "你家的小祖宗?" at bounding box center [214, 96] width 45 height 10
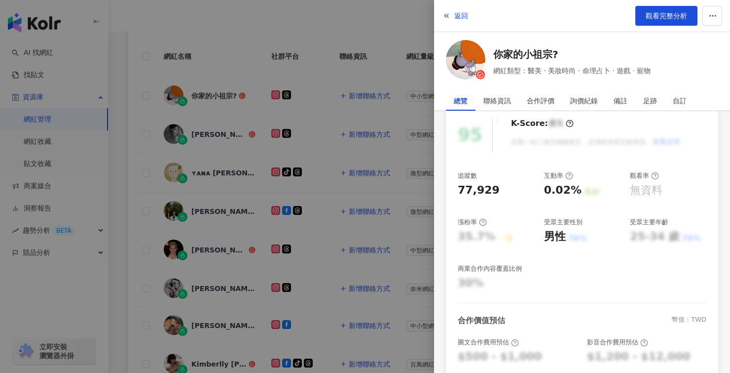
scroll to position [241, 0]
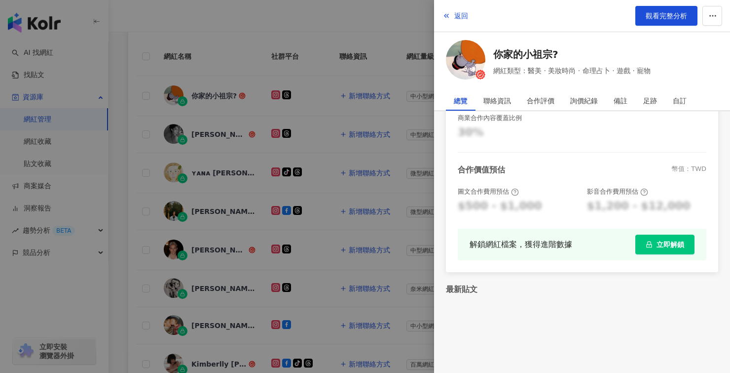
click at [334, 83] on div at bounding box center [365, 186] width 730 height 373
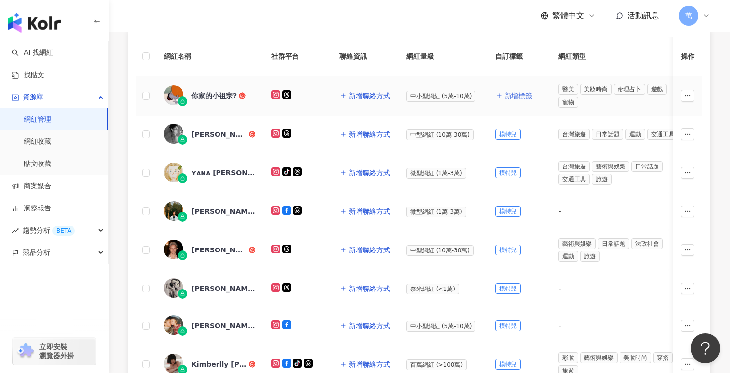
click at [517, 93] on span "新增標籤" at bounding box center [519, 96] width 28 height 8
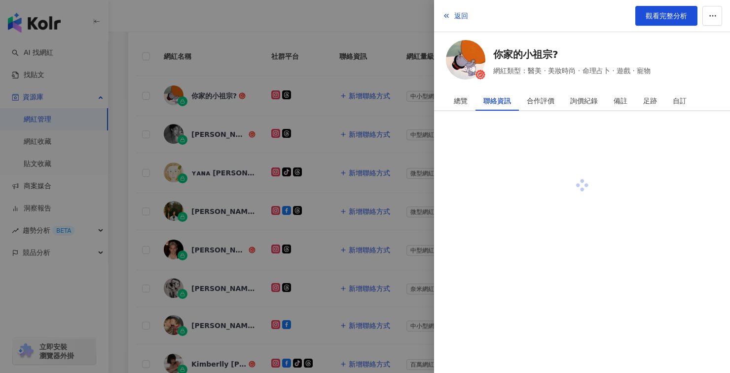
scroll to position [0, 0]
click at [713, 215] on button "button" at bounding box center [714, 220] width 10 height 10
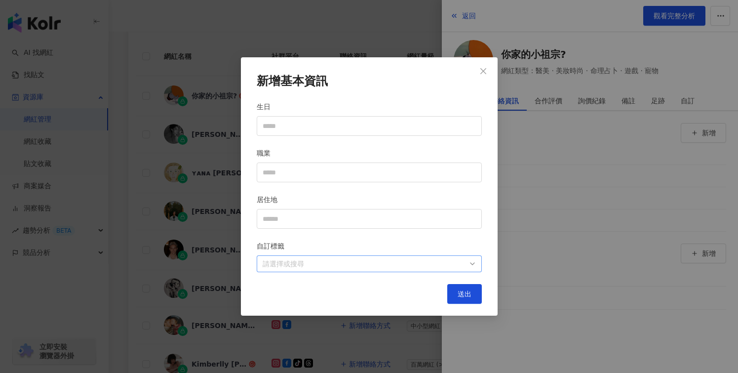
click at [358, 260] on div at bounding box center [364, 263] width 211 height 7
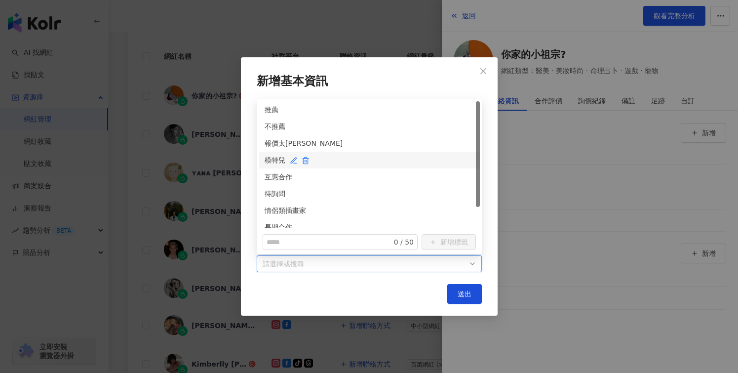
click at [274, 158] on div "模特兒" at bounding box center [369, 159] width 209 height 11
click at [463, 291] on span "送出" at bounding box center [465, 294] width 14 height 8
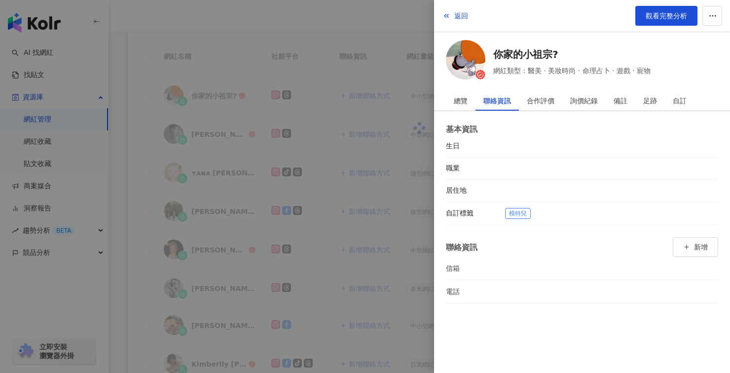
click at [380, 352] on div at bounding box center [365, 186] width 730 height 373
